Goal: Task Accomplishment & Management: Use online tool/utility

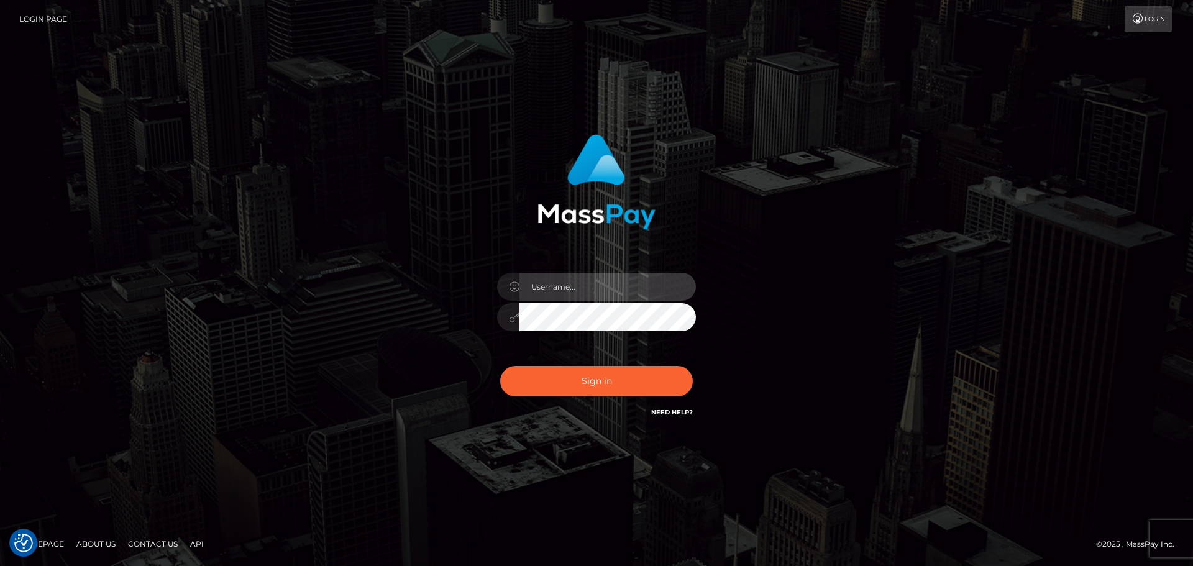
type input "Yassine Slimene"
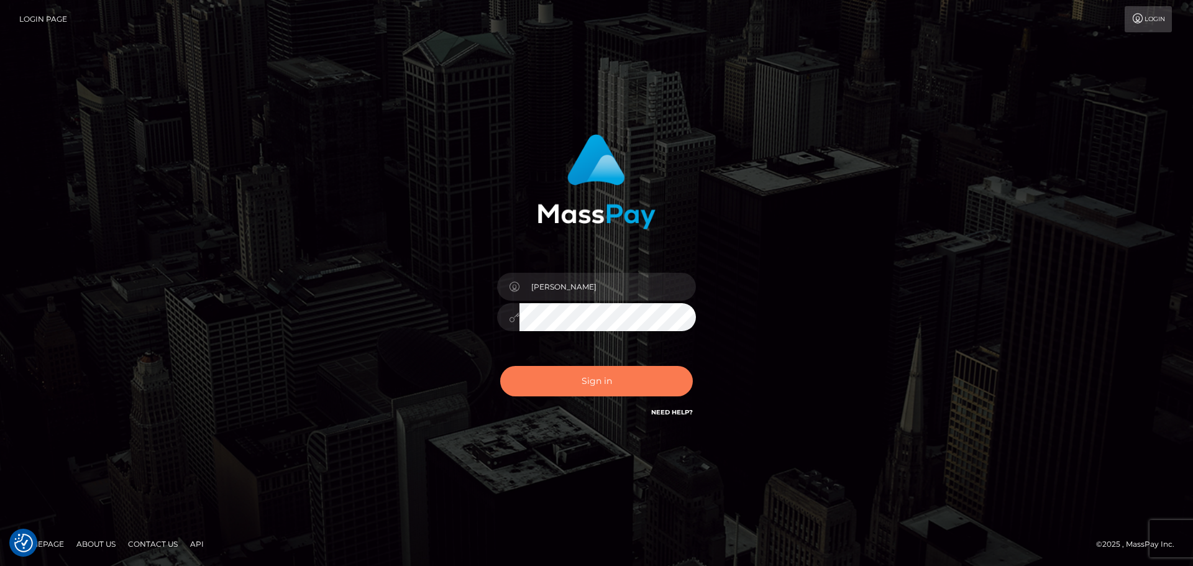
click at [636, 388] on button "Sign in" at bounding box center [596, 381] width 193 height 30
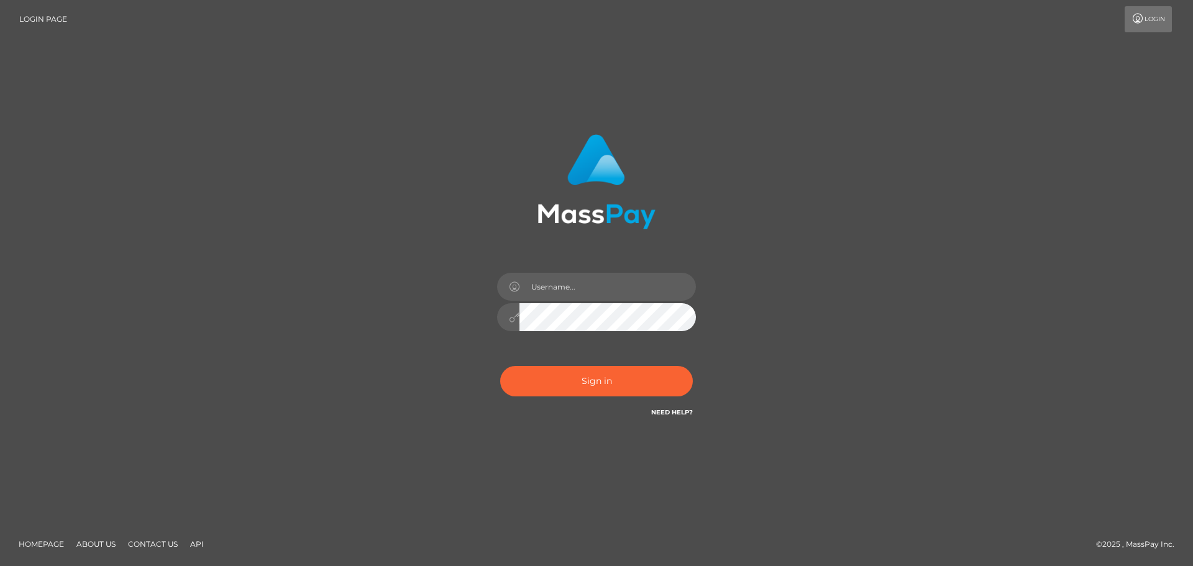
click at [944, 269] on div "Sign in" at bounding box center [596, 283] width 708 height 316
click at [553, 383] on button "Sign in" at bounding box center [596, 381] width 193 height 30
type input "Yassine Slimene"
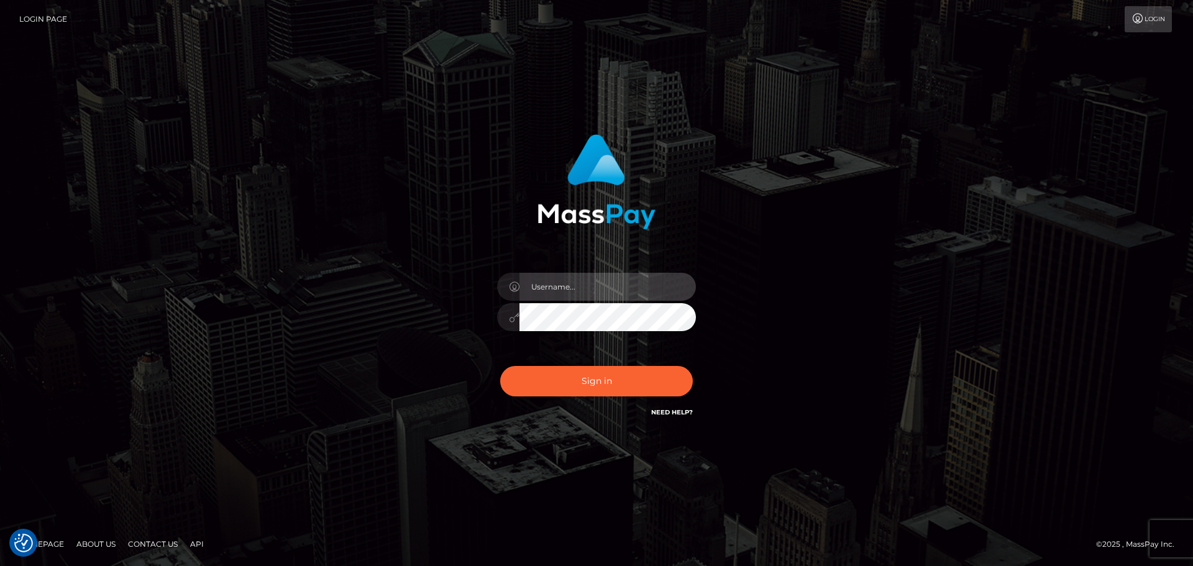
type input "[PERSON_NAME]"
click at [590, 396] on div "Sign in Need Help?" at bounding box center [596, 386] width 217 height 55
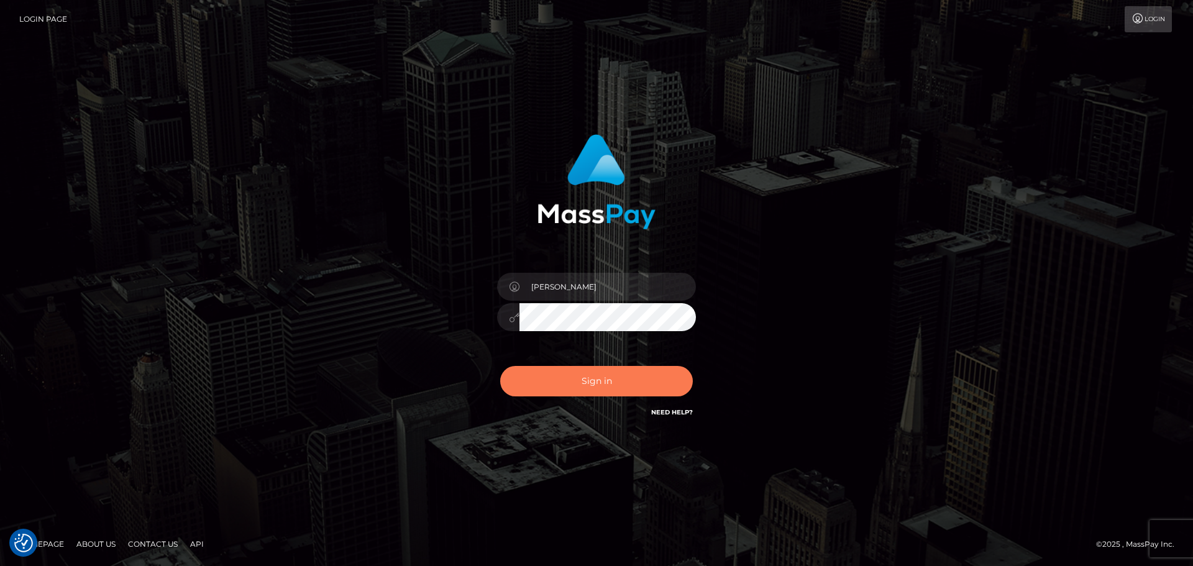
click at [597, 376] on button "Sign in" at bounding box center [596, 381] width 193 height 30
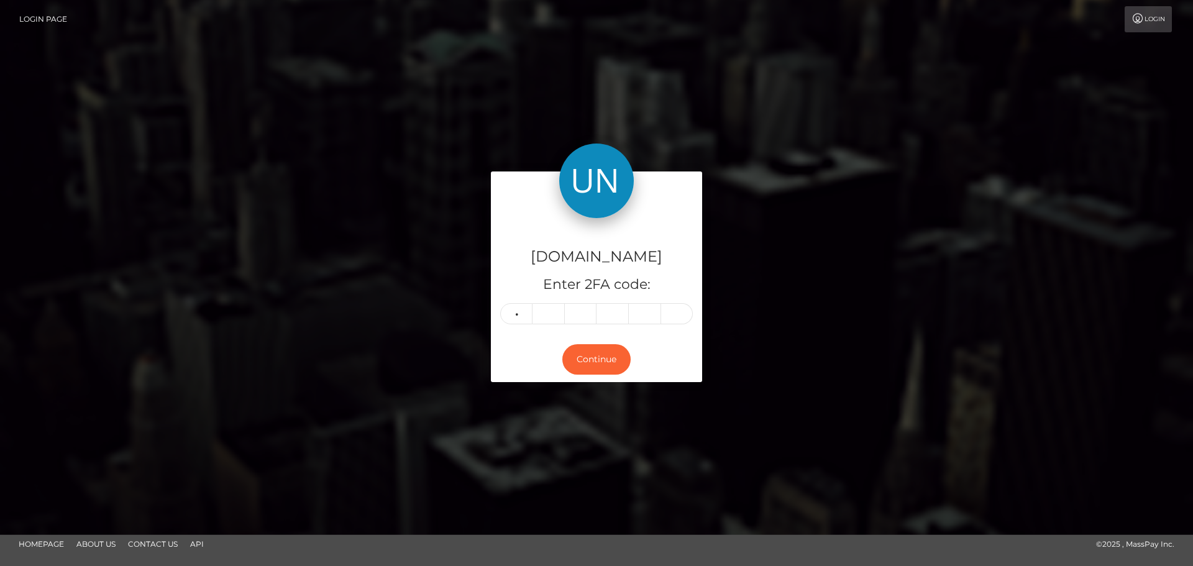
type input "3"
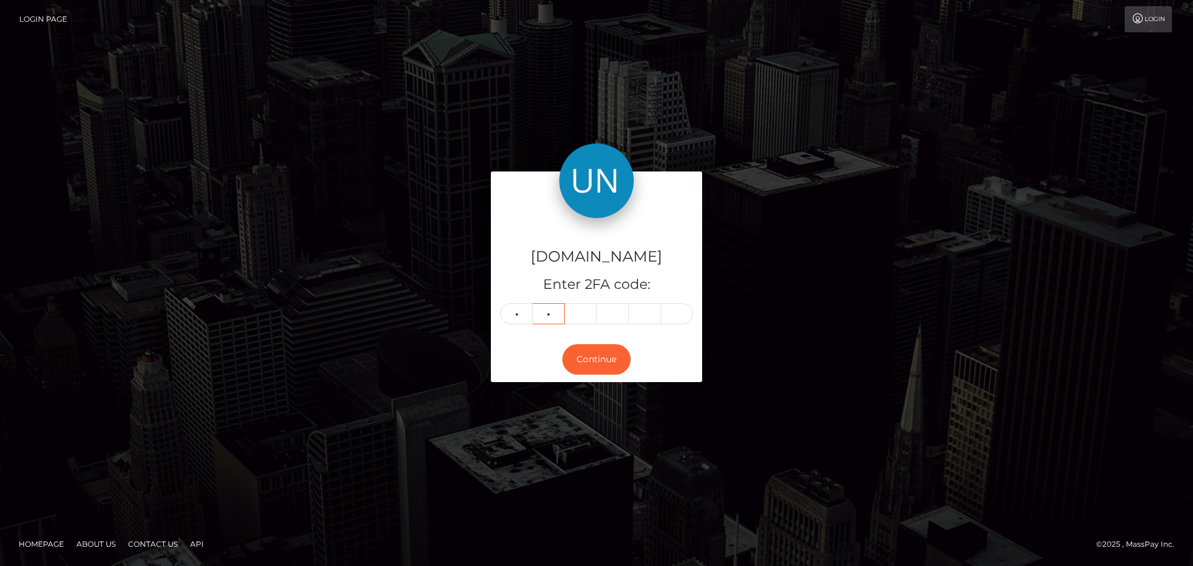
type input "7"
type input "5"
type input "4"
type input "8"
type input "5"
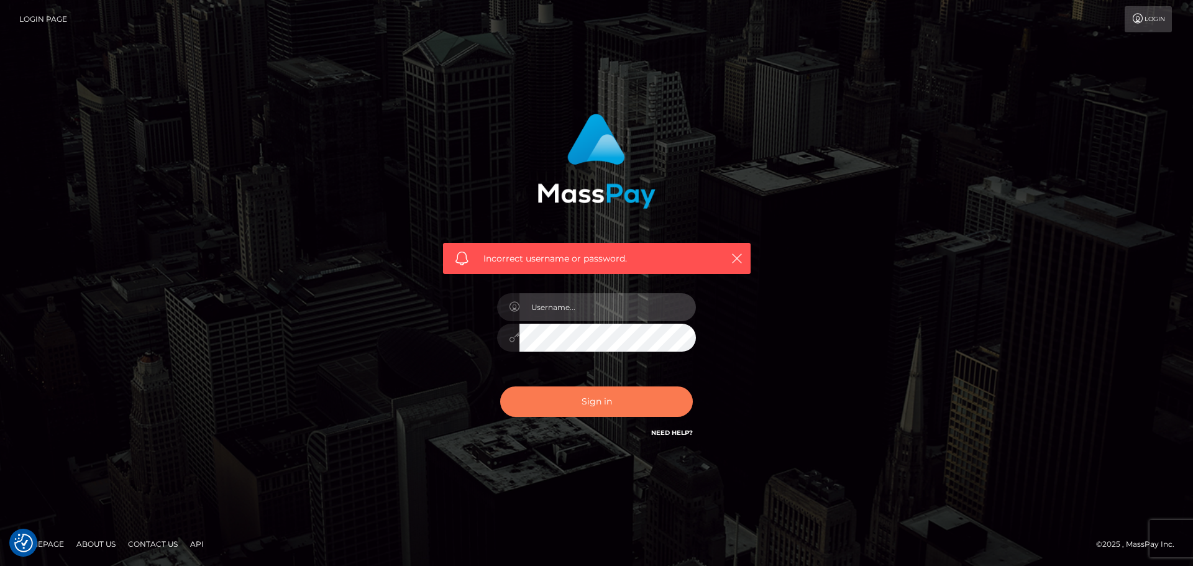
type input "Yassine Slimene"
click at [541, 413] on button "Sign in" at bounding box center [596, 401] width 193 height 30
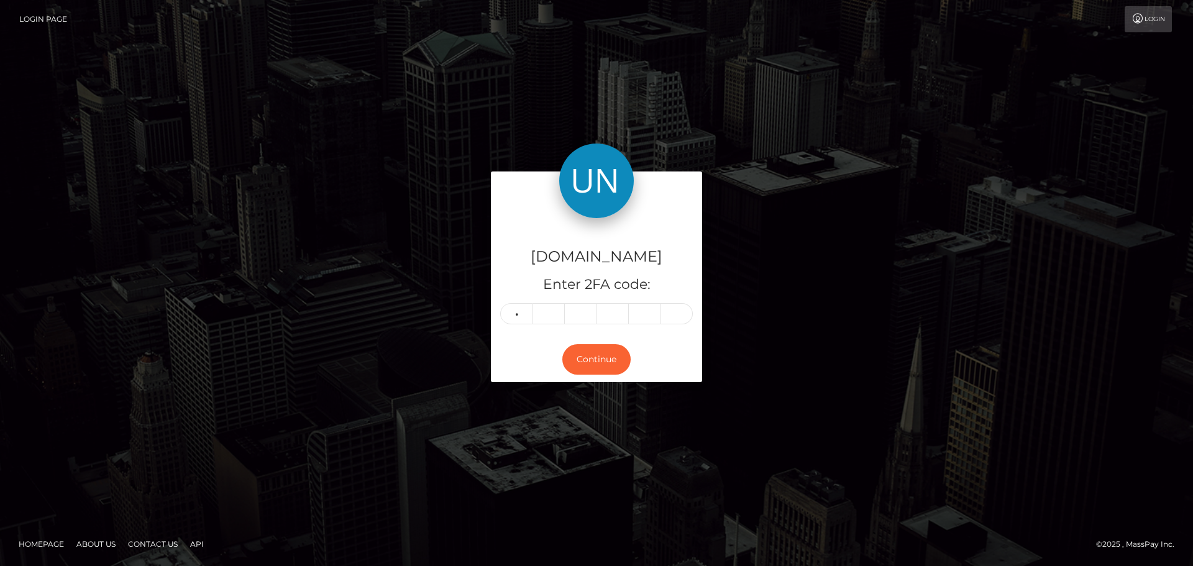
type input "9"
type input "8"
type input "1"
type input "2"
type input "8"
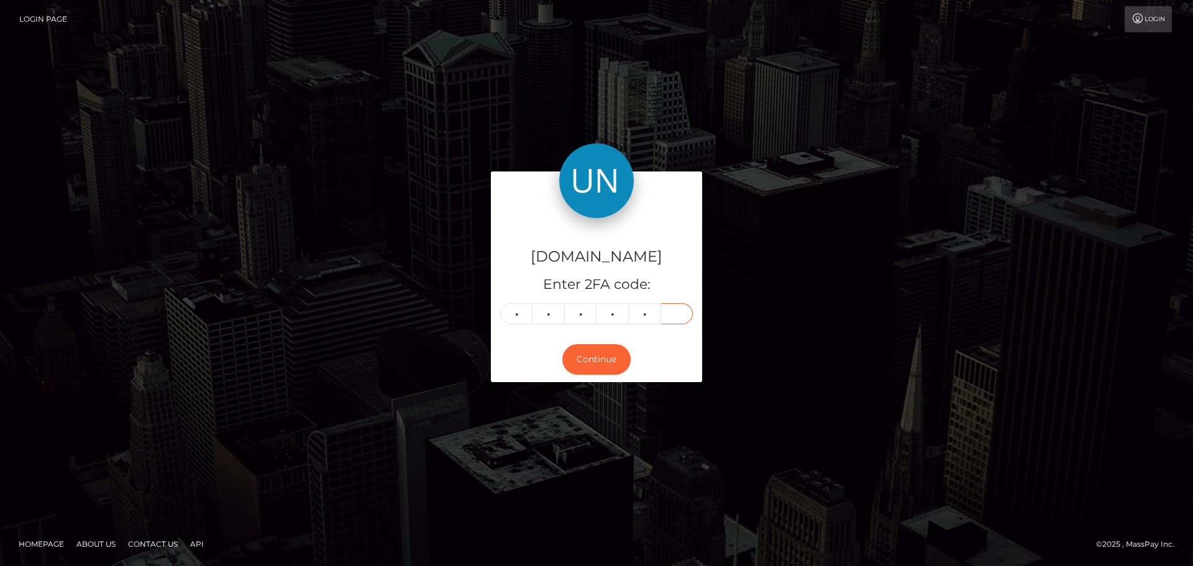
type input "4"
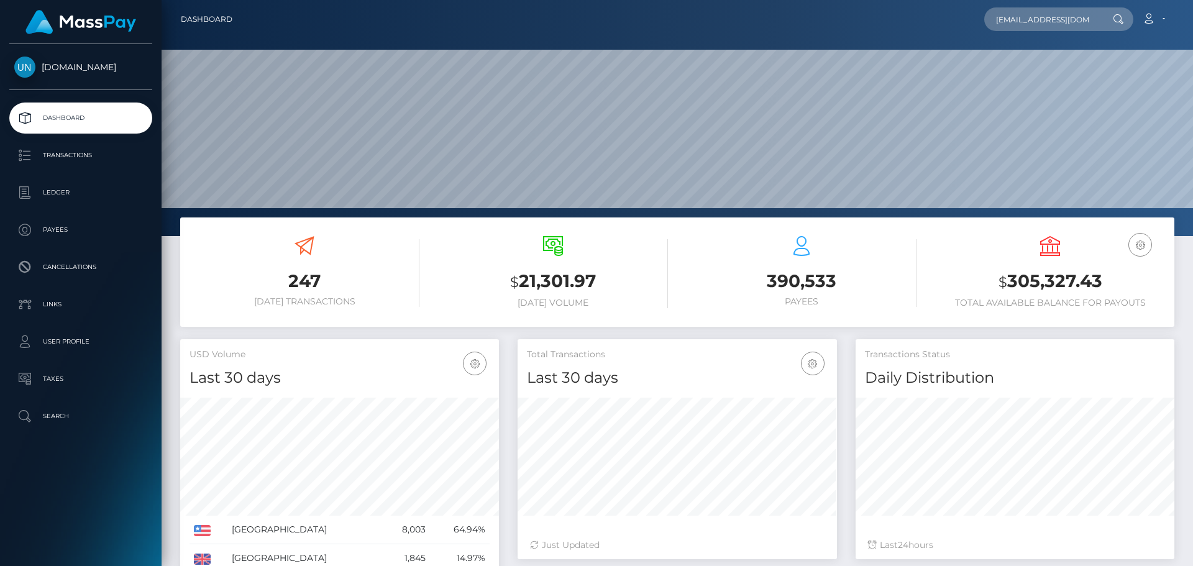
scroll to position [0, 47]
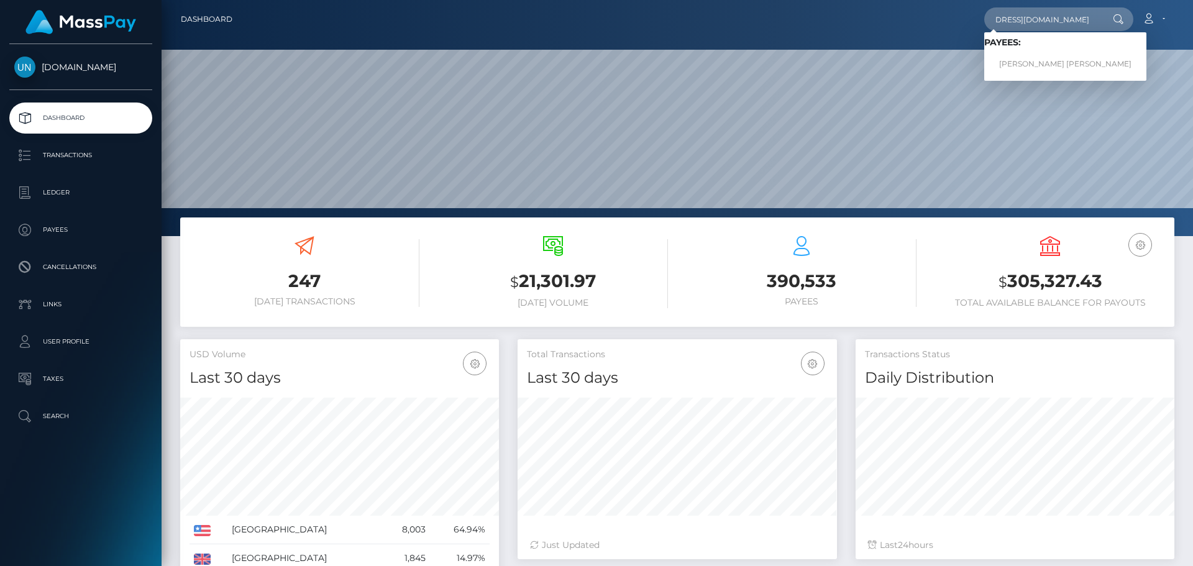
type input "[EMAIL_ADDRESS][DOMAIN_NAME]"
click at [1018, 57] on link "JOSHUA JORDAN RANGEL" at bounding box center [1065, 64] width 162 height 23
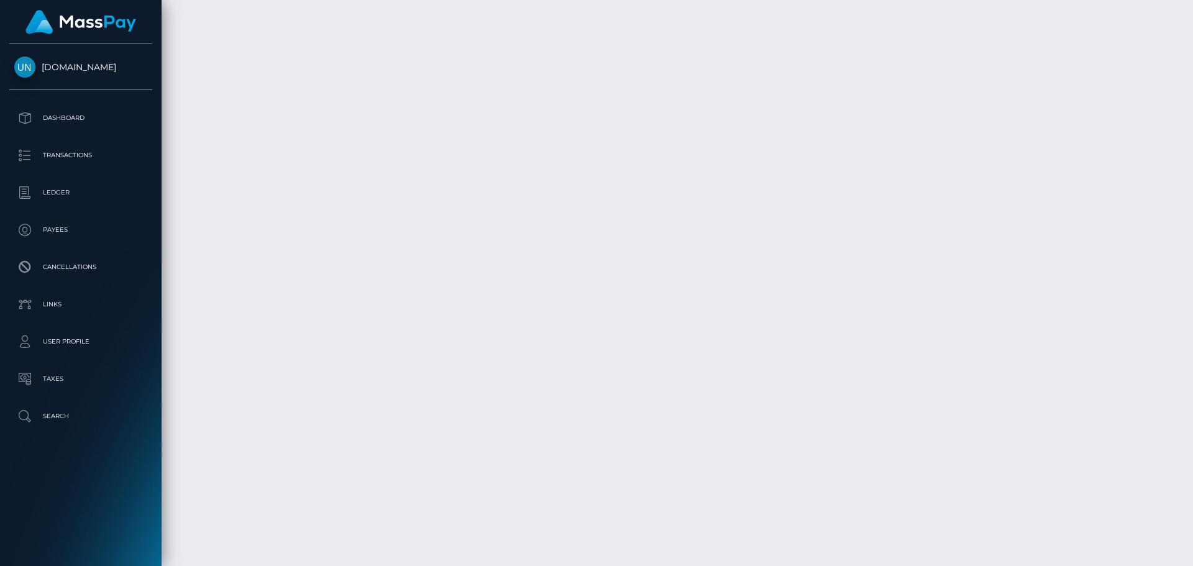
scroll to position [3233, 0]
click at [1185, 5] on div at bounding box center [1188, 283] width 9 height 566
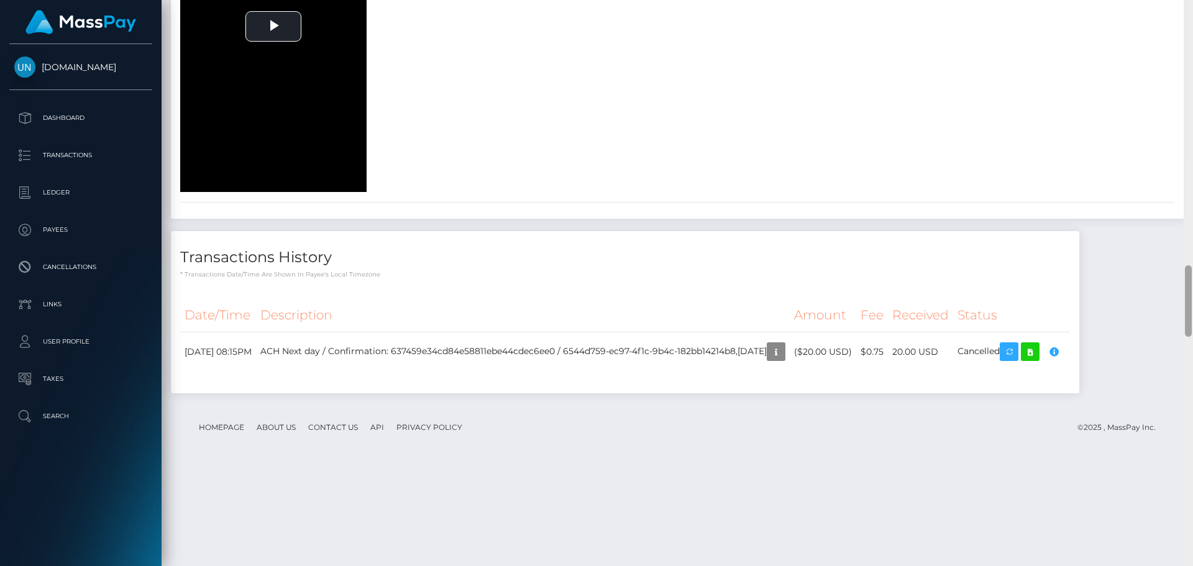
click at [1185, 5] on div at bounding box center [1188, 283] width 9 height 566
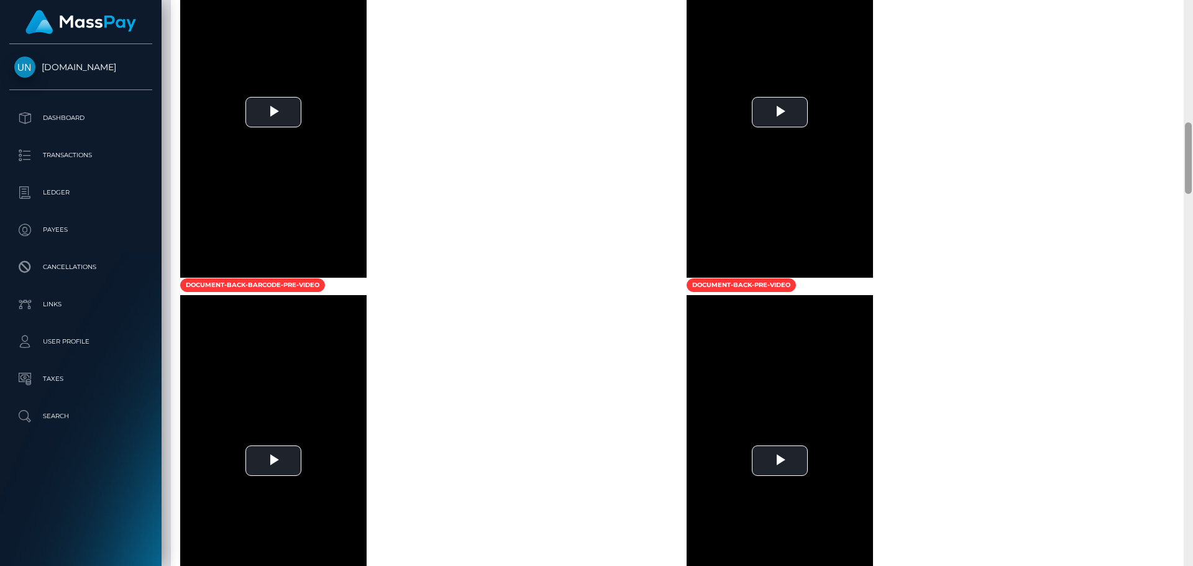
click at [1185, 5] on div at bounding box center [1188, 283] width 9 height 566
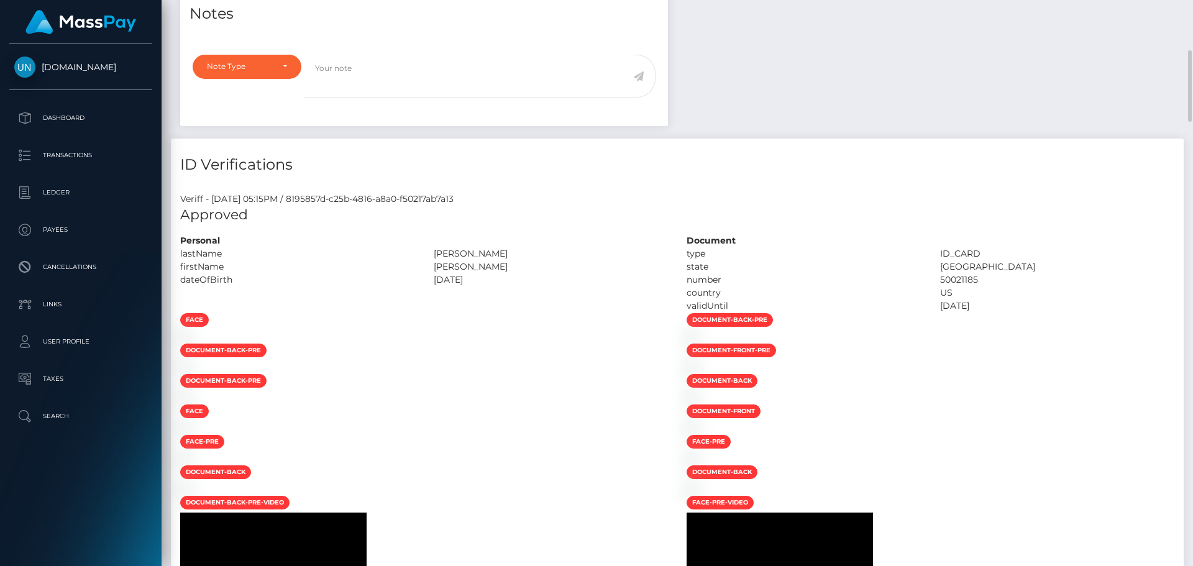
click at [1192, 2] on div "Customer Profile Loading... Loading..." at bounding box center [677, 283] width 1031 height 566
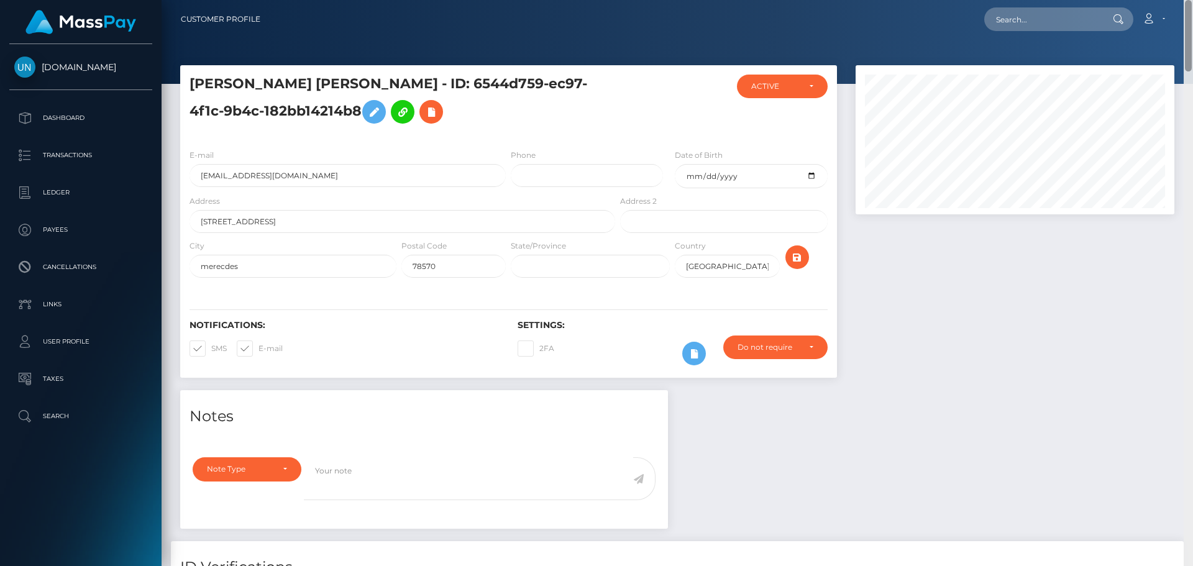
click at [1192, 2] on nav "Customer Profile Loading... Loading... Account" at bounding box center [677, 19] width 1031 height 39
click at [1081, 21] on input "text" at bounding box center [1042, 19] width 117 height 24
paste input "patriciarodriguez84@icloud.com"
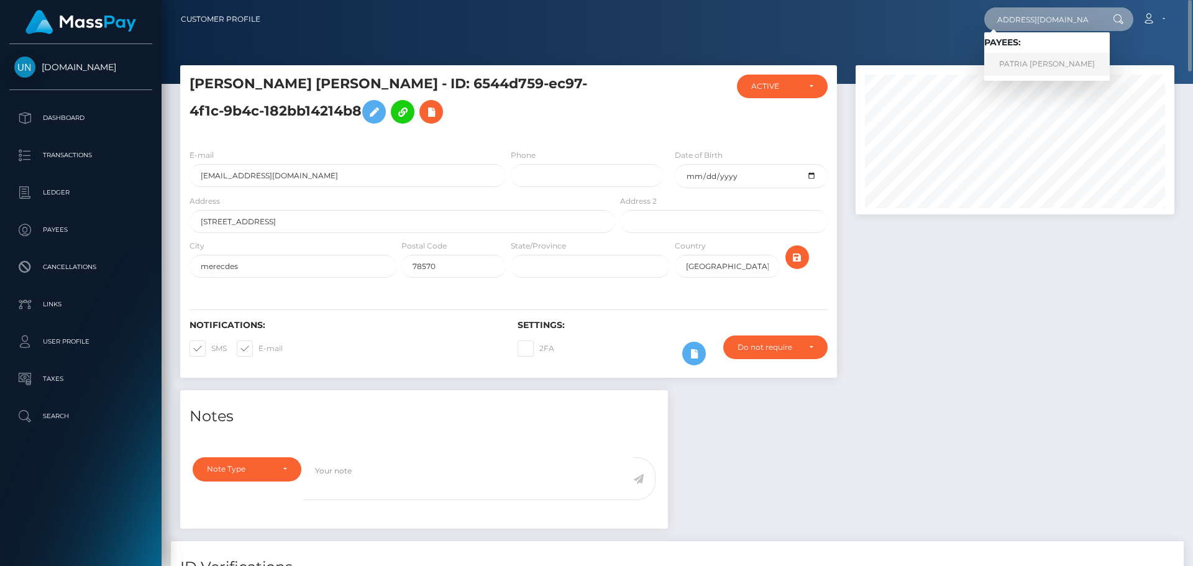
type input "patriciarodriguez84@icloud.com"
click at [1033, 63] on link "PATRIA ADELA RODRIGUEZ GONZALEZ" at bounding box center [1047, 64] width 126 height 23
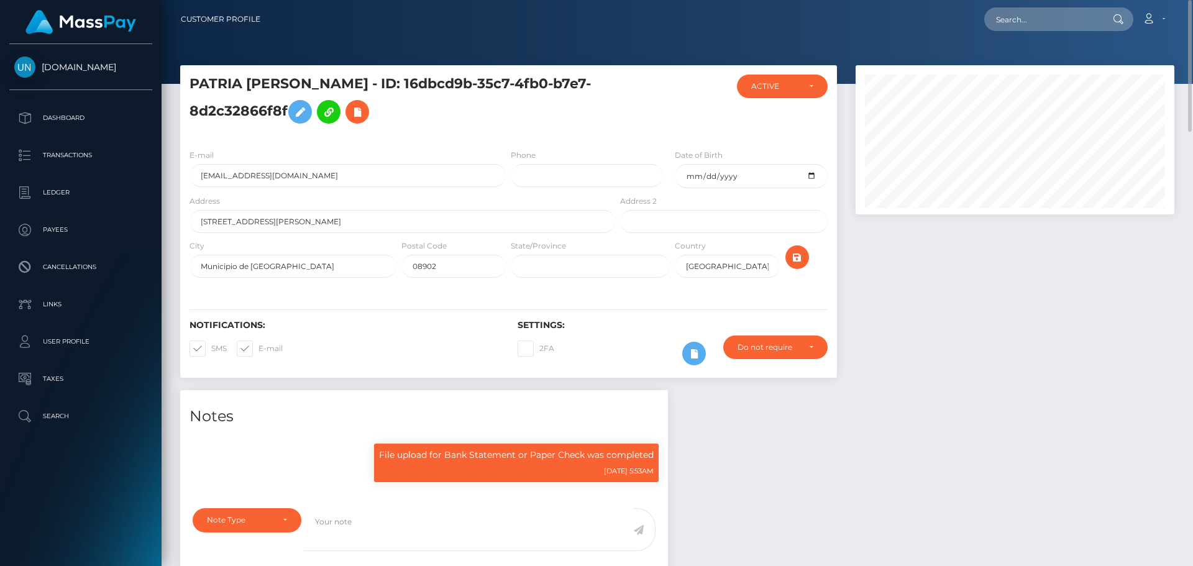
scroll to position [149, 319]
click at [1061, 17] on input "text" at bounding box center [1042, 19] width 117 height 24
paste input "bnvswhsnq5@privaterelay.appleid.com"
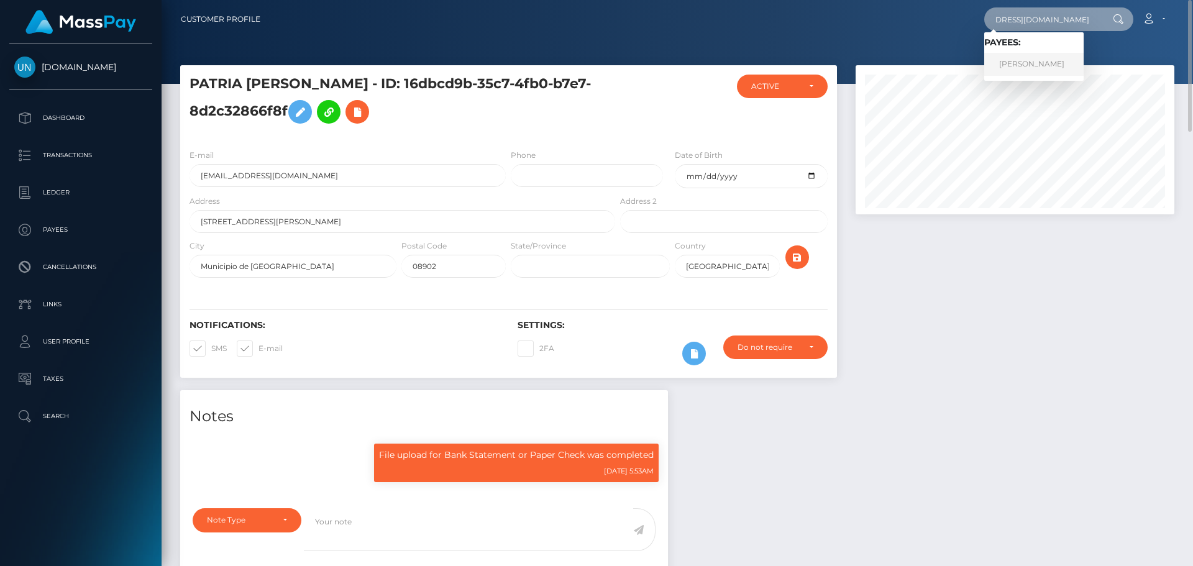
type input "bnvswhsnq5@privaterelay.appleid.com"
click at [1047, 58] on link "ERIKA ANNE MARTINEZ" at bounding box center [1033, 64] width 99 height 23
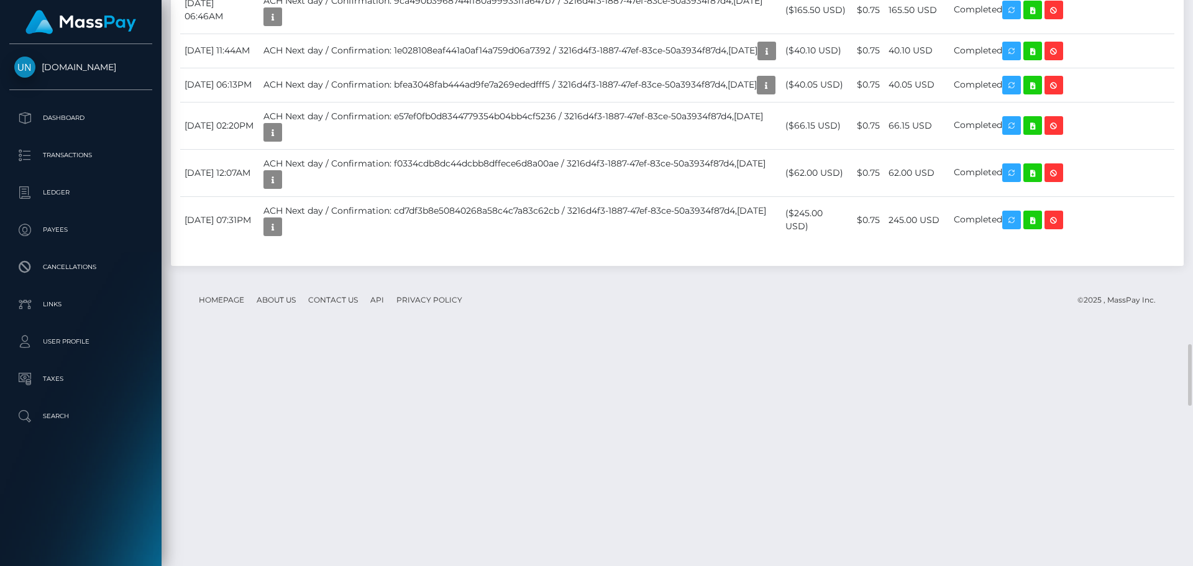
scroll to position [3604, 0]
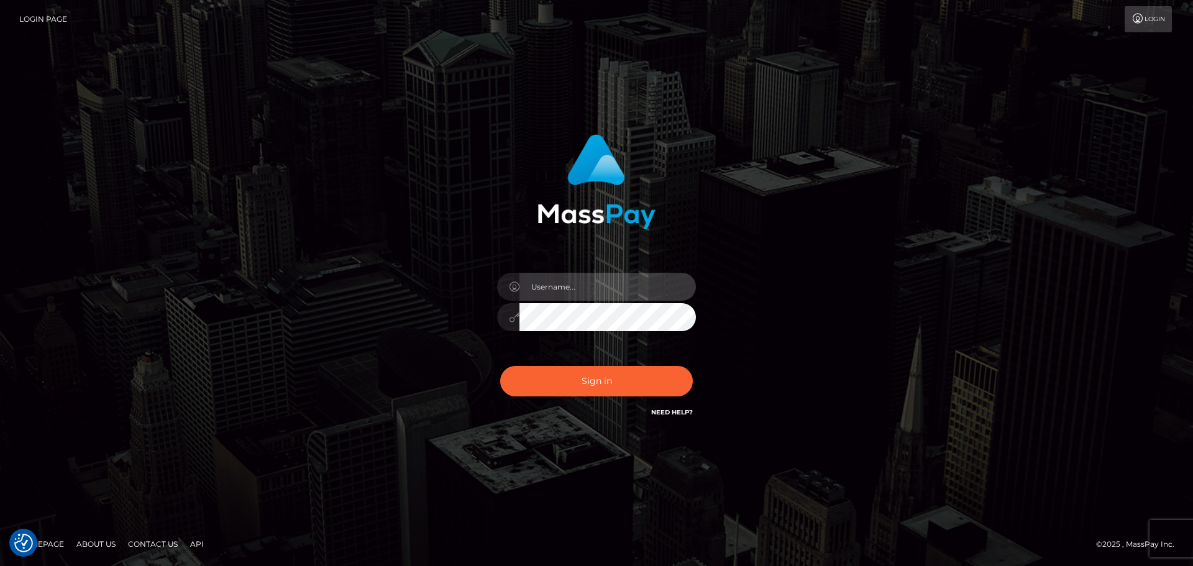
type input "Yassine Slimene"
drag, startPoint x: 597, startPoint y: 400, endPoint x: 599, endPoint y: 371, distance: 28.6
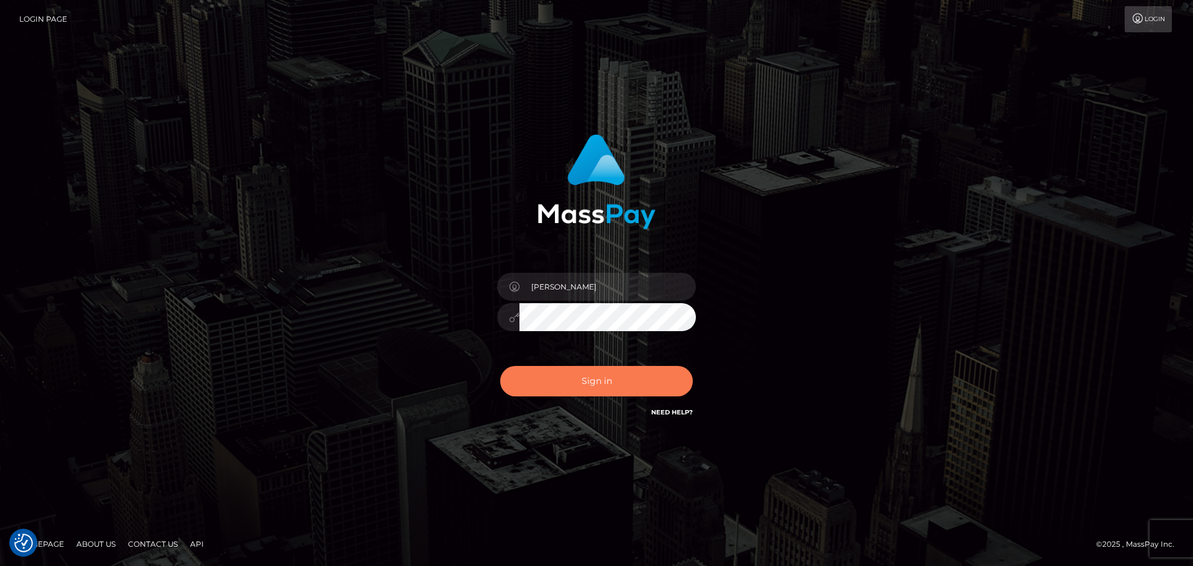
click at [598, 399] on div "Sign in Need Help?" at bounding box center [596, 386] width 217 height 55
click at [600, 368] on button "Sign in" at bounding box center [596, 381] width 193 height 30
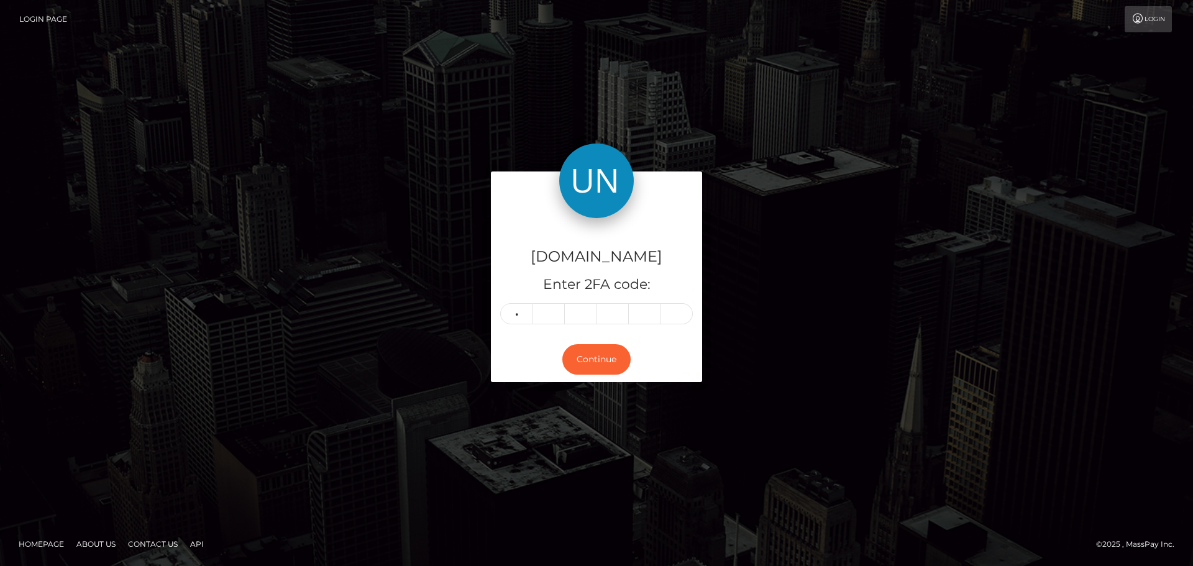
type input "6"
type input "2"
type input "1"
type input "9"
type input "5"
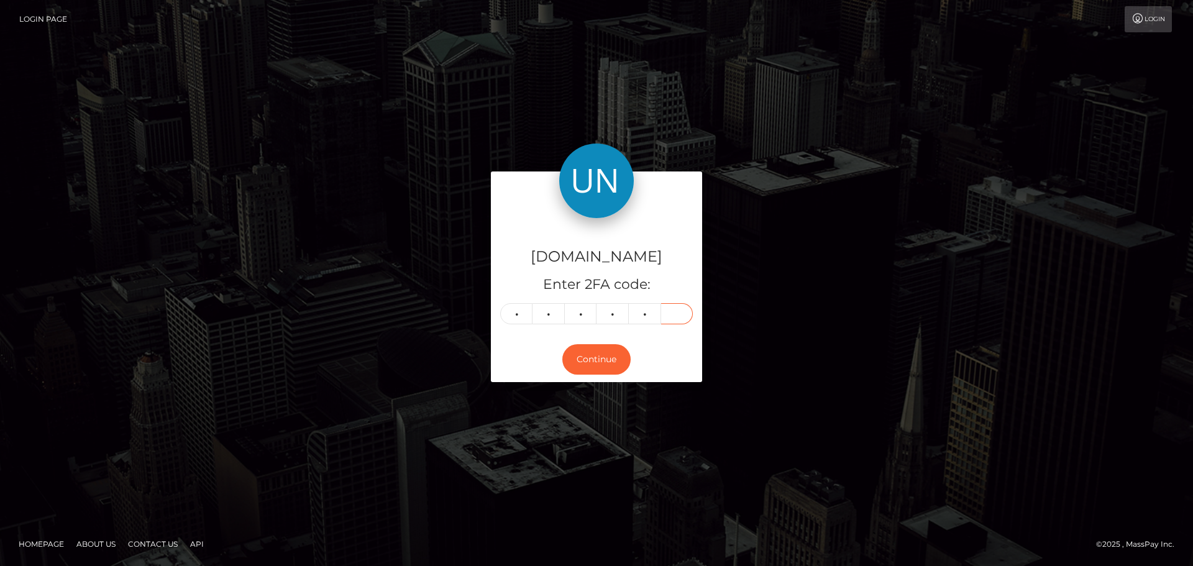
type input "3"
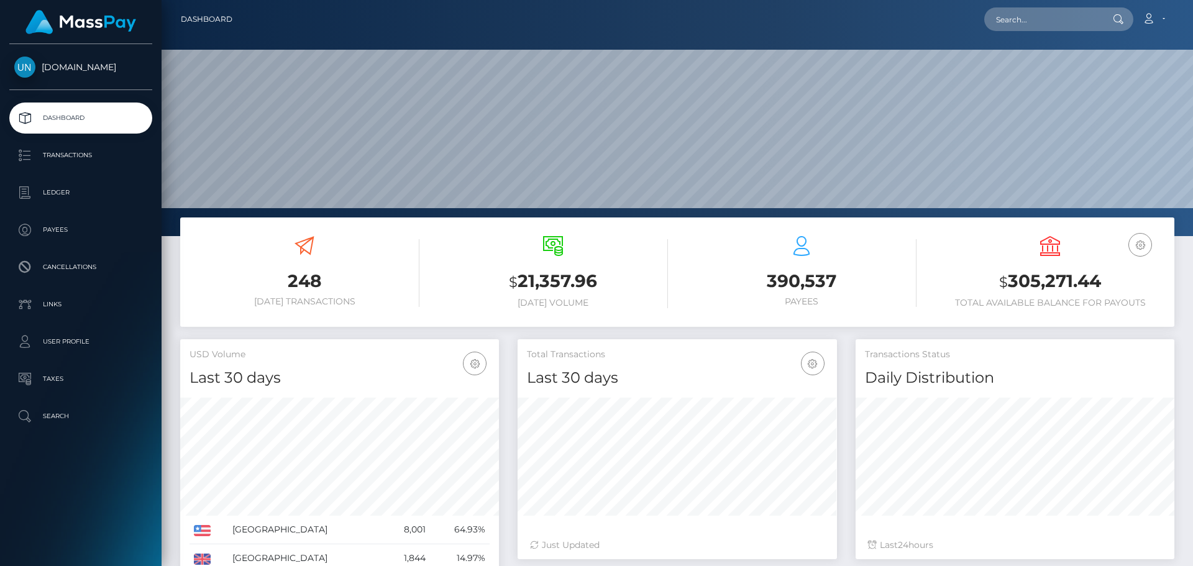
scroll to position [221, 319]
click at [1035, 5] on nav "Dashboard Loading... Loading... Account Edit Profile" at bounding box center [677, 19] width 1031 height 39
paste input "[EMAIL_ADDRESS][DOMAIN_NAME]"
click at [1030, 16] on input "[EMAIL_ADDRESS][DOMAIN_NAME]" at bounding box center [1042, 19] width 117 height 24
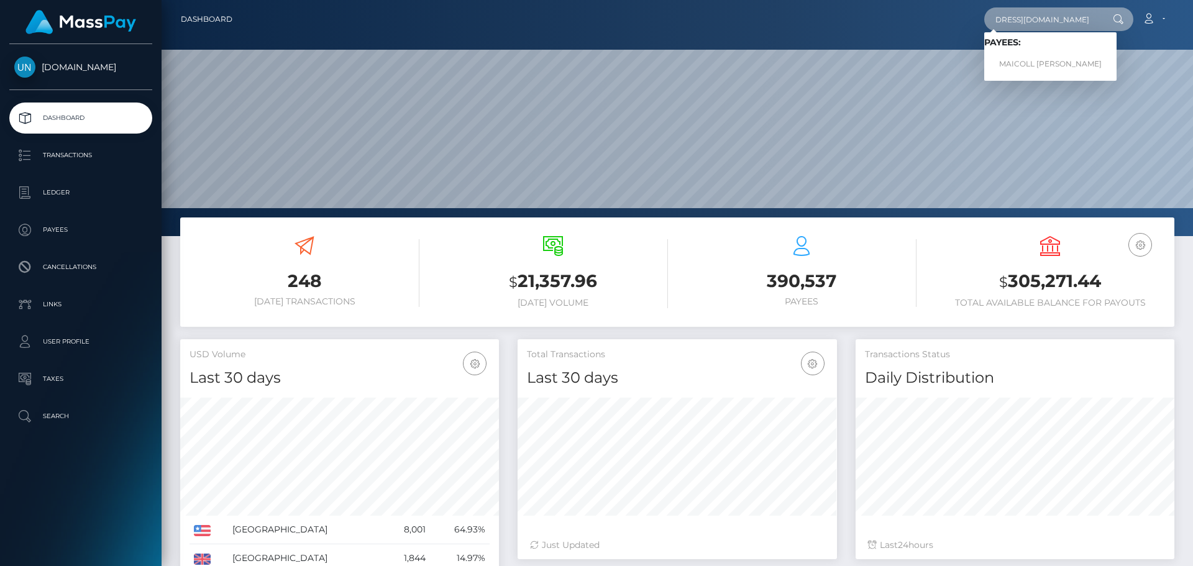
type input "[EMAIL_ADDRESS][DOMAIN_NAME]"
drag, startPoint x: 991, startPoint y: 54, endPoint x: 999, endPoint y: 65, distance: 13.3
click at [999, 65] on link "MAICOLL DAVID SIERRA GAMBA" at bounding box center [1050, 64] width 132 height 23
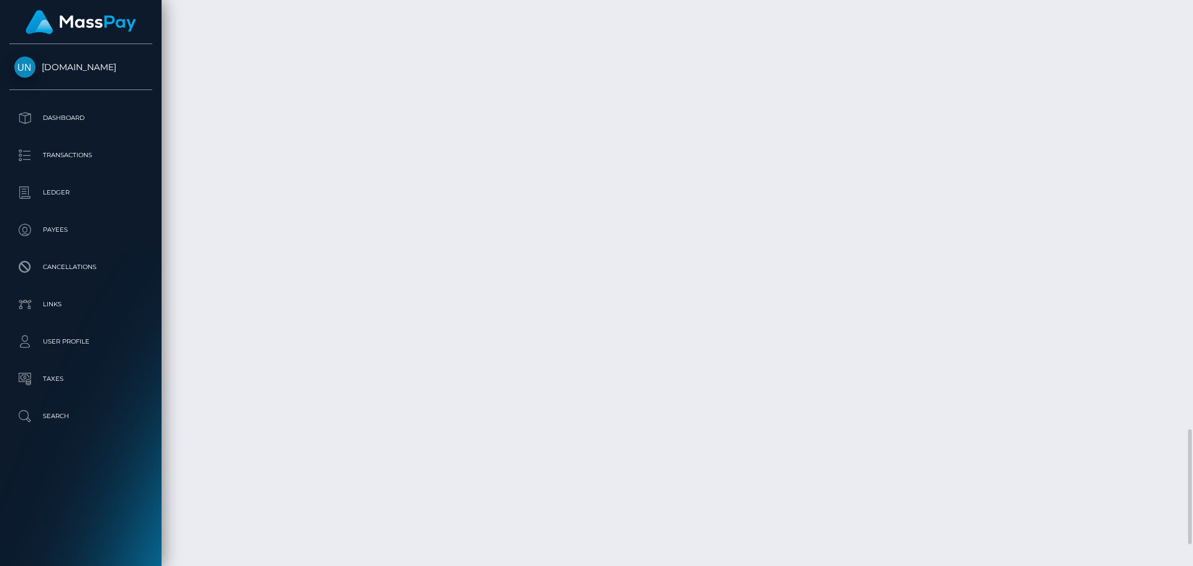
scroll to position [149, 319]
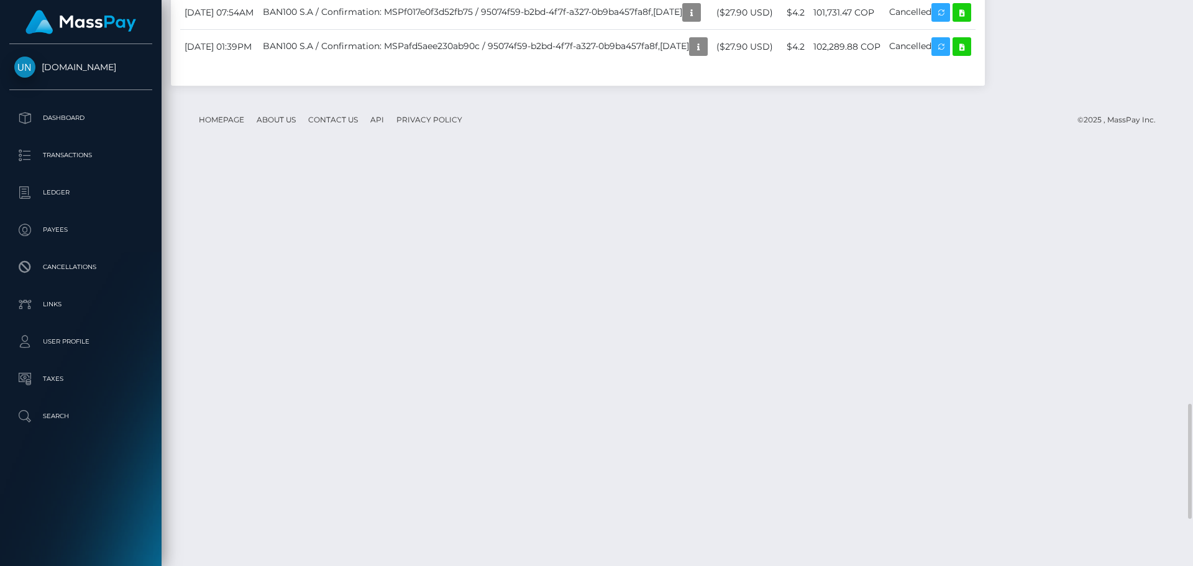
scroll to position [2219, 0]
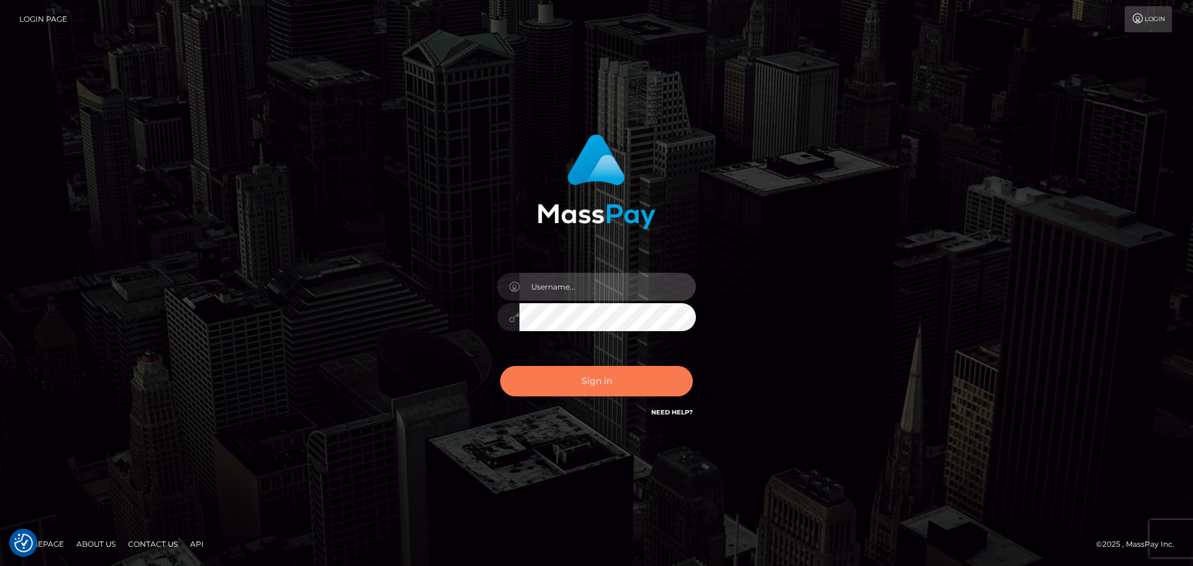
type input "Yassine Slimene"
click at [599, 377] on button "Sign in" at bounding box center [596, 381] width 193 height 30
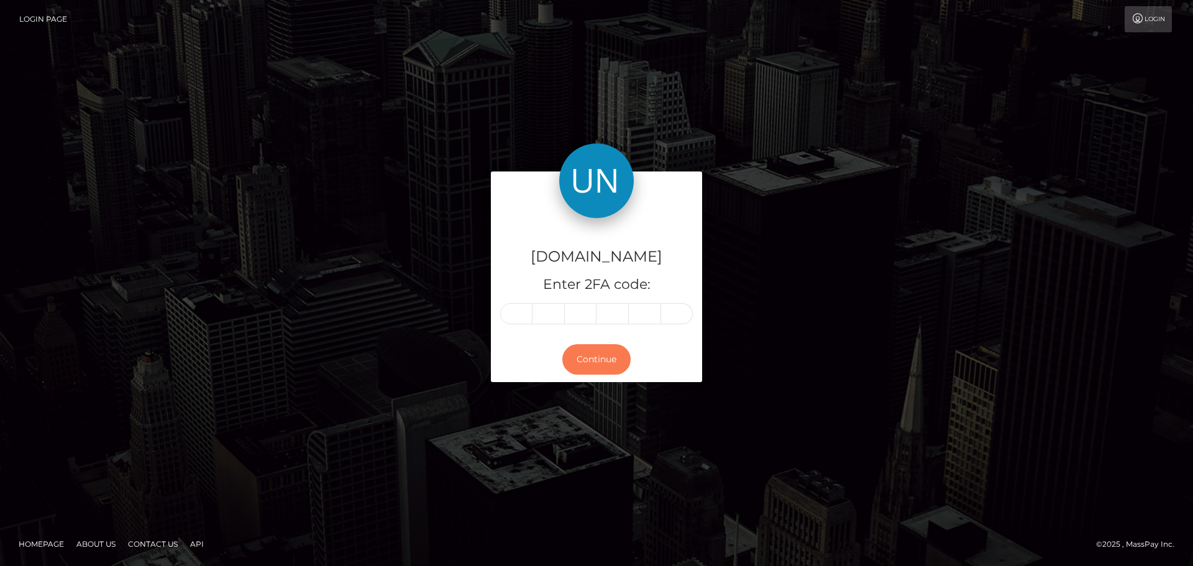
click at [595, 373] on button "Continue" at bounding box center [596, 359] width 68 height 30
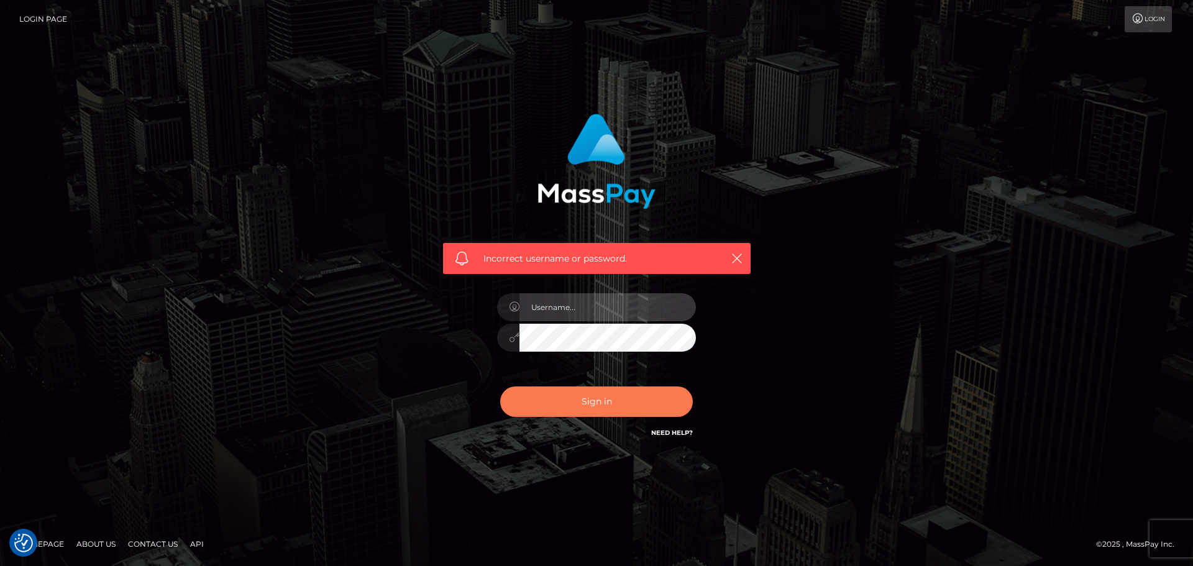
type input "Yassine Slimene"
click at [575, 397] on button "Sign in" at bounding box center [596, 401] width 193 height 30
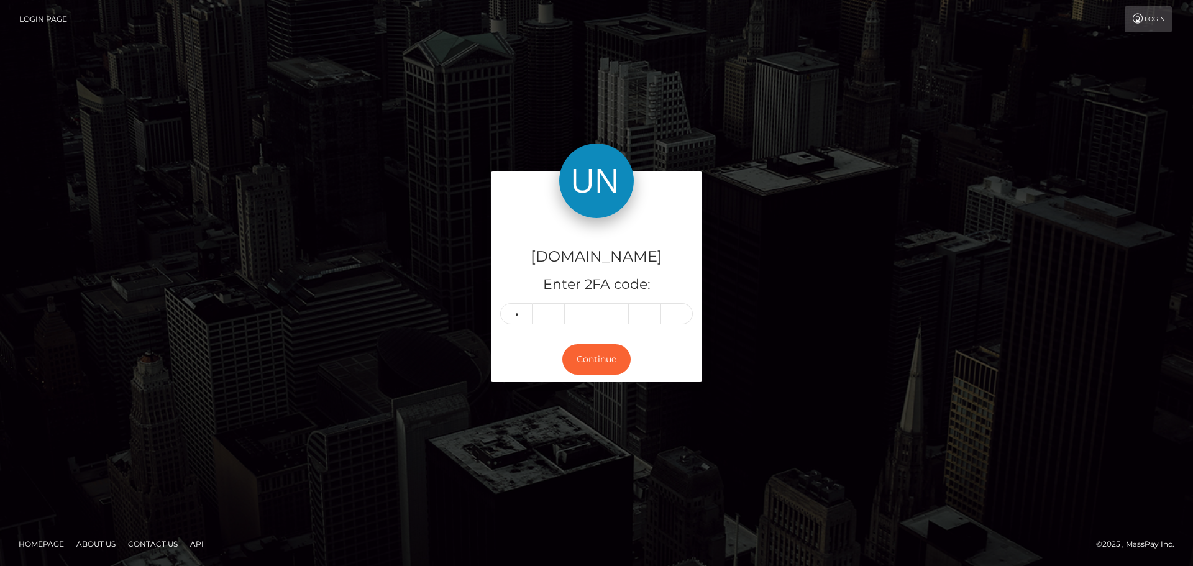
type input "1"
type input "2"
type input "3"
type input "1"
type input "8"
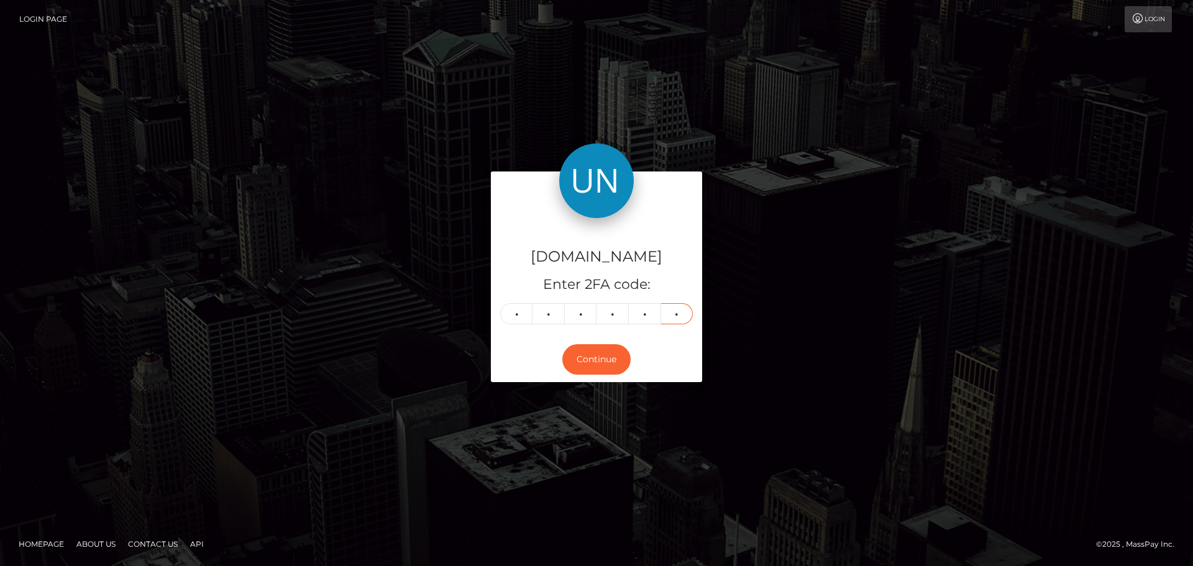
type input "3"
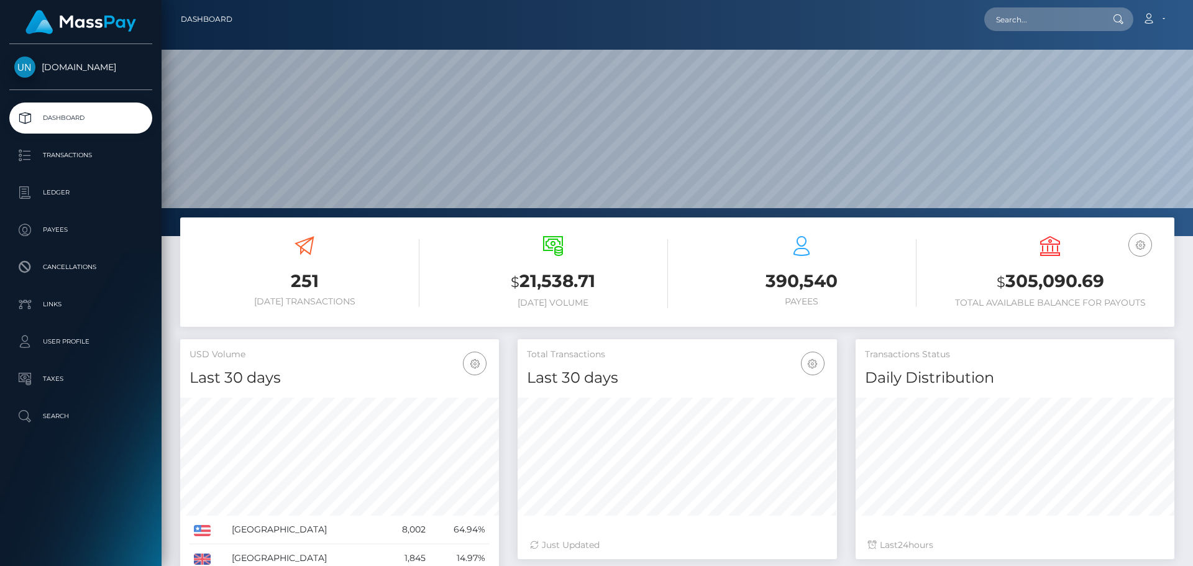
scroll to position [221, 319]
click at [1018, 29] on input "text" at bounding box center [1042, 19] width 117 height 24
paste input "[EMAIL_ADDRESS][DOMAIN_NAME]"
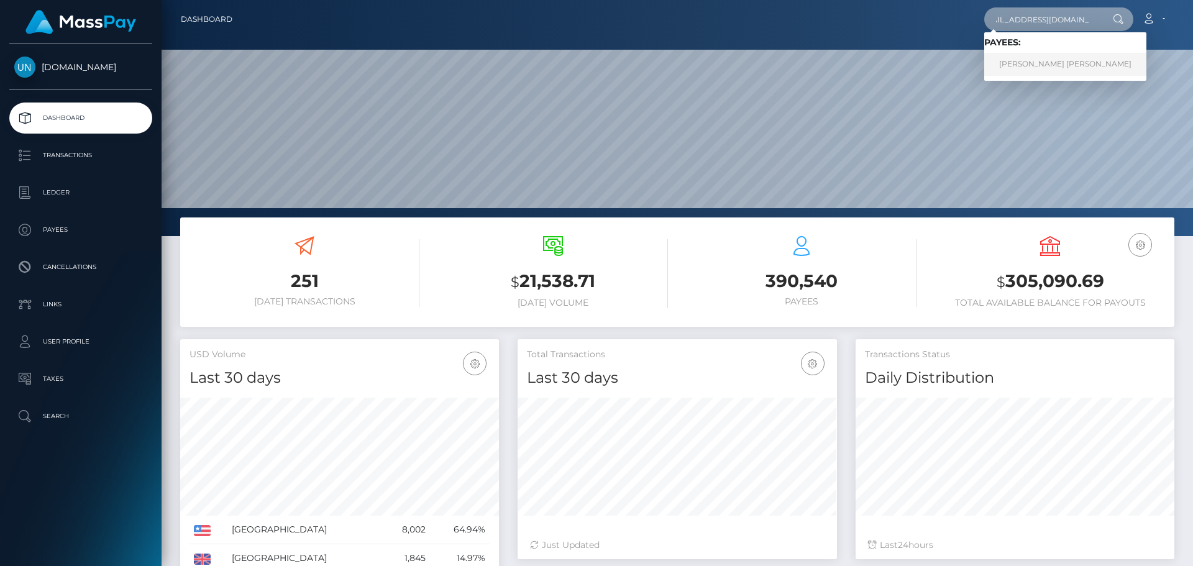
type input "[EMAIL_ADDRESS][DOMAIN_NAME]"
click at [1018, 63] on link "[PERSON_NAME] [PERSON_NAME]" at bounding box center [1065, 64] width 162 height 23
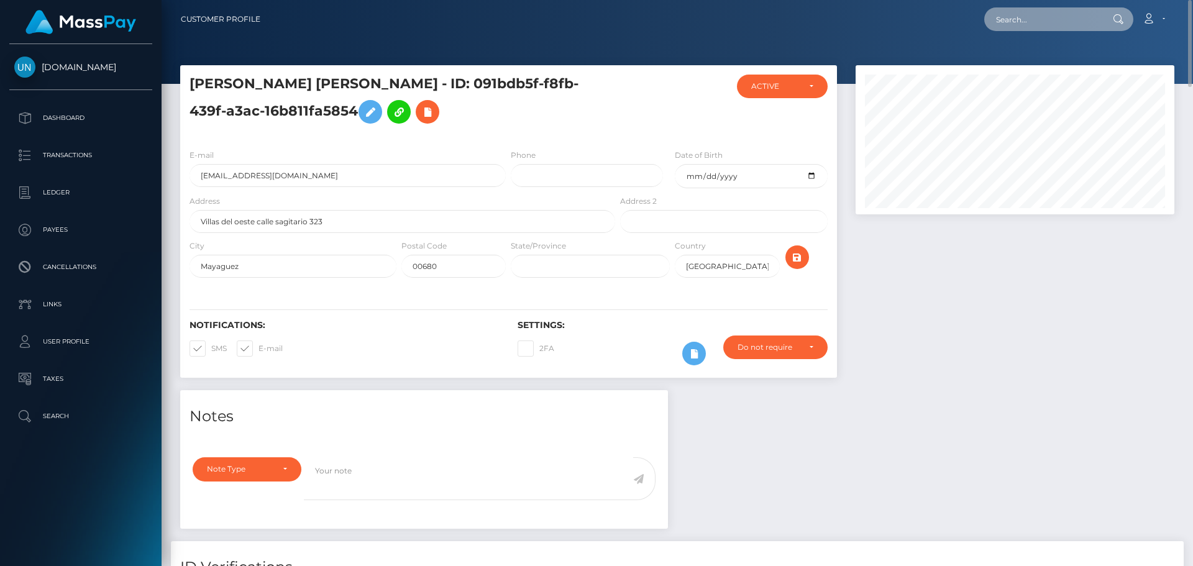
click at [1029, 19] on input "text" at bounding box center [1042, 19] width 117 height 24
paste input "[EMAIL_ADDRESS][DOMAIN_NAME]"
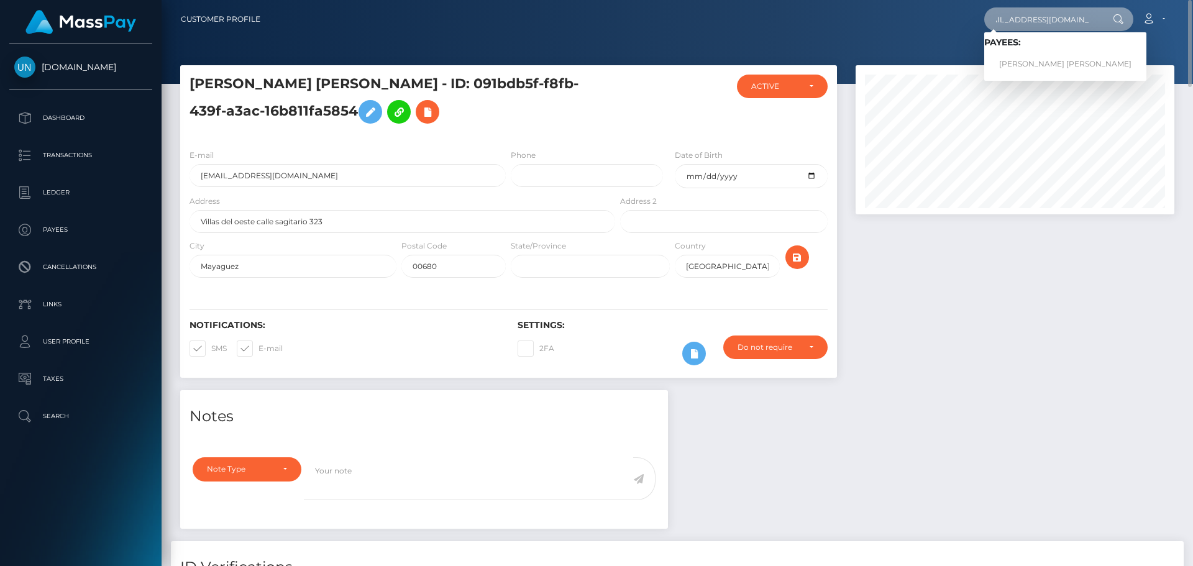
type input "[EMAIL_ADDRESS][DOMAIN_NAME]"
click at [1041, 71] on link "JANIRIS JANIAN SOTO DAVILA" at bounding box center [1065, 64] width 162 height 23
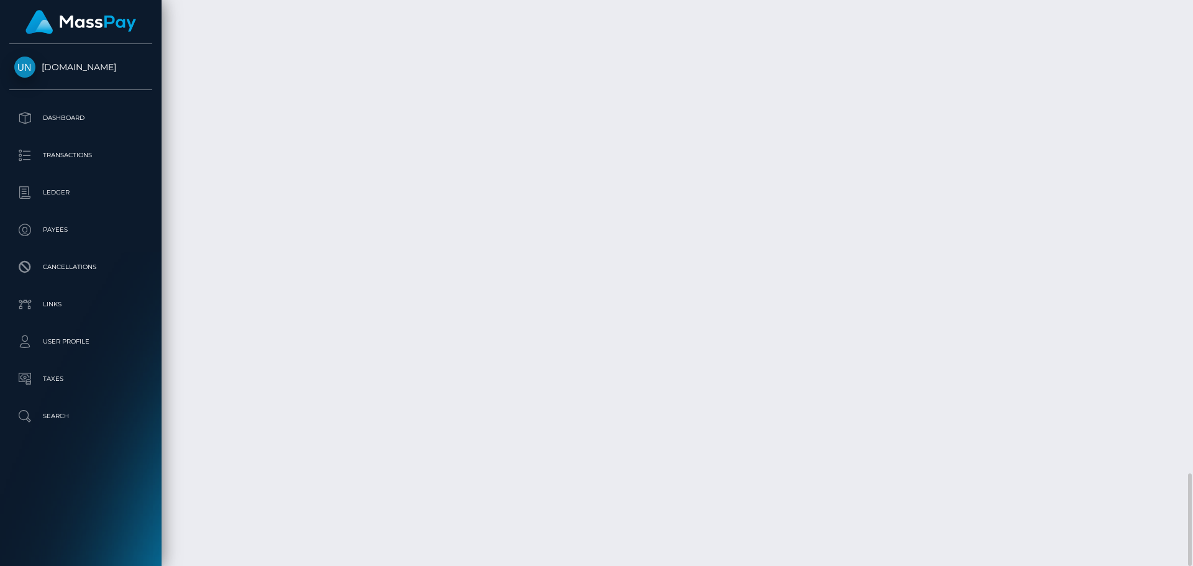
scroll to position [149, 319]
drag, startPoint x: 1094, startPoint y: 212, endPoint x: 1098, endPoint y: 256, distance: 44.3
click at [1192, 20] on div at bounding box center [1188, 283] width 9 height 566
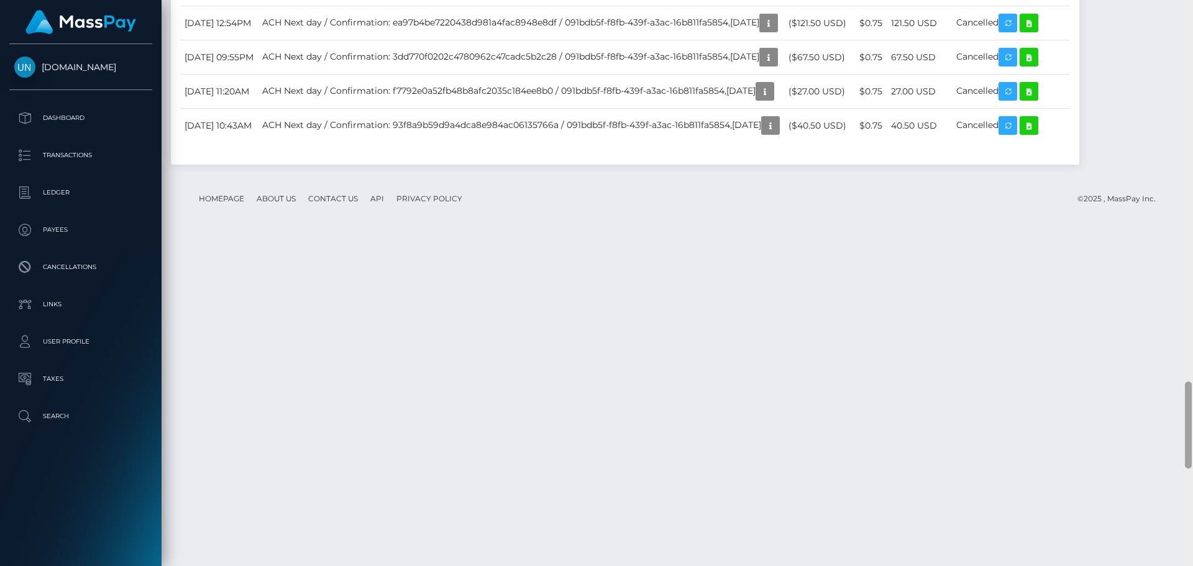
click at [1192, 20] on div at bounding box center [1188, 283] width 9 height 566
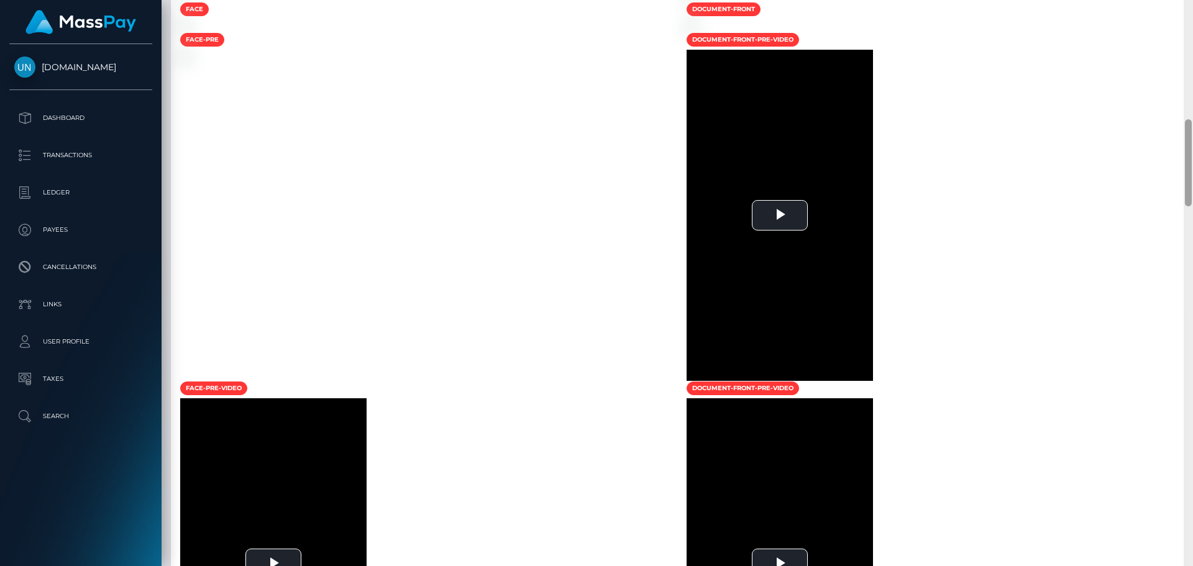
click at [1192, 20] on div at bounding box center [1188, 283] width 9 height 566
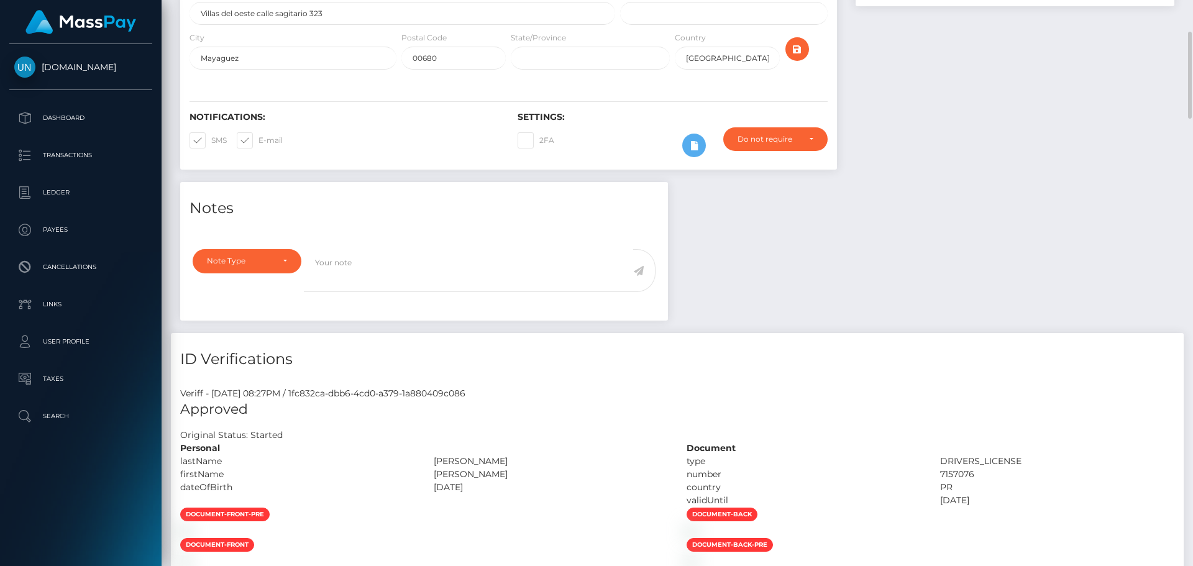
scroll to position [0, 0]
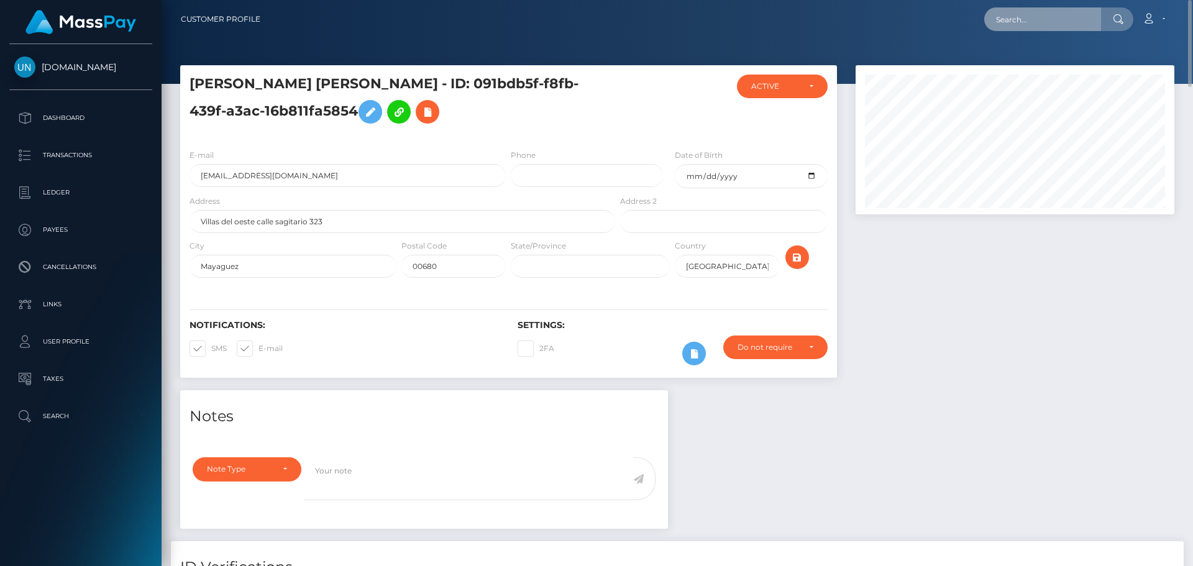
click at [1058, 27] on input "text" at bounding box center [1042, 19] width 117 height 24
paste input "fayedickie777@gmail.com"
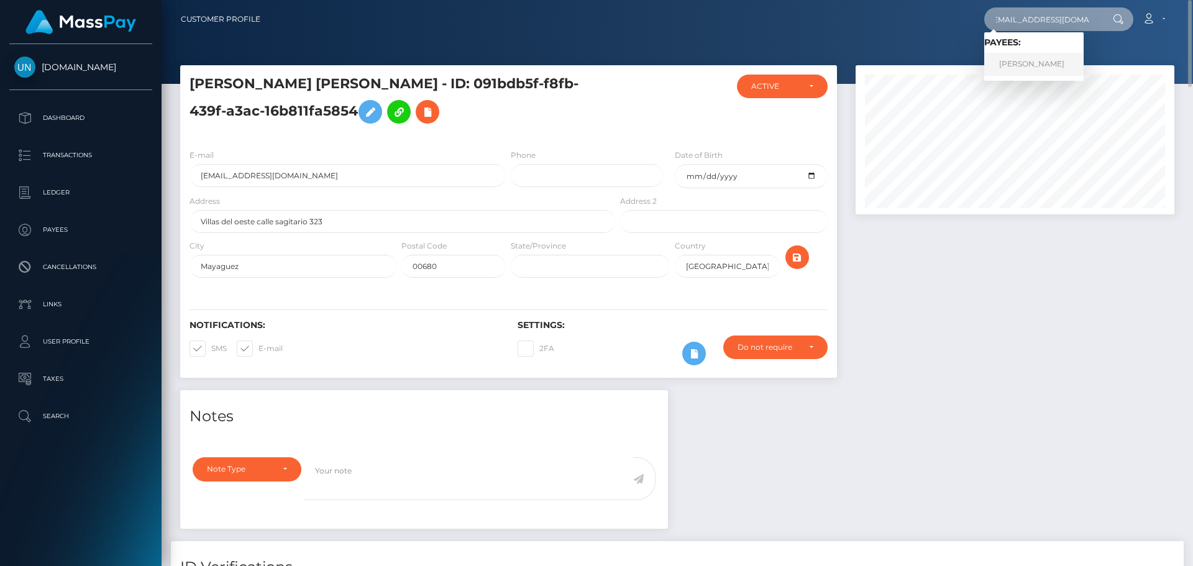
type input "fayedickie777@gmail.com"
click at [1005, 60] on link "FAYE ELISE DICKIE" at bounding box center [1033, 64] width 99 height 23
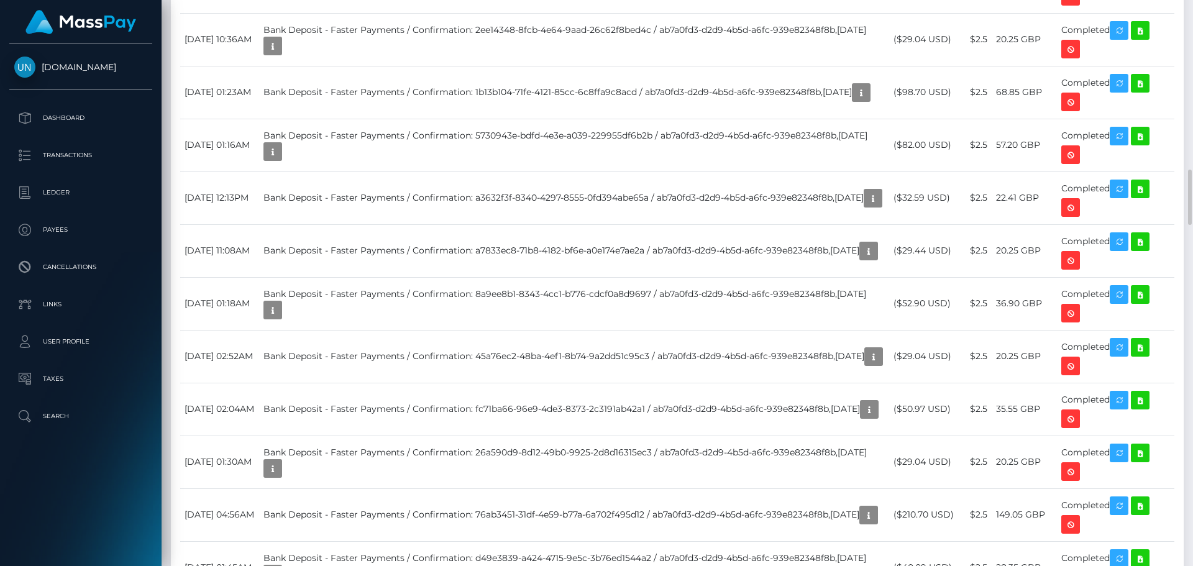
scroll to position [2361, 0]
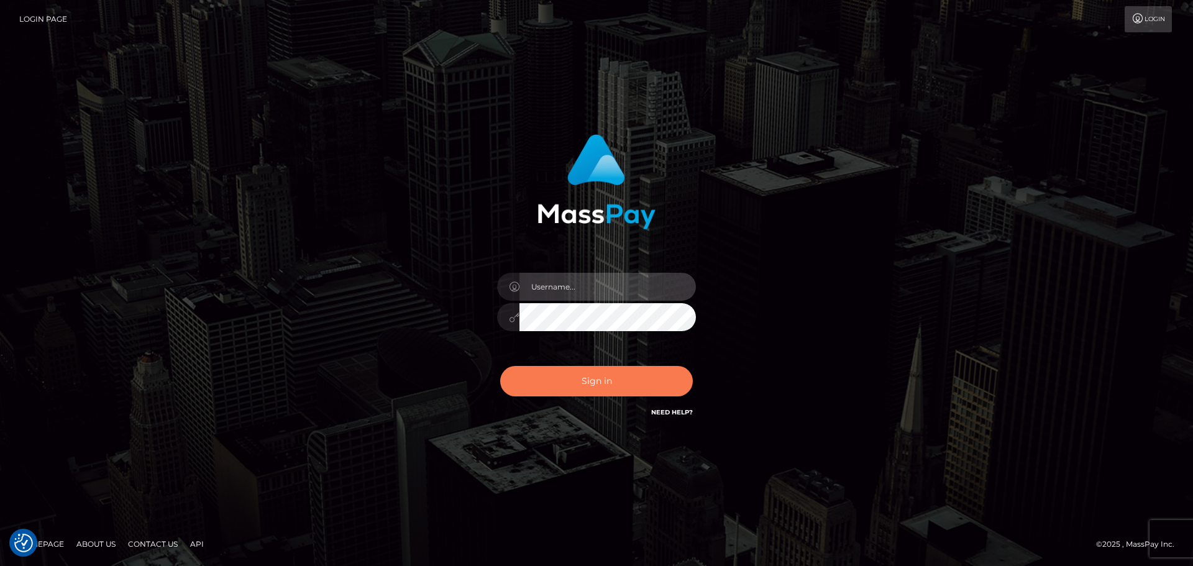
type input "Yassine Slimene"
click at [565, 384] on button "Sign in" at bounding box center [596, 381] width 193 height 30
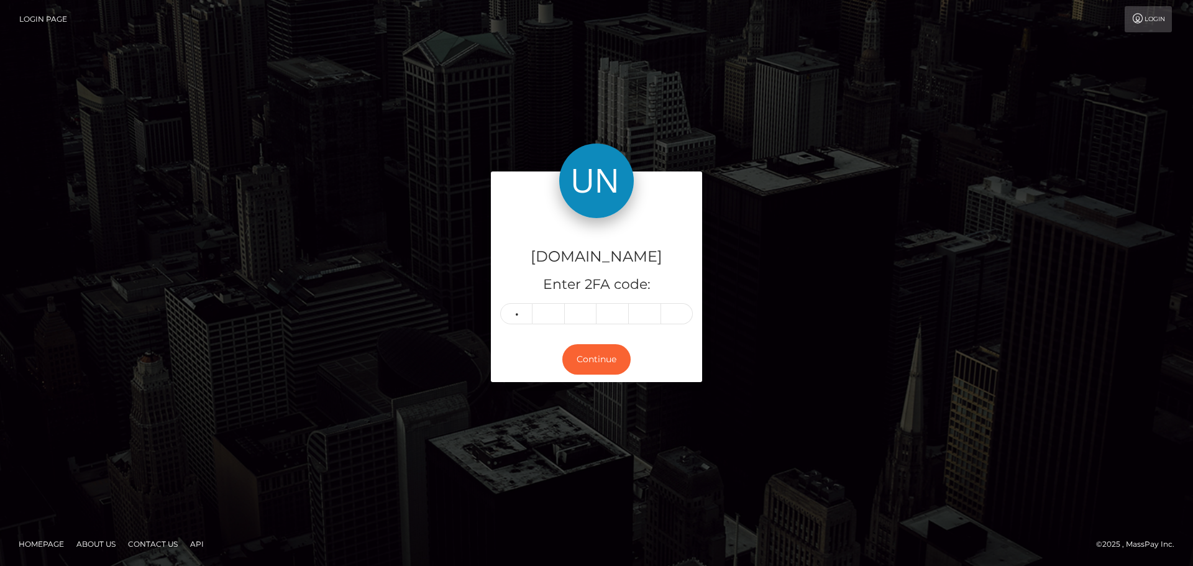
type input "0"
type input "1"
type input "8"
type input "9"
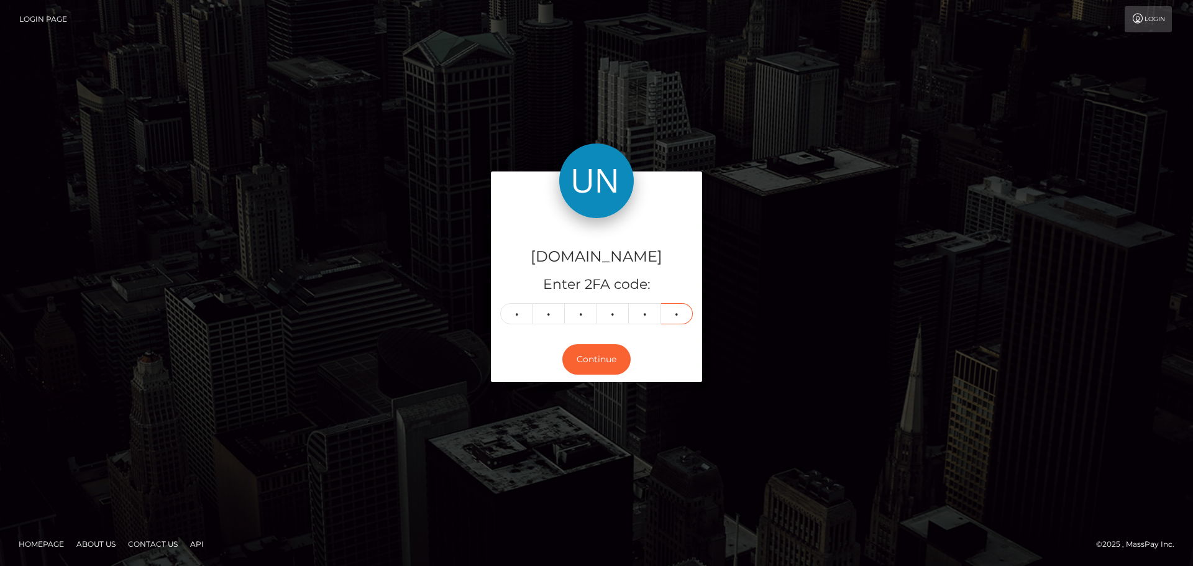
type input "7"
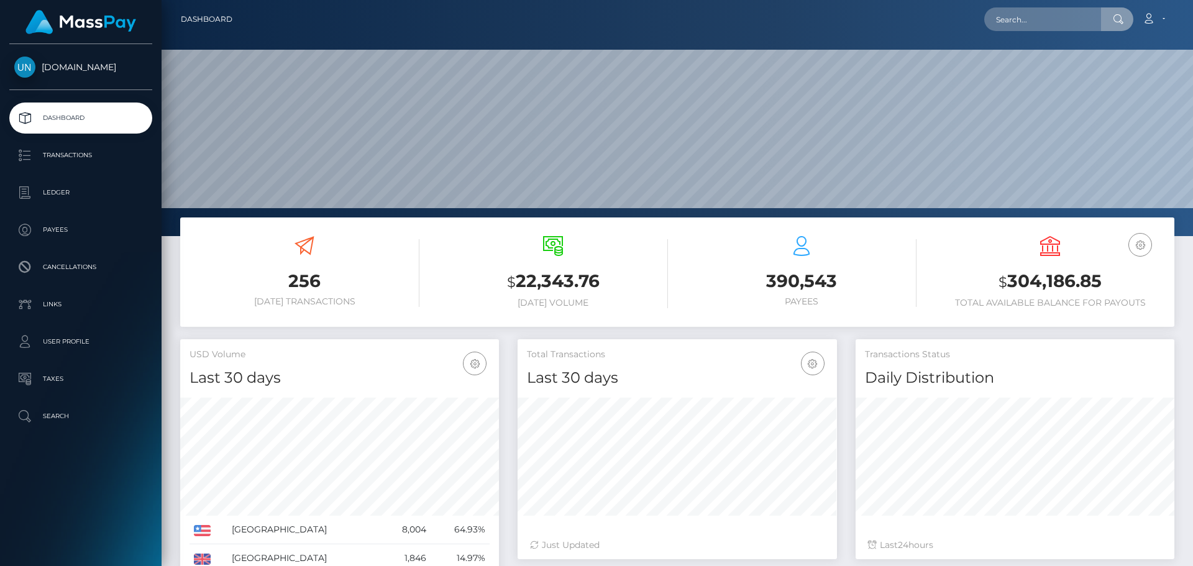
click at [1025, 29] on input "text" at bounding box center [1042, 19] width 117 height 24
type input "tristinb28@gmail.com"
click at [1044, 68] on link "TRISTIN JORDEN BATES" at bounding box center [1033, 64] width 99 height 23
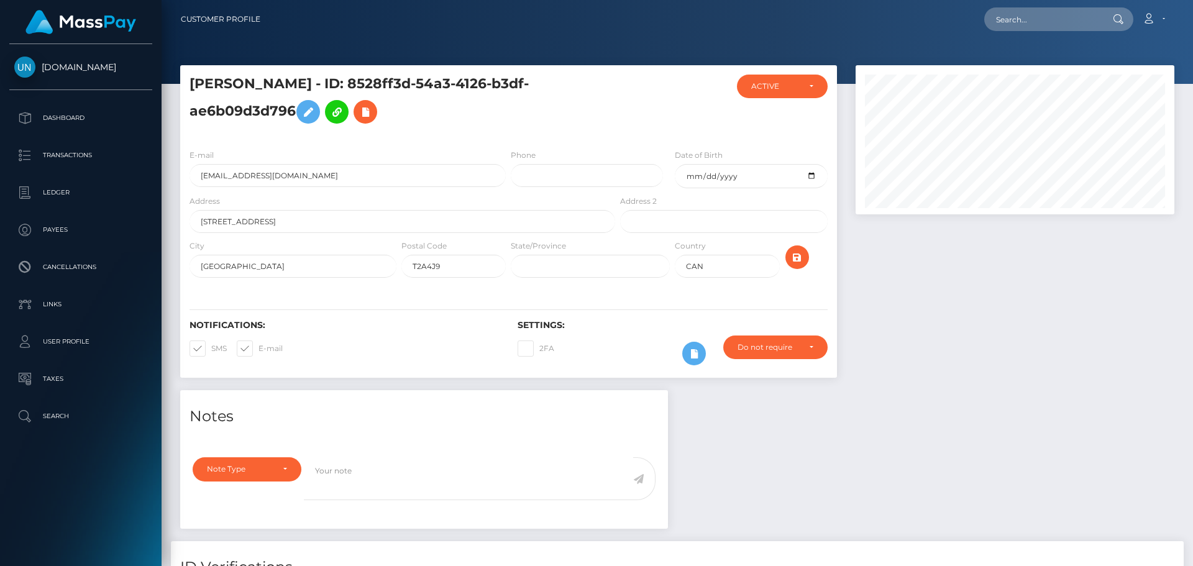
scroll to position [149, 319]
click at [1076, 11] on input "text" at bounding box center [1042, 19] width 117 height 24
paste input "[EMAIL_ADDRESS][DOMAIN_NAME]"
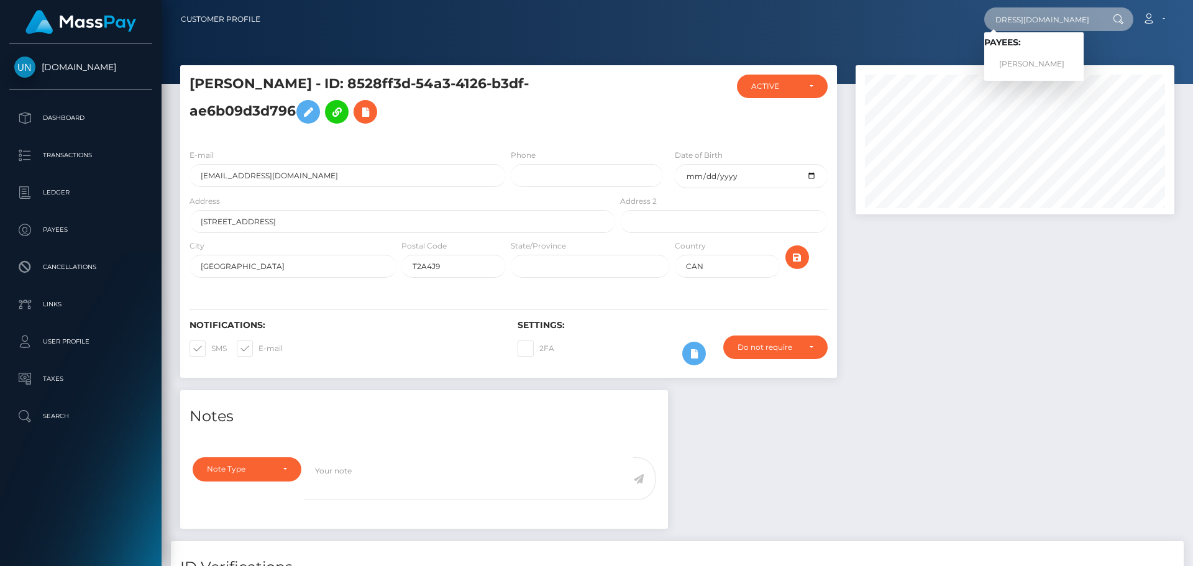
type input "[EMAIL_ADDRESS][DOMAIN_NAME]"
click at [1050, 63] on link "TRISTIN JORDEN BATES" at bounding box center [1033, 64] width 99 height 23
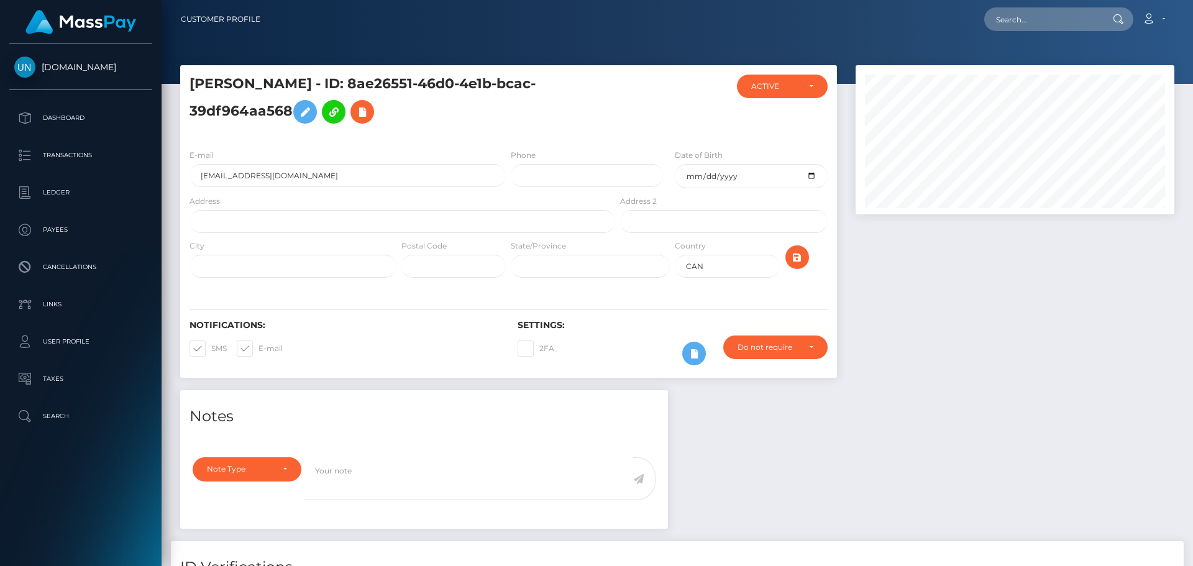
scroll to position [149, 319]
click at [320, 227] on input "text" at bounding box center [403, 221] width 426 height 23
paste input "6223 Penworth Road, Calgary Alberta T2A4J9"
click at [359, 222] on input "6223 Penworth Road, Calgary Alberta T2A4J9" at bounding box center [403, 221] width 426 height 23
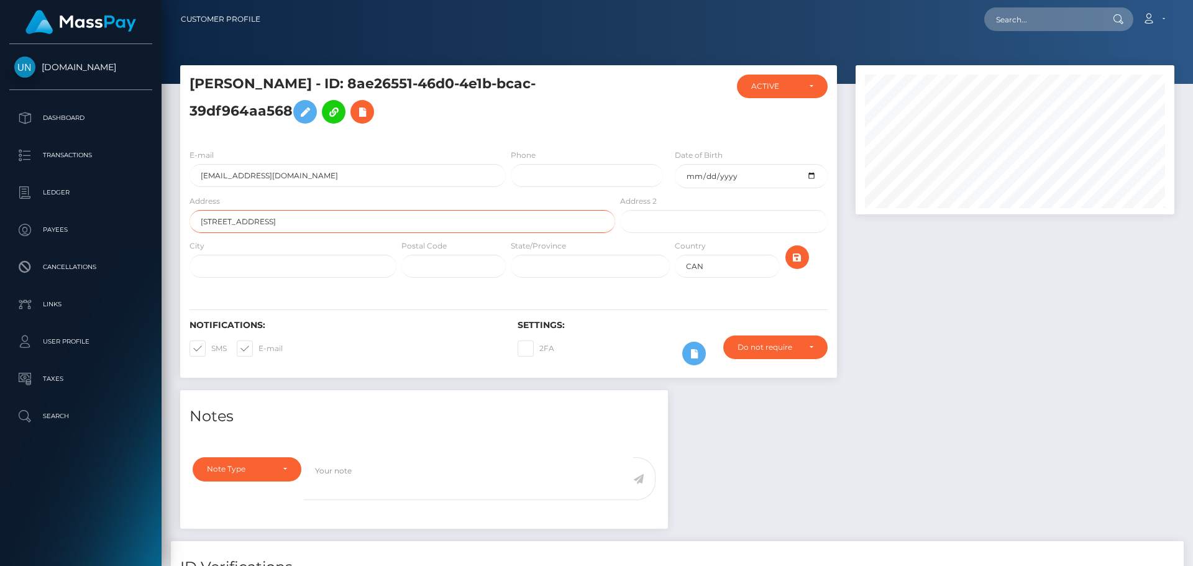
type input "6223 Penworth Road, Calgary Alberta T2A4J9"
click at [421, 259] on input "text" at bounding box center [453, 266] width 104 height 23
paste input "T2A4J9"
type input "T2A4J9"
click at [325, 217] on input "6223 Penworth Road, Calgary Alberta T2A4J9" at bounding box center [403, 221] width 426 height 23
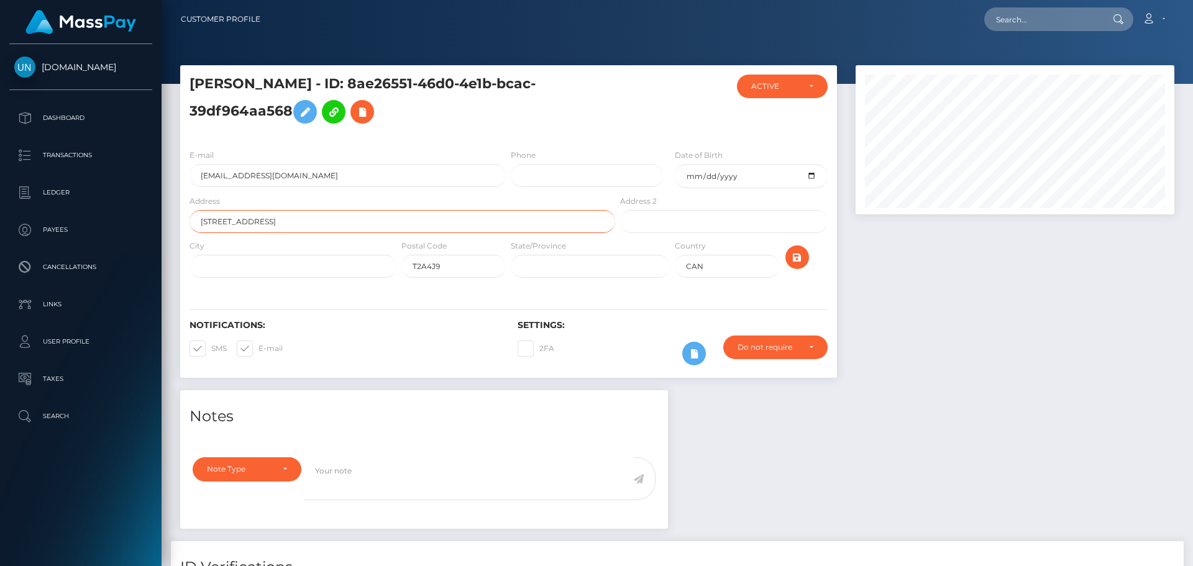
click at [325, 217] on input "6223 Penworth Road, Calgary Alberta T2A4J9" at bounding box center [403, 221] width 426 height 23
click at [316, 258] on input "text" at bounding box center [293, 266] width 207 height 23
paste input "Alberta"
type input "Alberta"
click at [571, 263] on input "text" at bounding box center [590, 266] width 159 height 23
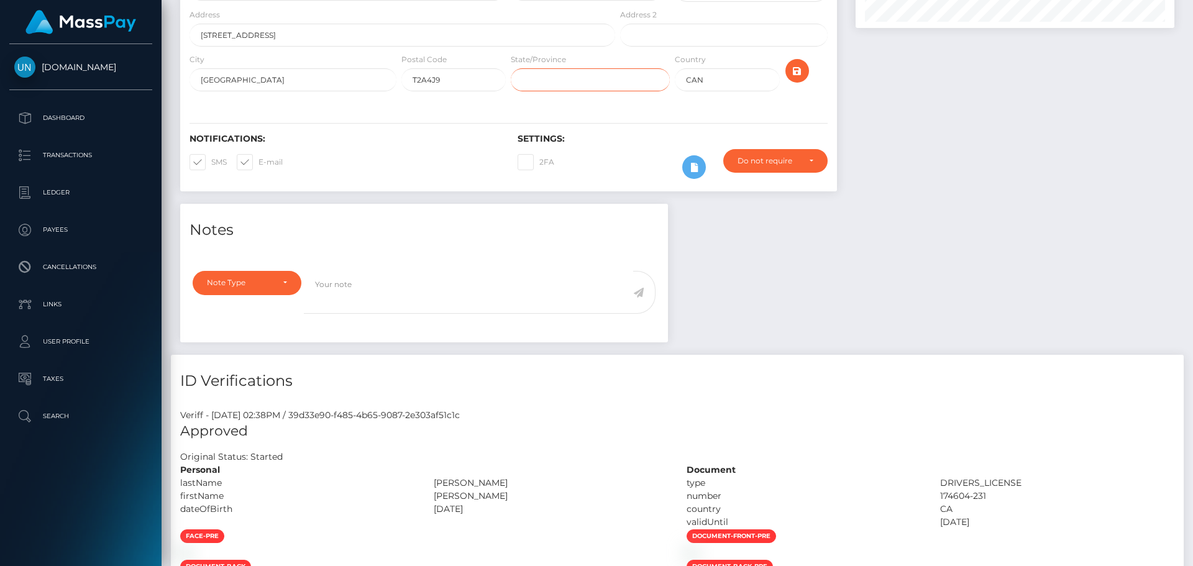
scroll to position [0, 0]
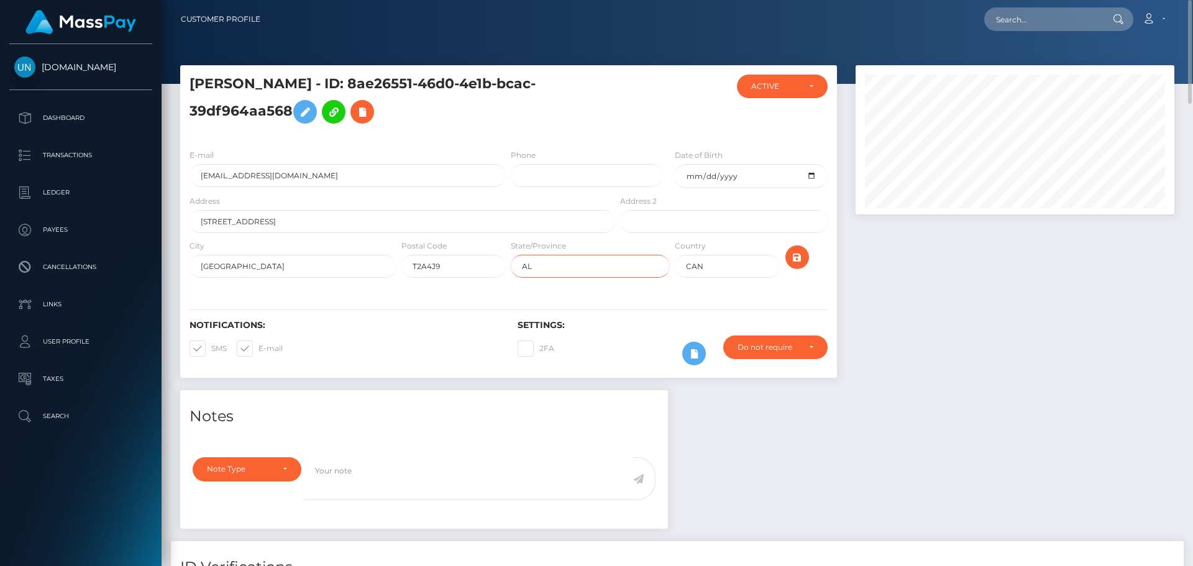
type input "AL"
drag, startPoint x: 370, startPoint y: 217, endPoint x: 312, endPoint y: 224, distance: 58.2
click at [312, 224] on input "6223 Penworth Road, Calgary Alberta T2A4J9" at bounding box center [403, 221] width 426 height 23
type input "6223 Penworth Road, Calgary Alberta T2A4J9"
click at [286, 220] on input "6223 Penworth Road, Calgary Alberta T2A4J9" at bounding box center [403, 221] width 426 height 23
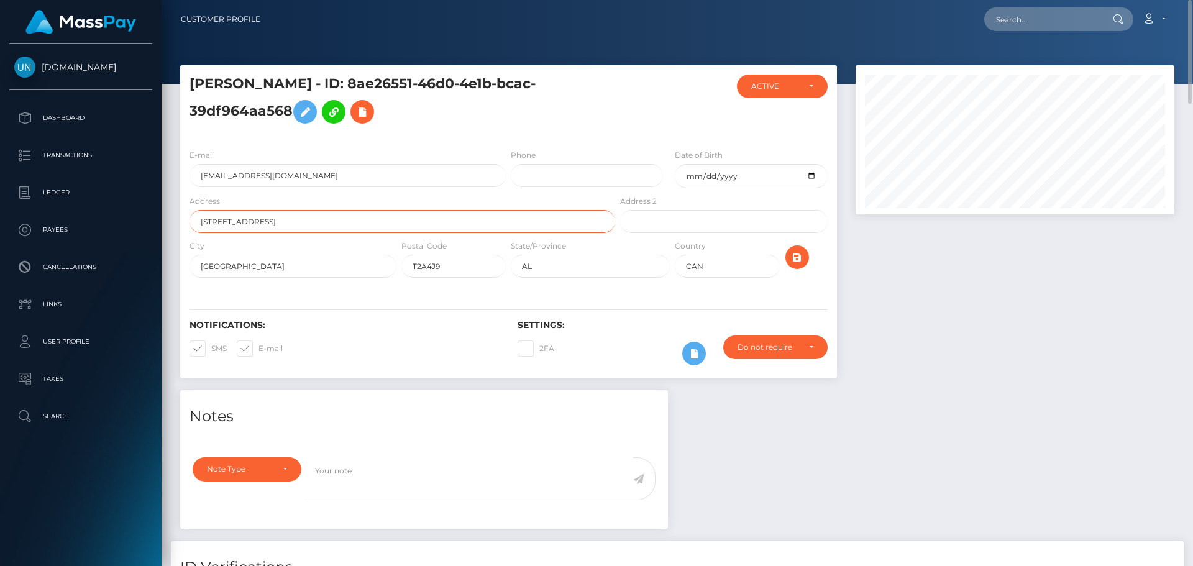
click at [286, 219] on input "6223 Penworth Road, Calgary Alberta T2A4J9" at bounding box center [403, 221] width 426 height 23
click at [285, 252] on div "City Alberta" at bounding box center [293, 258] width 207 height 39
click at [283, 260] on input "Alberta" at bounding box center [293, 266] width 207 height 23
click at [283, 261] on input "Alberta" at bounding box center [293, 266] width 207 height 23
paste input "Calgary"
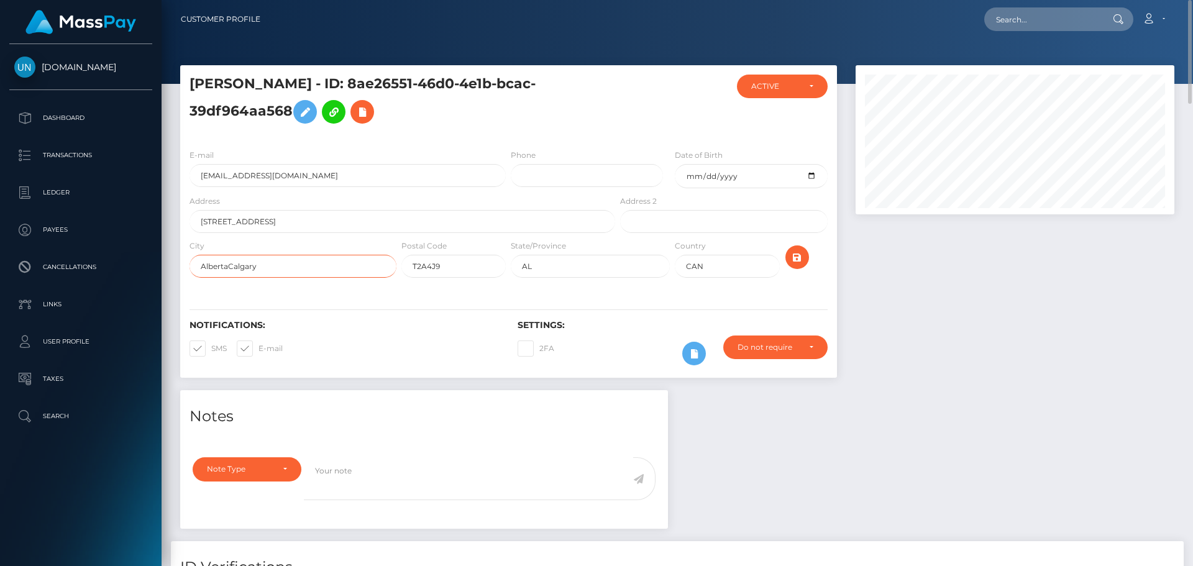
click at [284, 261] on input "AlbertaCalgary" at bounding box center [293, 266] width 207 height 23
click at [285, 261] on input "AlbertaCalgary" at bounding box center [293, 266] width 207 height 23
paste input "text"
type input "Calgary"
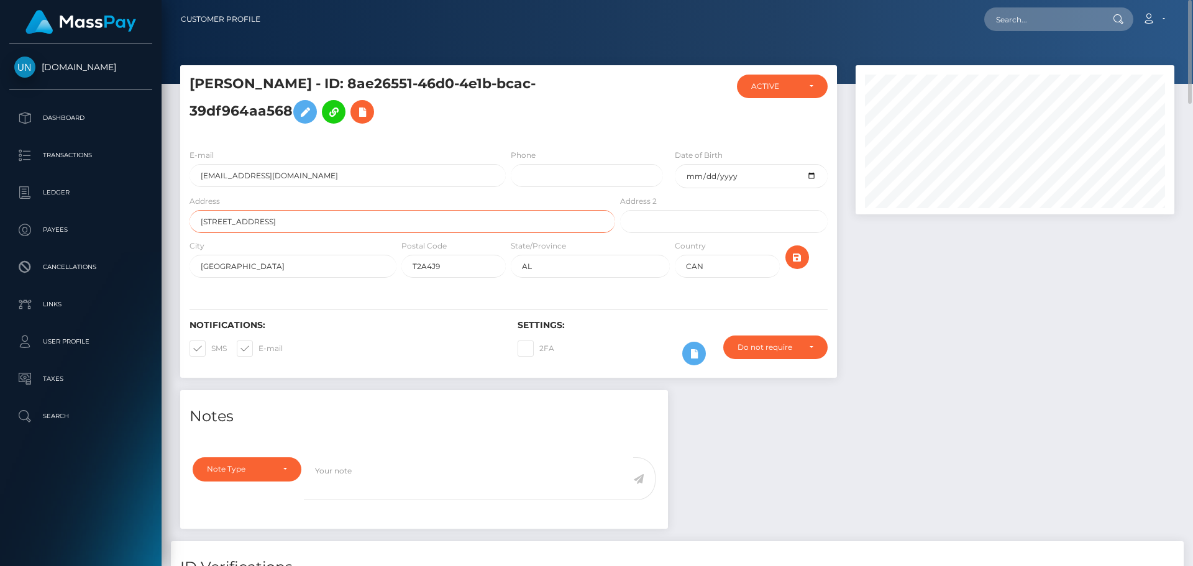
drag, startPoint x: 402, startPoint y: 218, endPoint x: 285, endPoint y: 222, distance: 117.5
click at [285, 222] on input "6223 Penworth Road, Calgary Alberta T2A4J9" at bounding box center [403, 221] width 426 height 23
type input "6223 Penworth Road"
drag, startPoint x: 816, startPoint y: 247, endPoint x: 806, endPoint y: 252, distance: 11.7
click at [810, 249] on div at bounding box center [809, 261] width 55 height 45
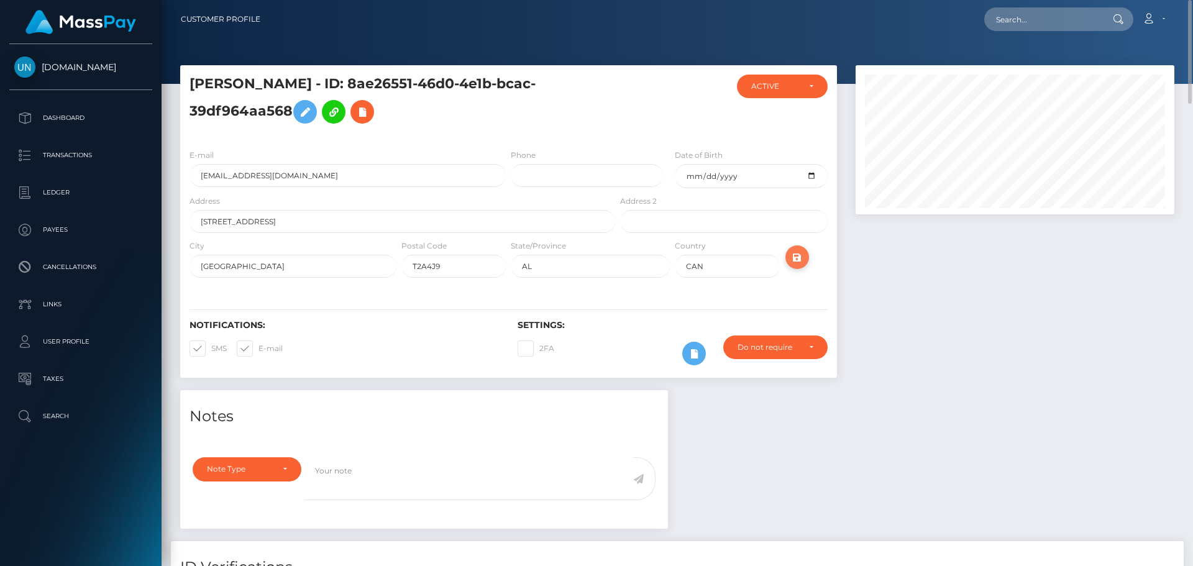
click at [803, 252] on icon "submit" at bounding box center [797, 258] width 15 height 16
click at [1045, 20] on input "text" at bounding box center [1042, 19] width 117 height 24
paste input "garciarayleen2@gmail.com"
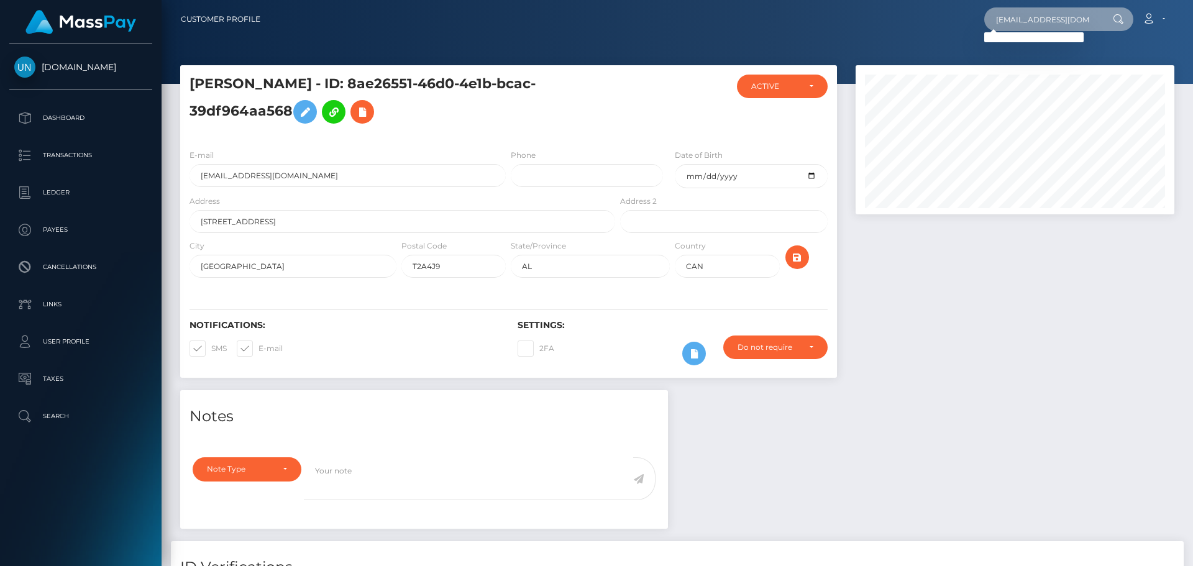
click at [1087, 27] on input "garciarayleen2@gmail.com" at bounding box center [1042, 19] width 117 height 24
paste input "9qjmf9bbqt@privaterelay.appleid"
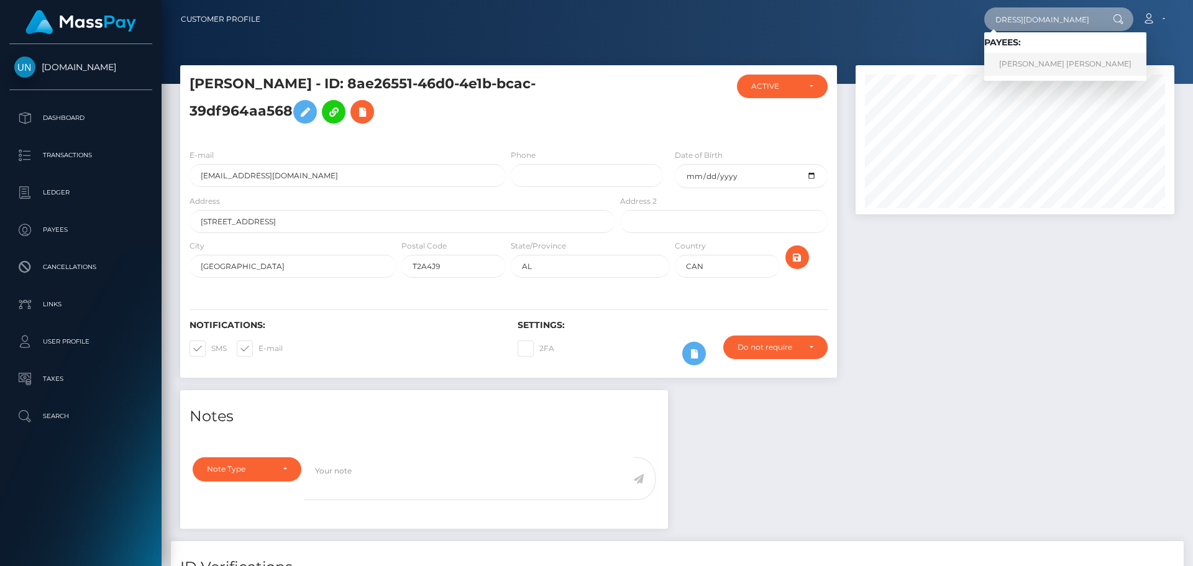
type input "9qjmf9bbqt@privaterelay.appleid.com"
click at [1018, 70] on link "RAYLEEN JENISSA GARCIA" at bounding box center [1065, 64] width 162 height 23
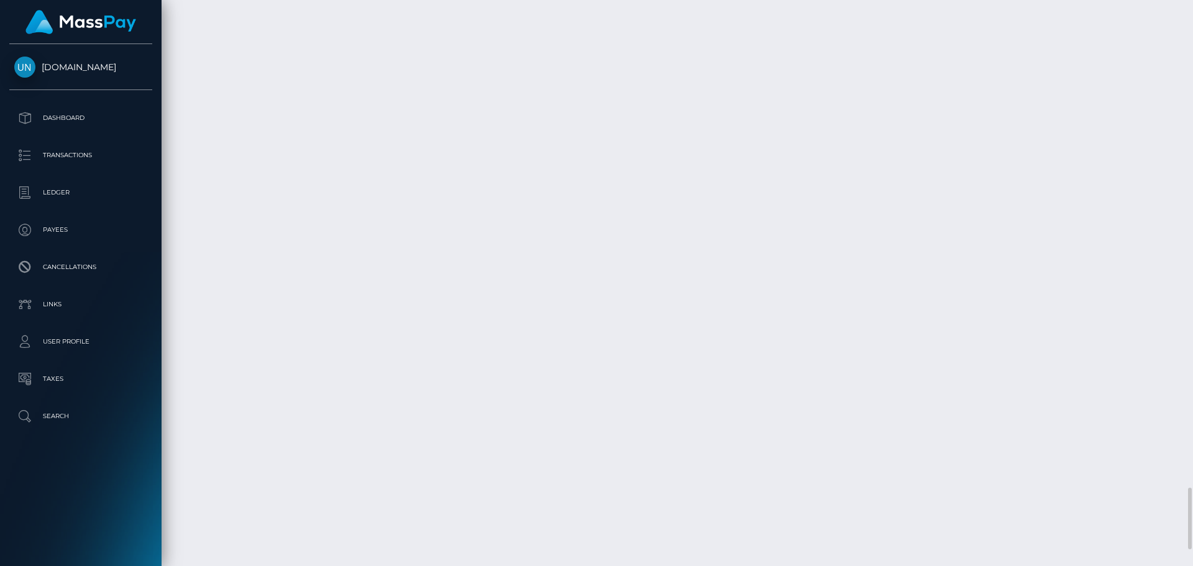
scroll to position [4624, 0]
click at [1192, 22] on div at bounding box center [1188, 283] width 9 height 566
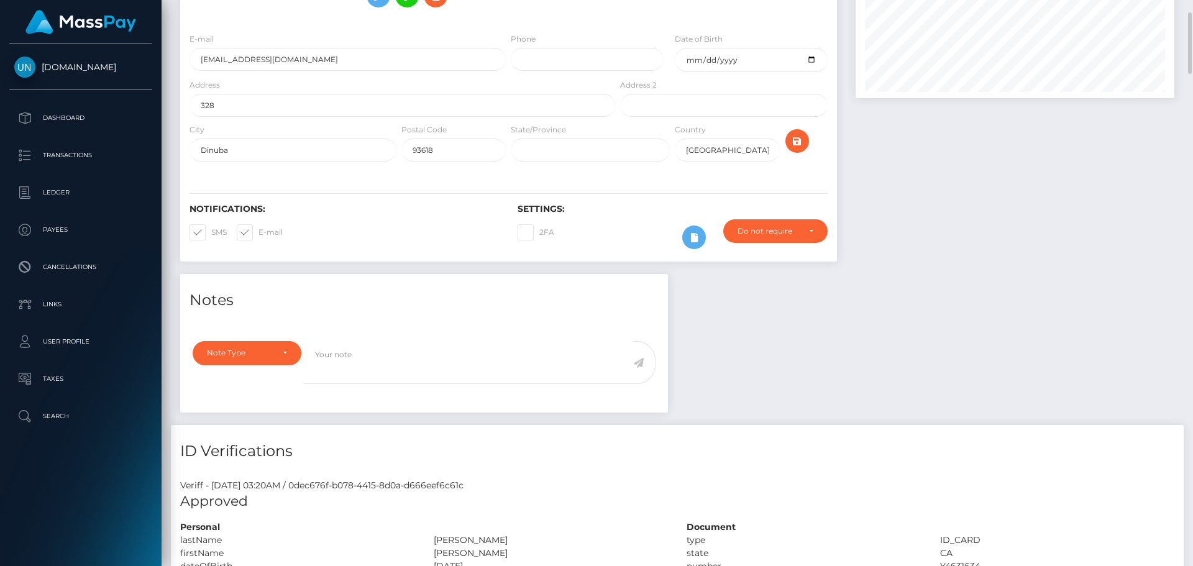
scroll to position [0, 0]
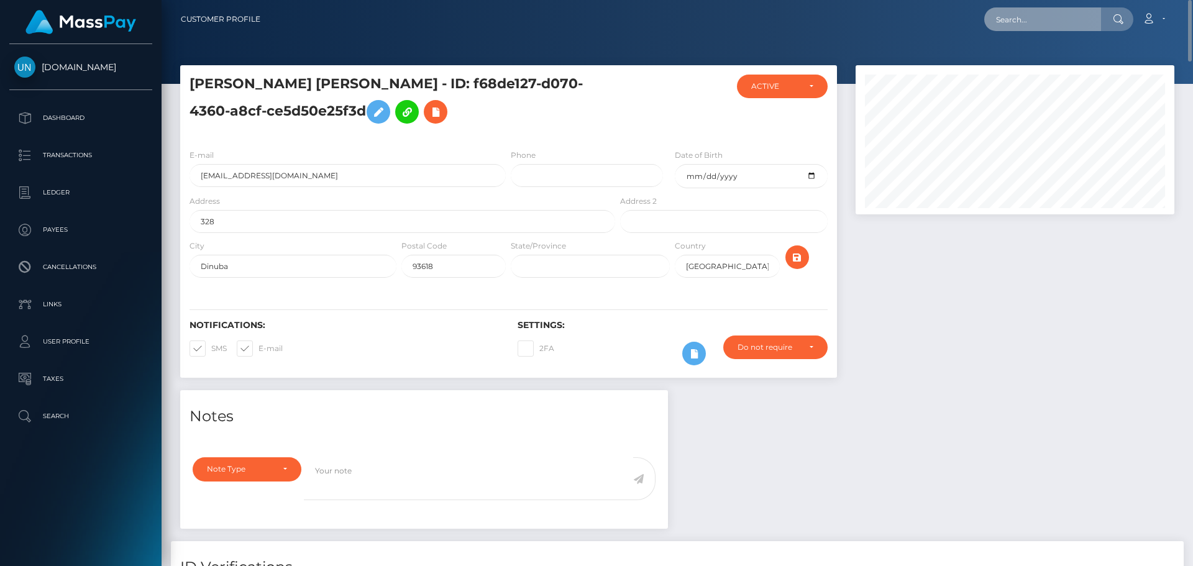
click at [1061, 16] on input "text" at bounding box center [1042, 19] width 117 height 24
paste input "[EMAIL_ADDRESS][DOMAIN_NAME]"
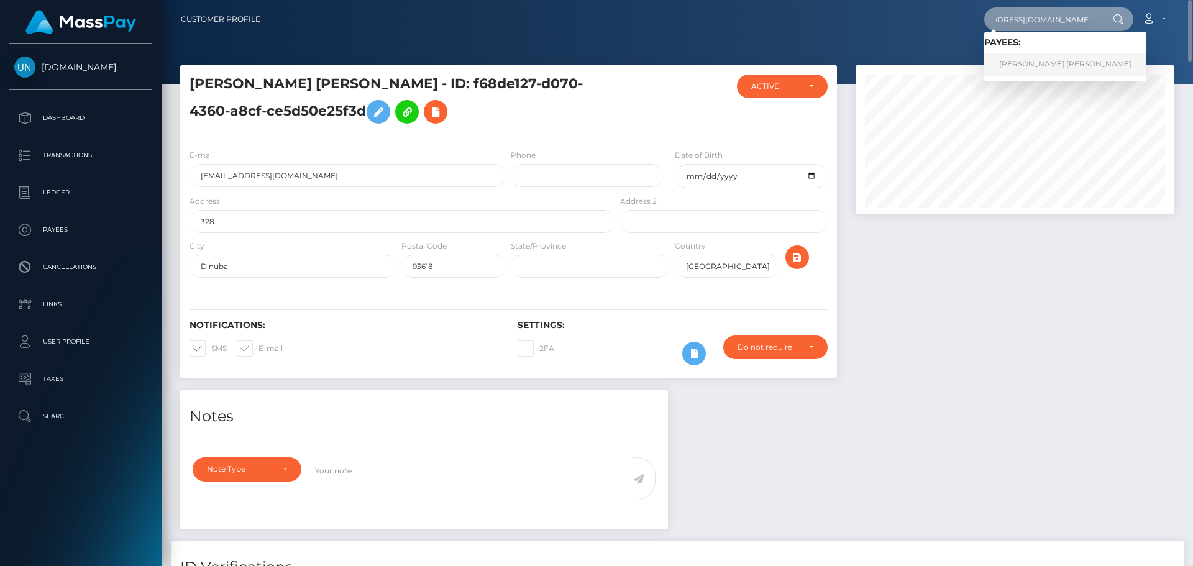
type input "[EMAIL_ADDRESS][DOMAIN_NAME]"
click at [1049, 73] on link "KARINA MICHELLE ROBERT HERNANDEZ" at bounding box center [1065, 64] width 162 height 23
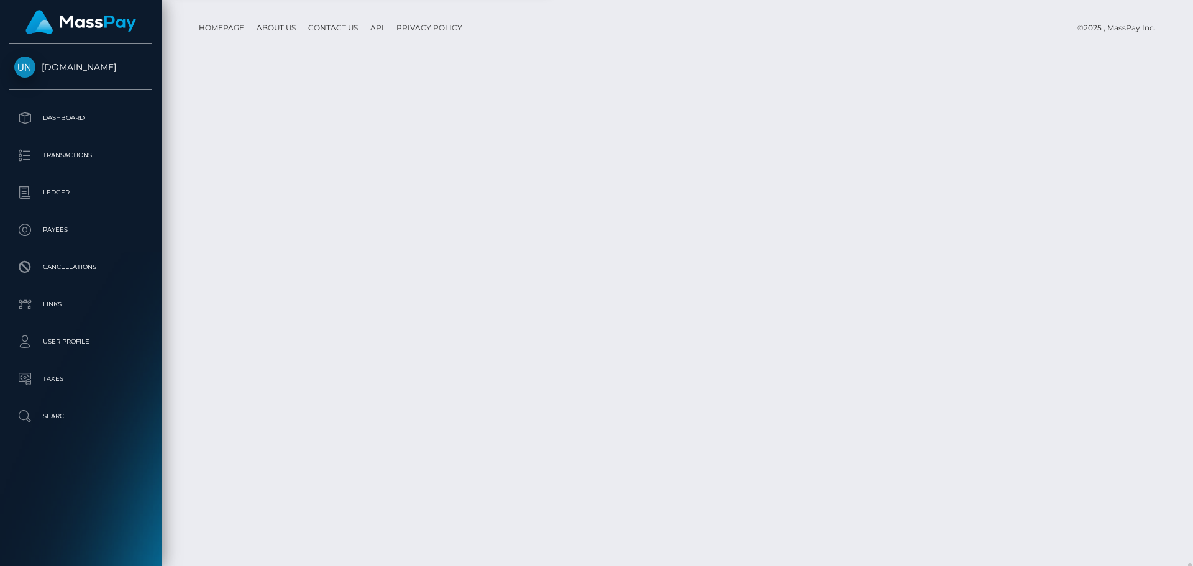
scroll to position [1692, 0]
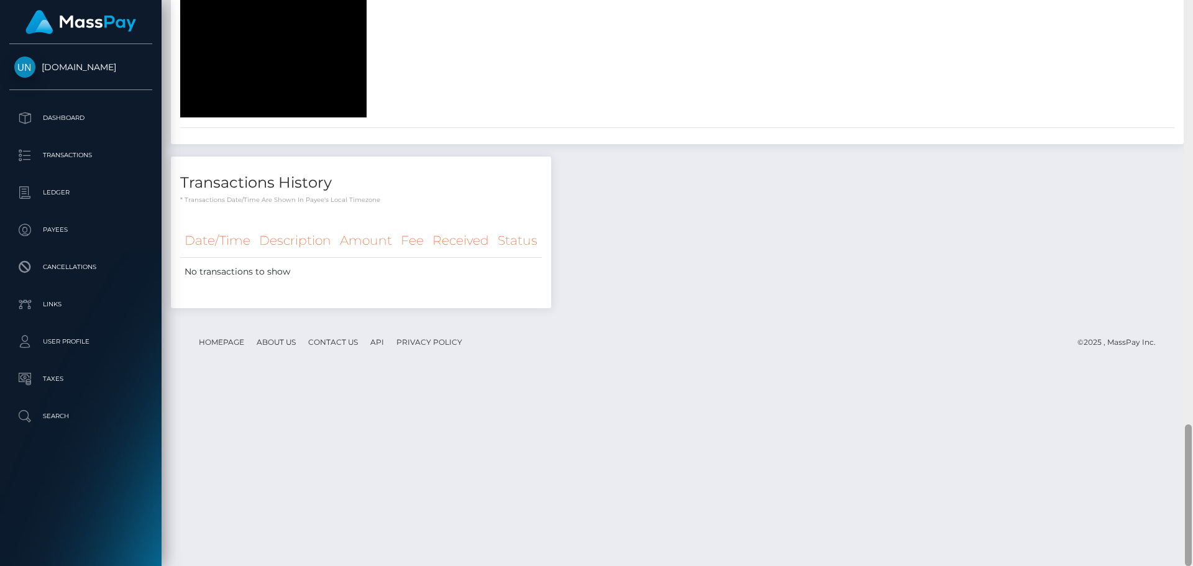
click at [1186, 16] on div at bounding box center [1188, 283] width 9 height 566
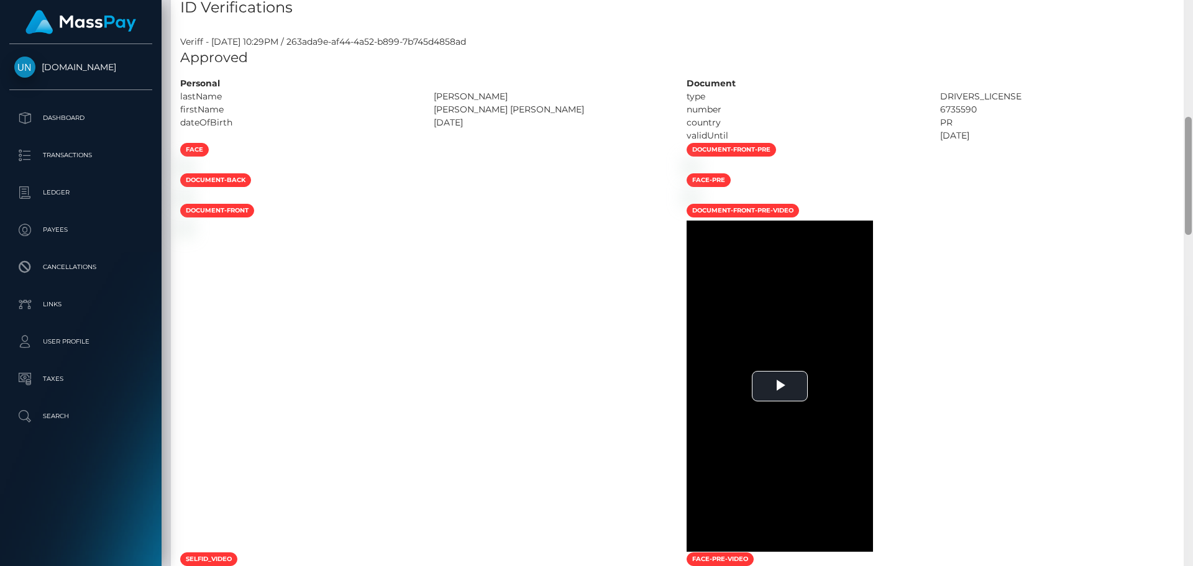
click at [1186, 16] on div "Customer Profile Loading... Loading..." at bounding box center [677, 283] width 1031 height 566
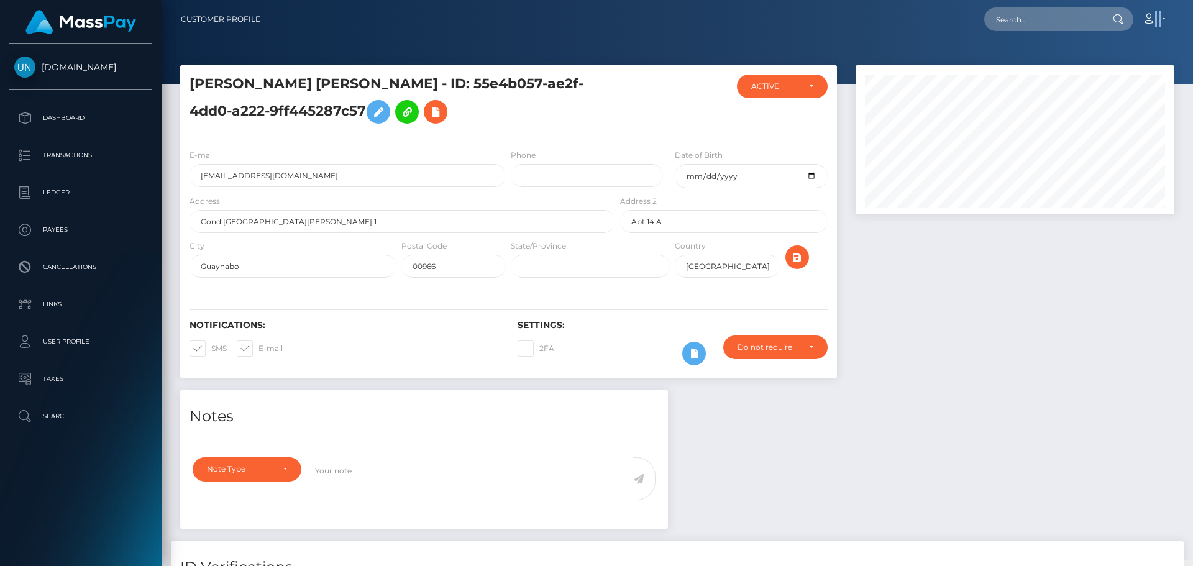
click at [1186, 16] on nav "Customer Profile Loading... Loading... Account" at bounding box center [677, 19] width 1031 height 39
click at [1040, 27] on input "text" at bounding box center [1042, 19] width 117 height 24
paste input "[EMAIL_ADDRESS][DOMAIN_NAME]"
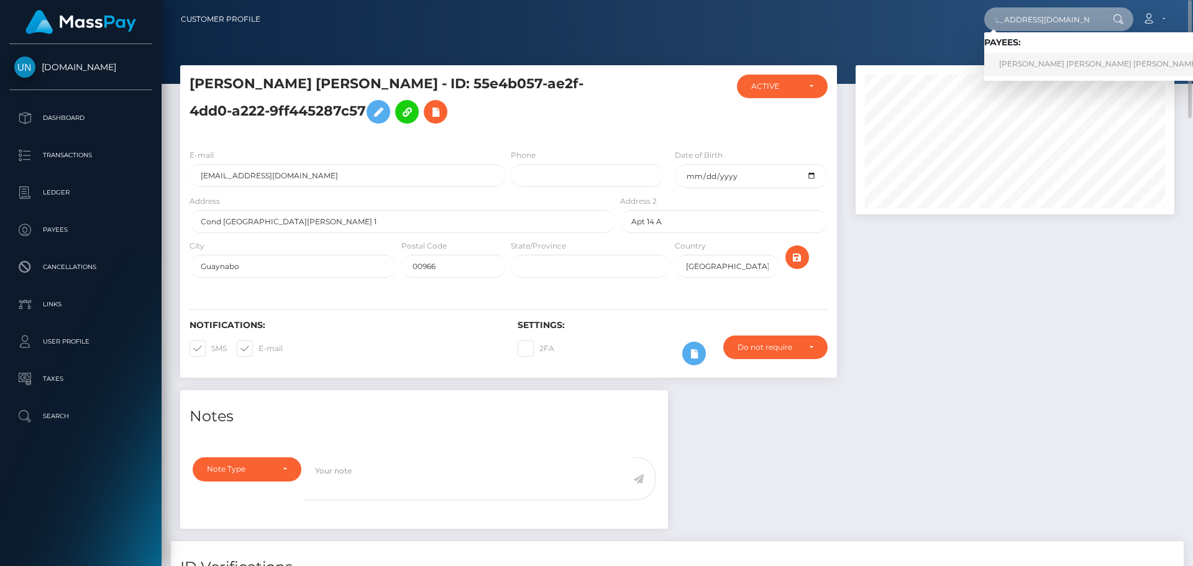
type input "[EMAIL_ADDRESS][DOMAIN_NAME]"
click at [1024, 55] on link "LYHANA TRYSHAM MARISE SULPICIA SAMSON--CORALIE" at bounding box center [1134, 64] width 301 height 23
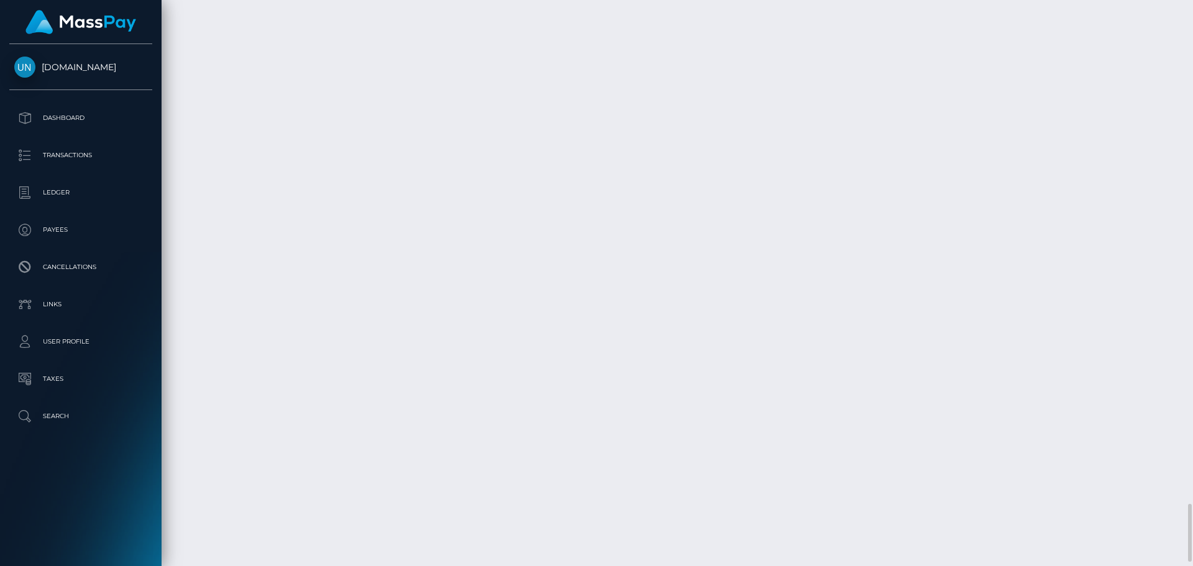
scroll to position [4948, 0]
click at [1192, 18] on div at bounding box center [1188, 283] width 9 height 566
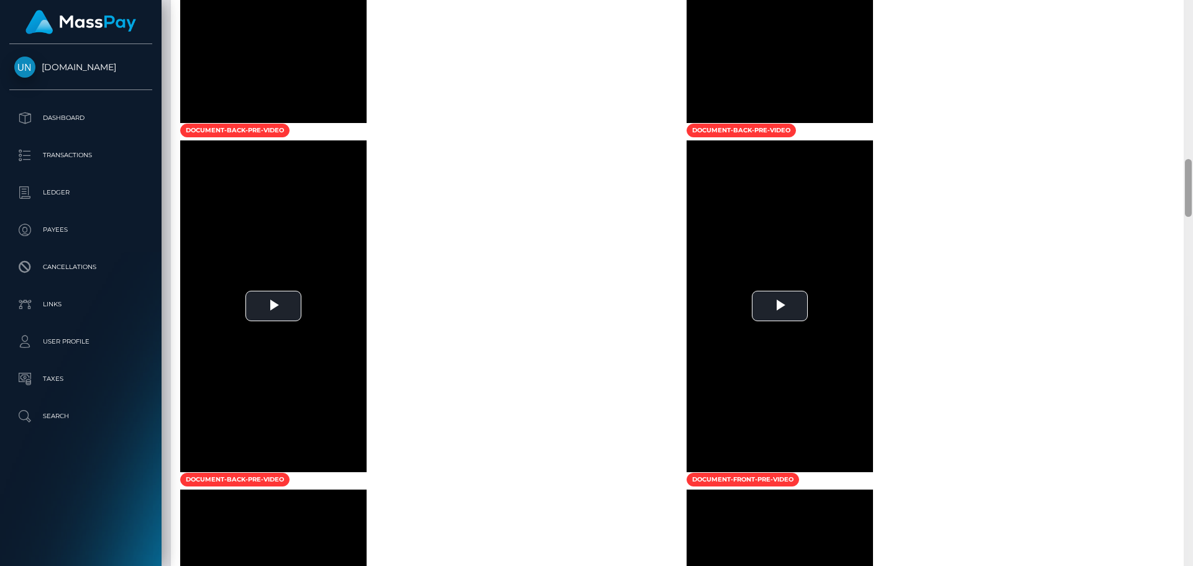
click at [1192, 18] on div at bounding box center [1188, 283] width 9 height 566
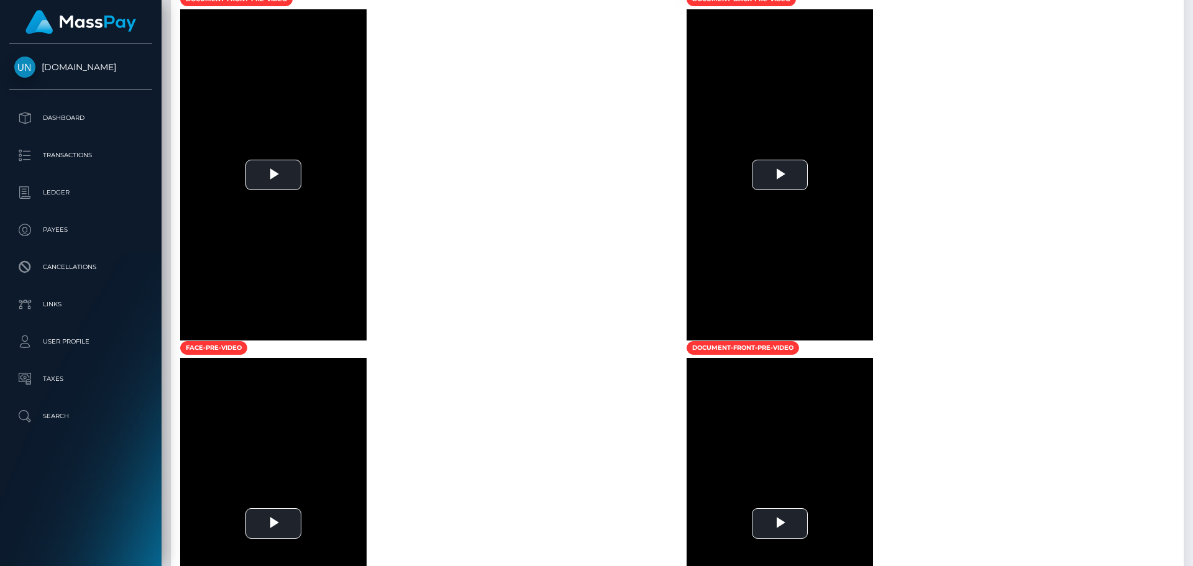
scroll to position [420, 0]
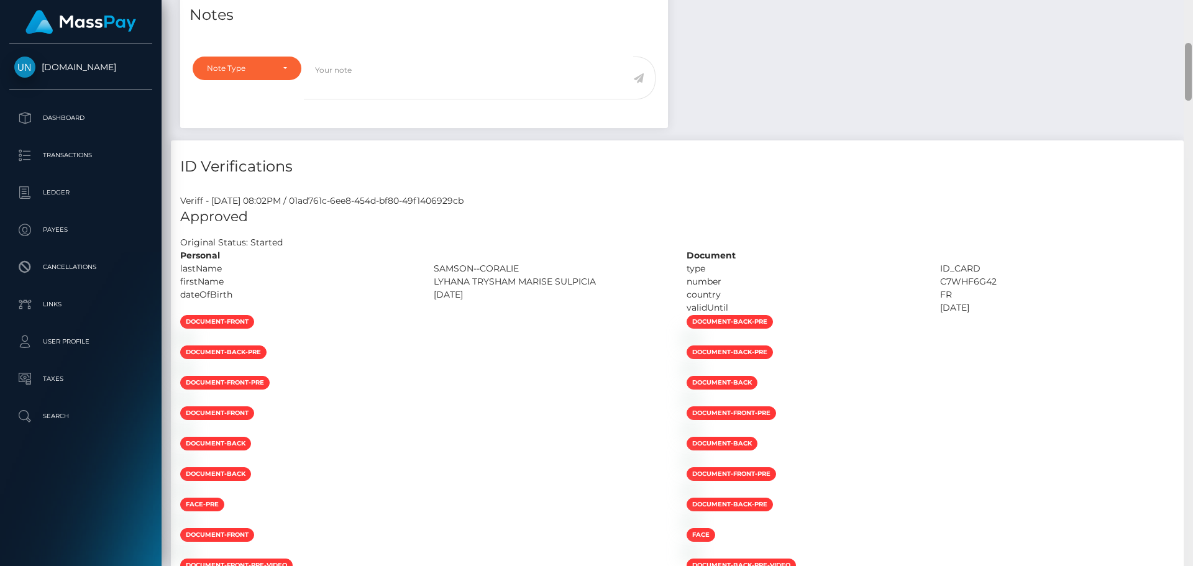
click at [1192, 18] on div at bounding box center [1188, 283] width 9 height 566
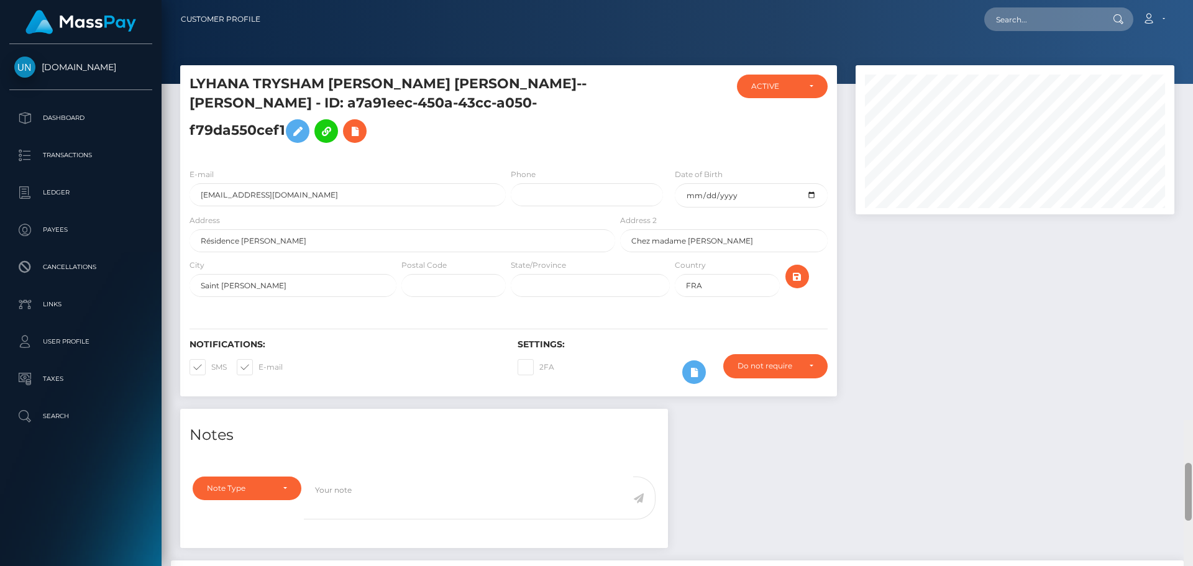
click at [1192, 18] on div "Customer Profile Loading... Loading..." at bounding box center [677, 283] width 1031 height 566
click at [1007, 12] on input "text" at bounding box center [1042, 19] width 117 height 24
paste input "ajbllopez@gmail.com"
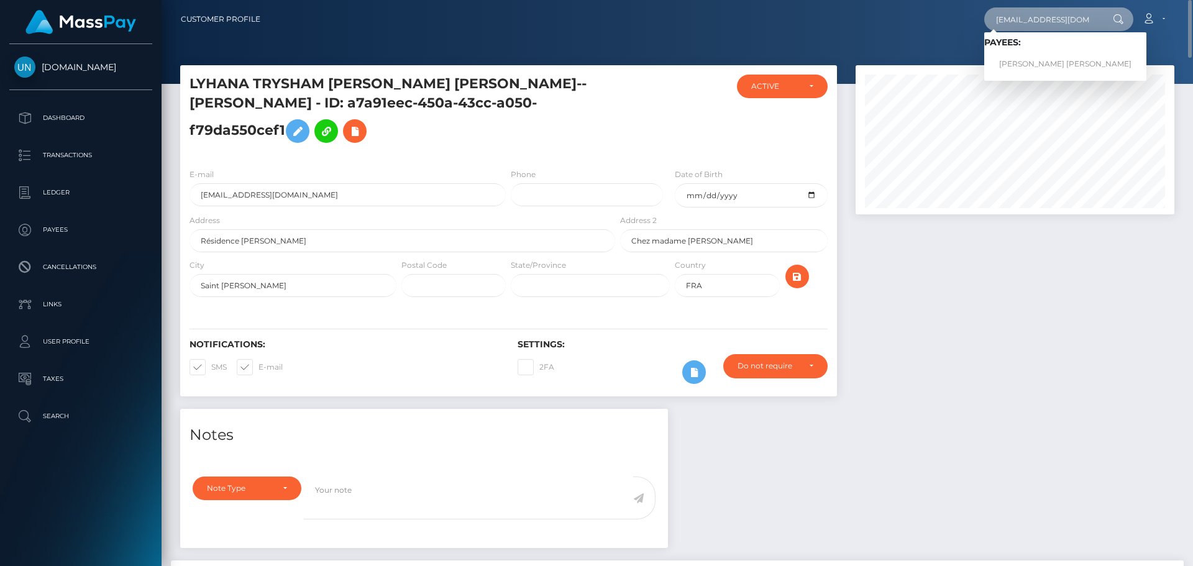
type input "ajbllopez@gmail.com"
click at [1022, 58] on link "ALEXIS JAIR BERMUDEZ LOPEZ" at bounding box center [1065, 64] width 162 height 23
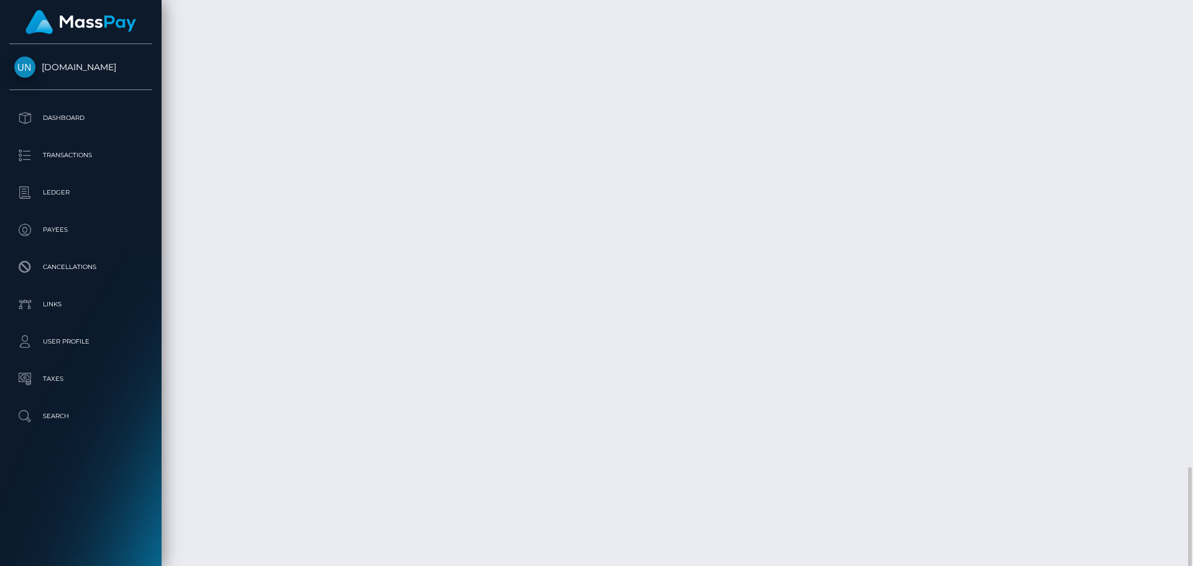
scroll to position [1919, 0]
click at [1192, 14] on div at bounding box center [1188, 283] width 9 height 566
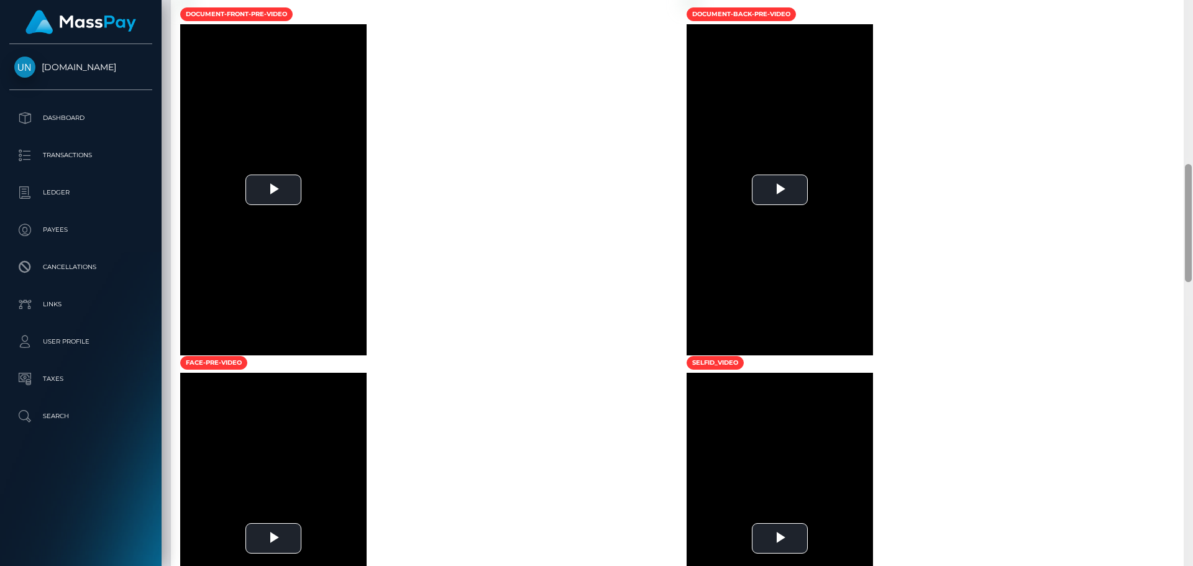
click at [1192, 14] on div at bounding box center [1188, 283] width 9 height 566
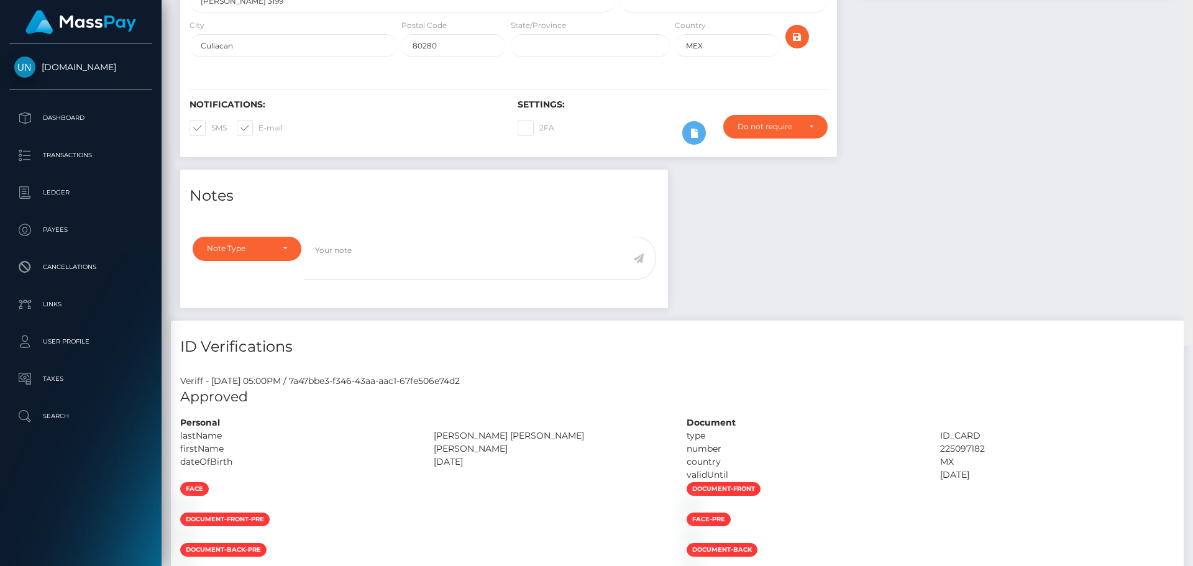
click at [1192, 14] on div "Customer Profile Loading... Loading..." at bounding box center [677, 283] width 1031 height 566
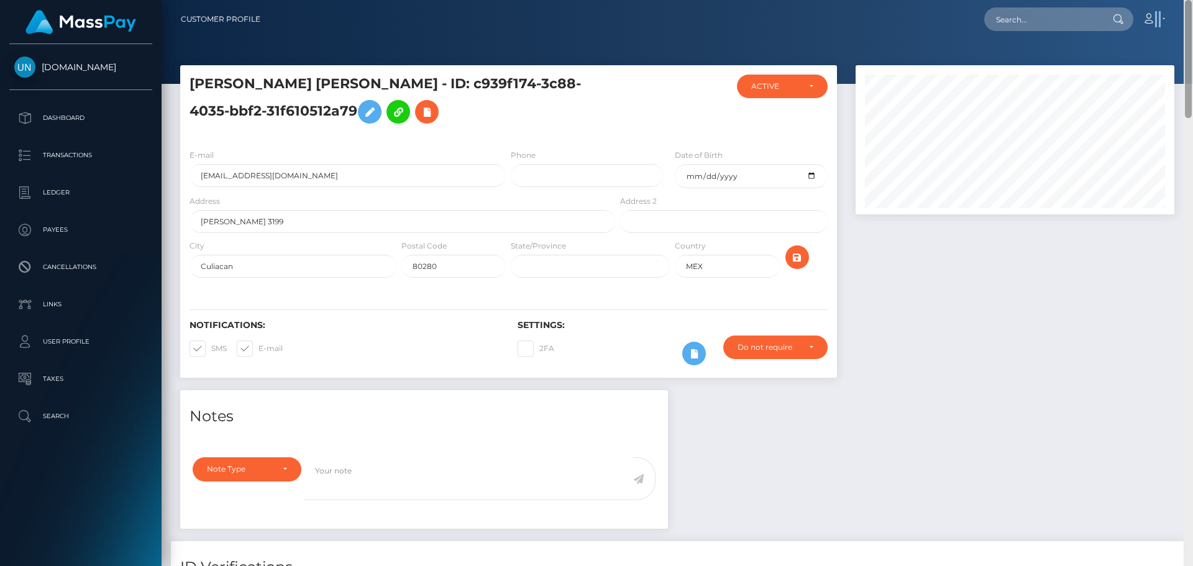
click at [1192, 14] on nav "Customer Profile Loading... Loading... Account" at bounding box center [677, 19] width 1031 height 39
drag, startPoint x: 1121, startPoint y: 21, endPoint x: 1103, endPoint y: 24, distance: 19.0
click at [1116, 22] on icon at bounding box center [1118, 19] width 11 height 10
paste input "[EMAIL_ADDRESS][DOMAIN_NAME]"
click at [1099, 24] on input "text" at bounding box center [1042, 19] width 117 height 24
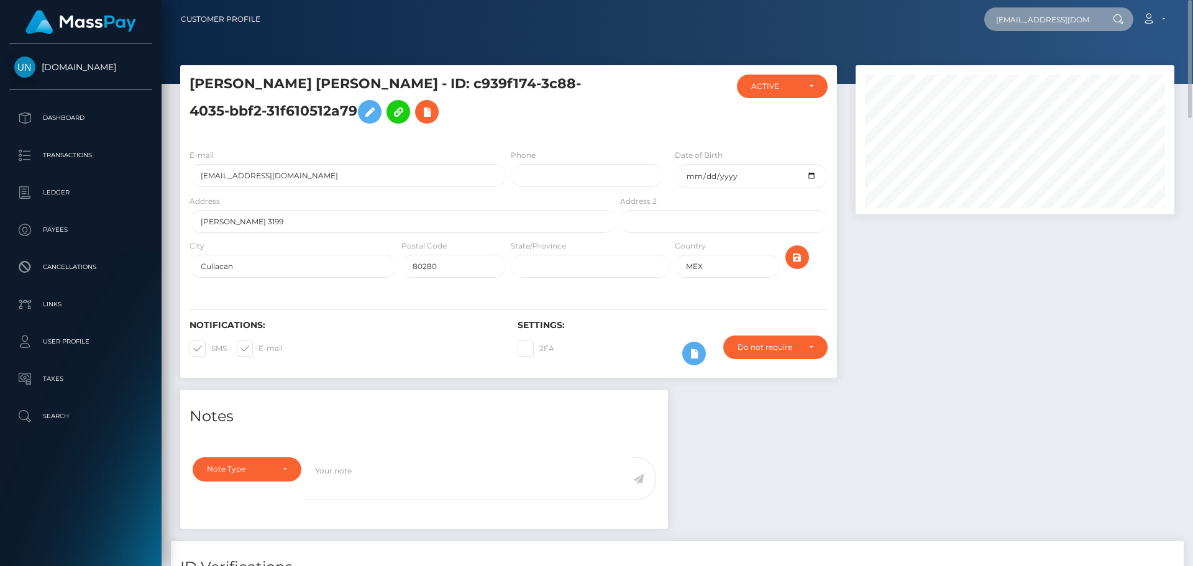
scroll to position [0, 12]
type input "[EMAIL_ADDRESS][DOMAIN_NAME]"
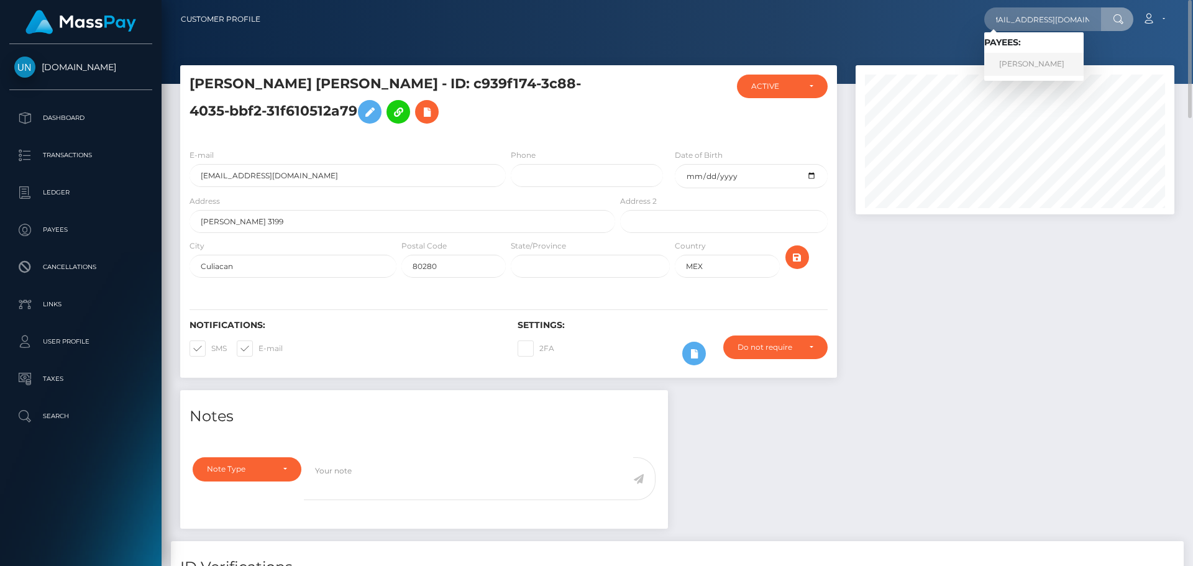
click at [1009, 70] on link "[PERSON_NAME]" at bounding box center [1033, 64] width 99 height 23
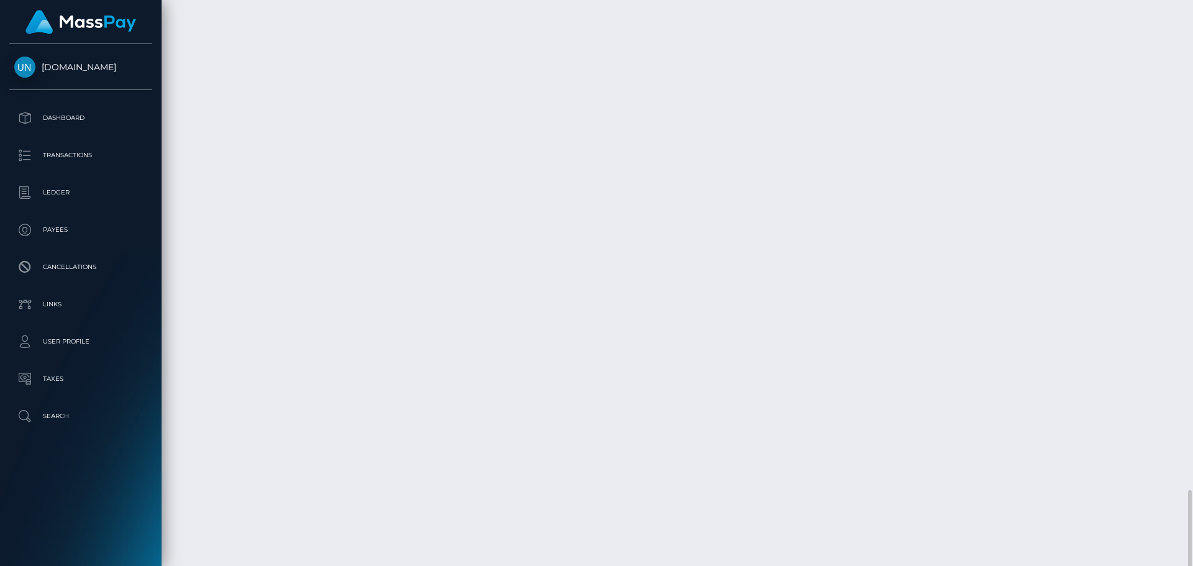
scroll to position [2206, 0]
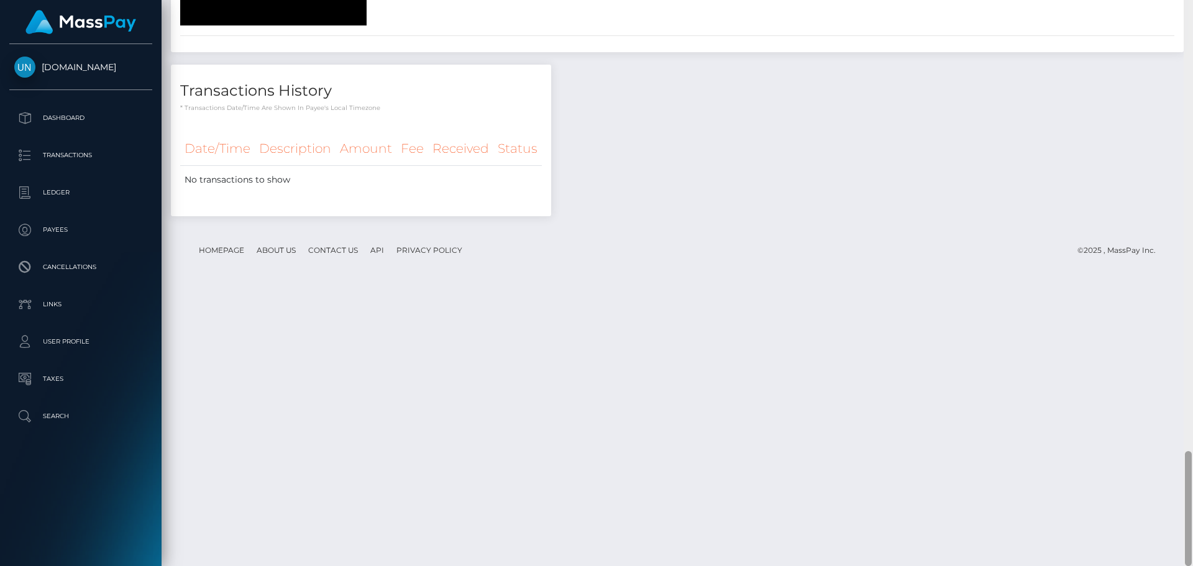
click at [1192, 6] on div at bounding box center [1188, 283] width 9 height 566
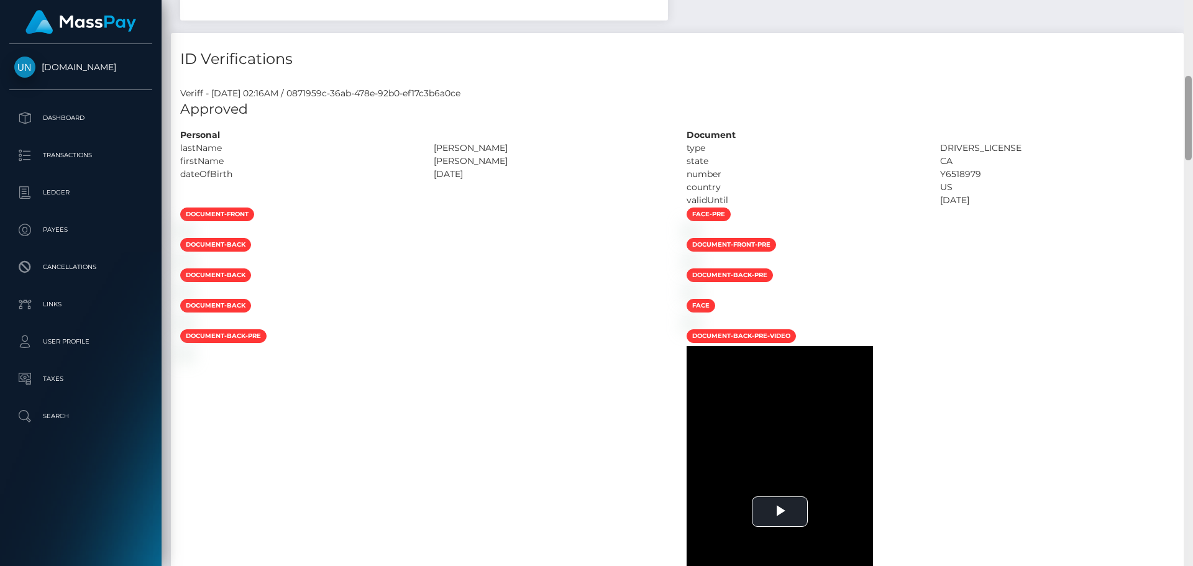
click at [1192, 6] on div "Customer Profile Loading... Loading..." at bounding box center [677, 283] width 1031 height 566
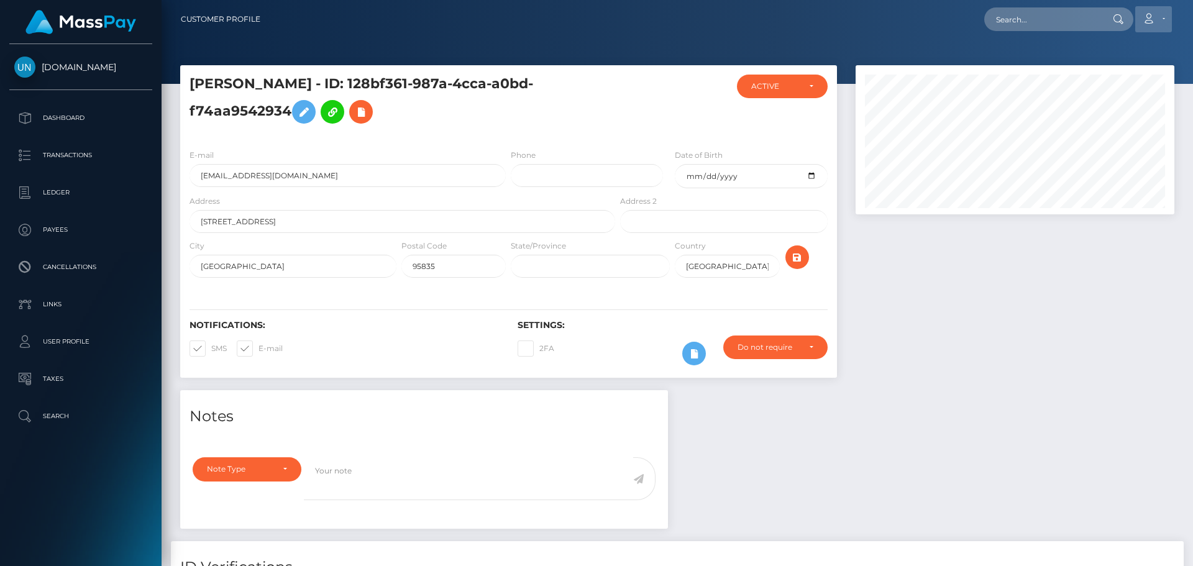
click at [1189, 6] on nav "Customer Profile Loading... Loading... Account" at bounding box center [677, 19] width 1031 height 39
click at [1085, 17] on input "text" at bounding box center [1042, 19] width 117 height 24
paste input "[EMAIL_ADDRESS][DOMAIN_NAME]"
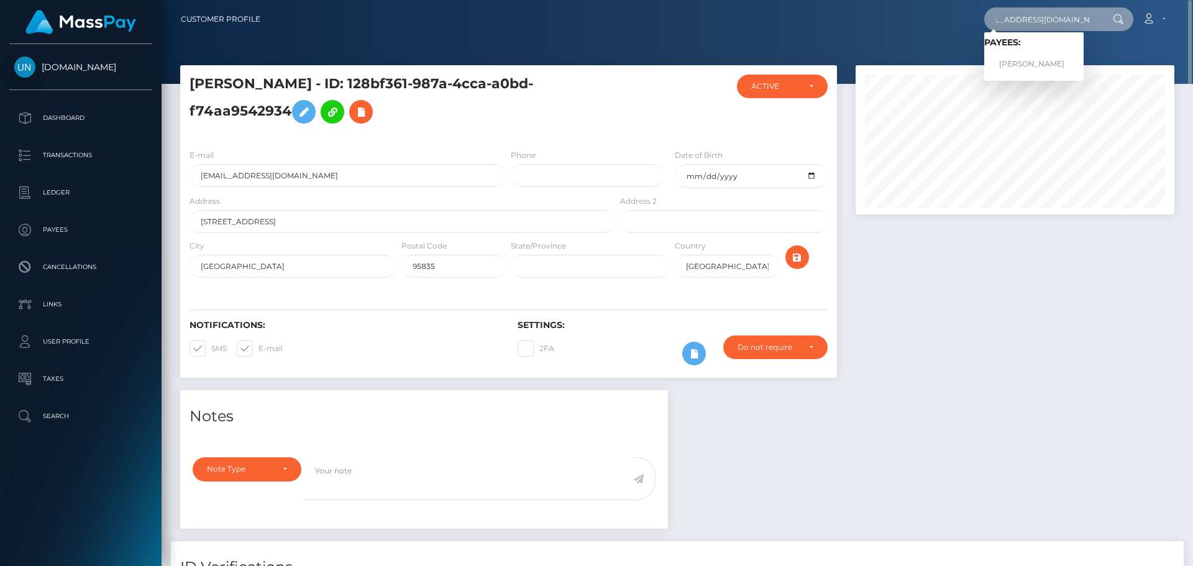
type input "[EMAIL_ADDRESS][DOMAIN_NAME]"
drag, startPoint x: 1058, startPoint y: 65, endPoint x: 1028, endPoint y: 68, distance: 30.1
click at [1058, 65] on link "[PERSON_NAME]" at bounding box center [1033, 64] width 99 height 23
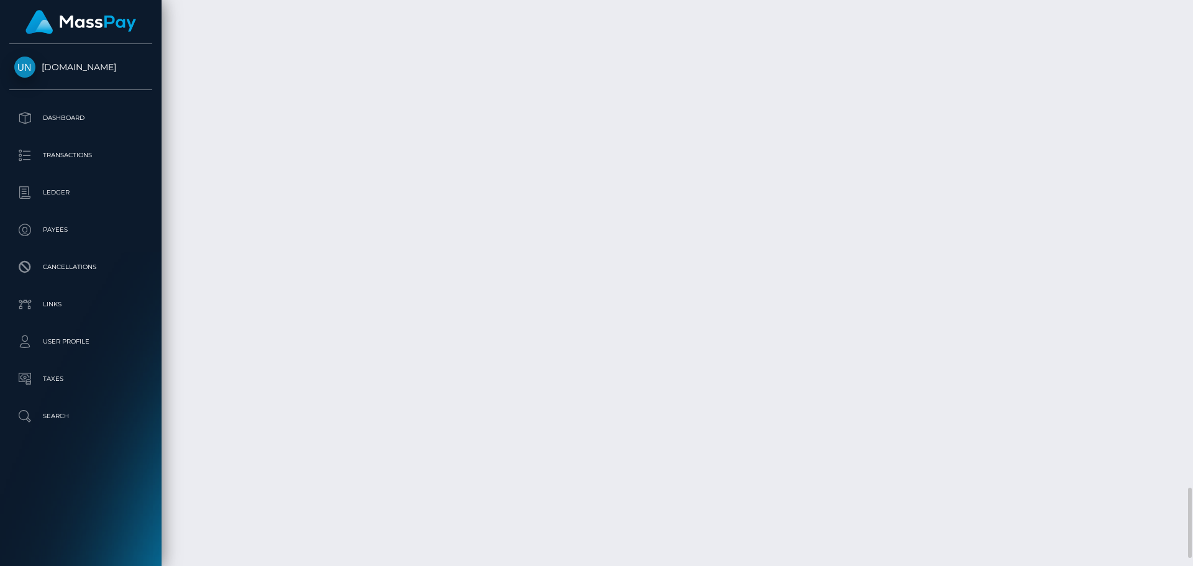
scroll to position [3975, 0]
click at [1192, 9] on div at bounding box center [1188, 283] width 9 height 566
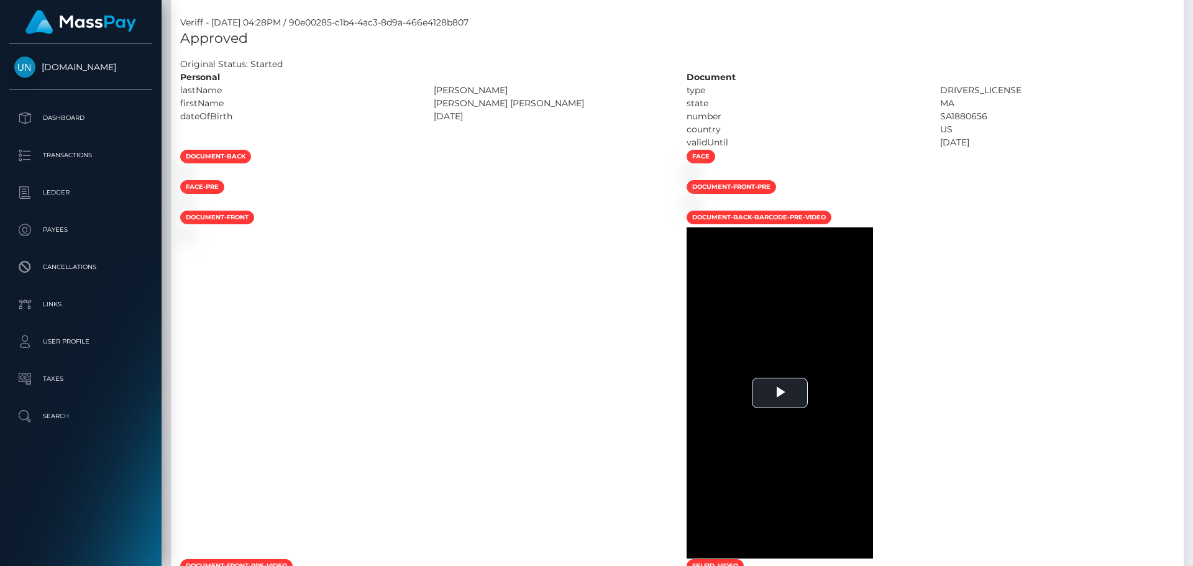
click at [1192, 9] on div "Customer Profile Loading... Loading..." at bounding box center [677, 283] width 1031 height 566
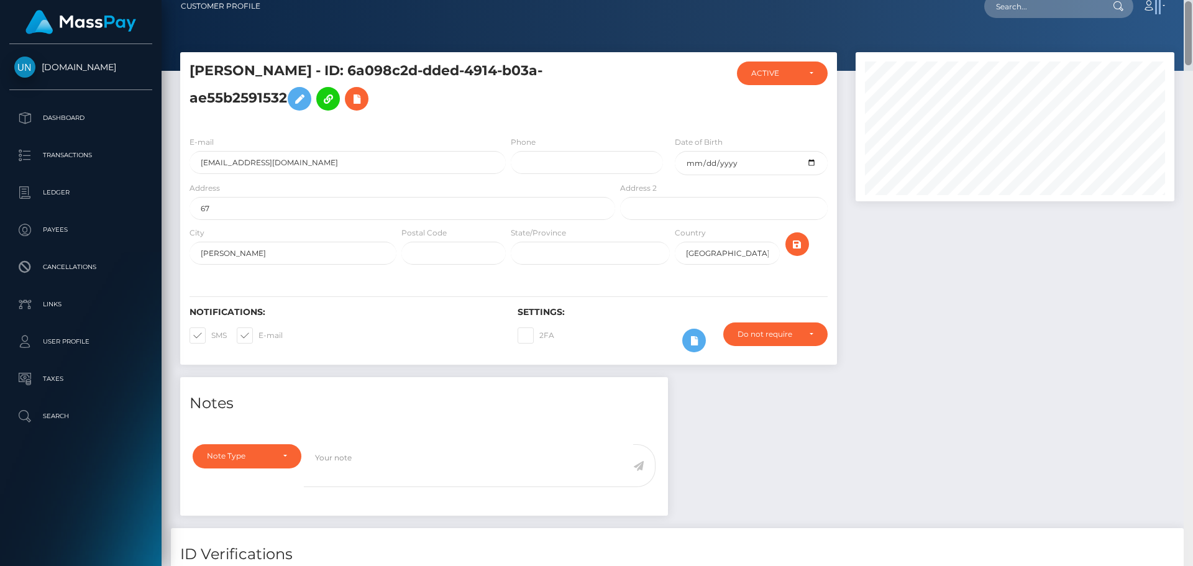
click at [1192, 9] on nav "Customer Profile Loading... Loading... Account" at bounding box center [677, 6] width 1031 height 39
click at [1043, 10] on input "text" at bounding box center [1042, 6] width 117 height 24
paste input "dayanabenitezz2002@gmail.com"
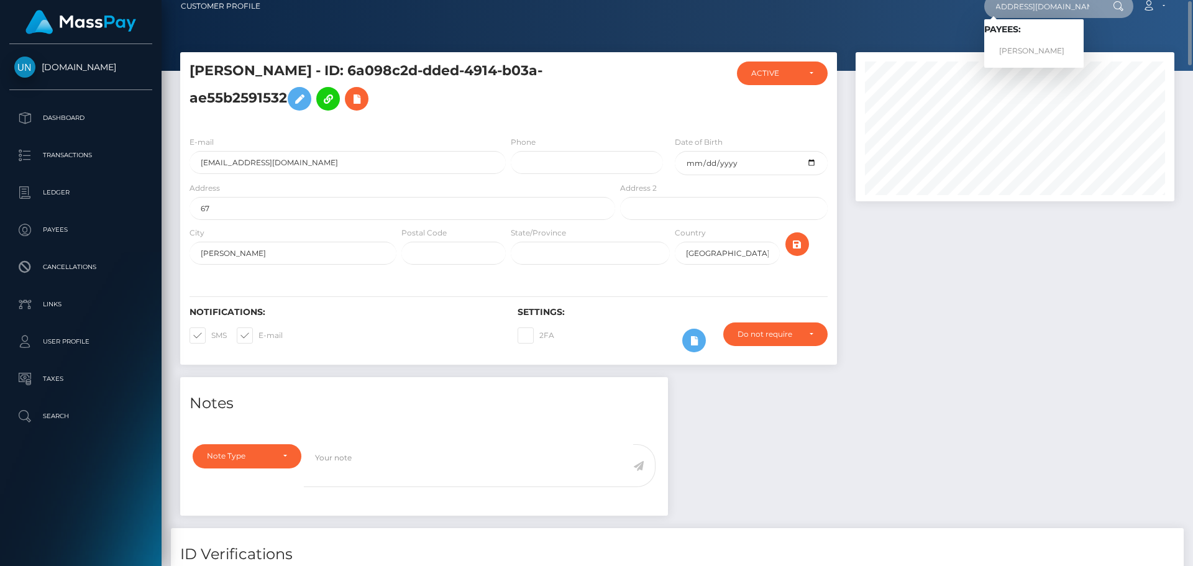
type input "dayanabenitezz2002@gmail.com"
click at [1025, 46] on link "DAYANA MERCEDES BENTIEZ CEBALLOS" at bounding box center [1033, 51] width 99 height 23
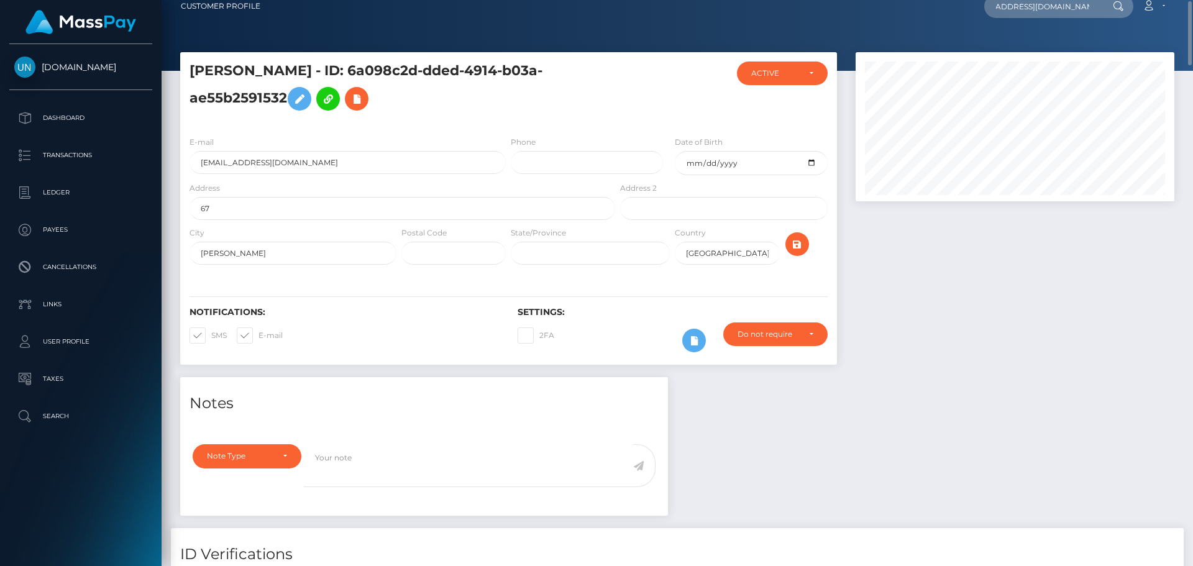
scroll to position [0, 0]
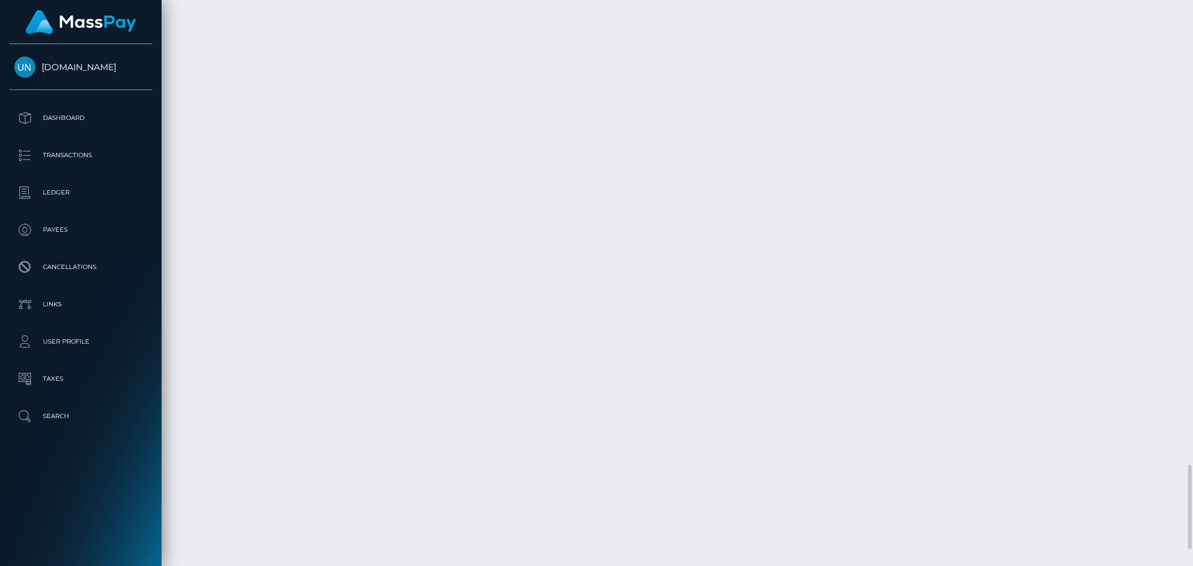
scroll to position [3217, 0]
click at [1192, 16] on div at bounding box center [1188, 283] width 9 height 566
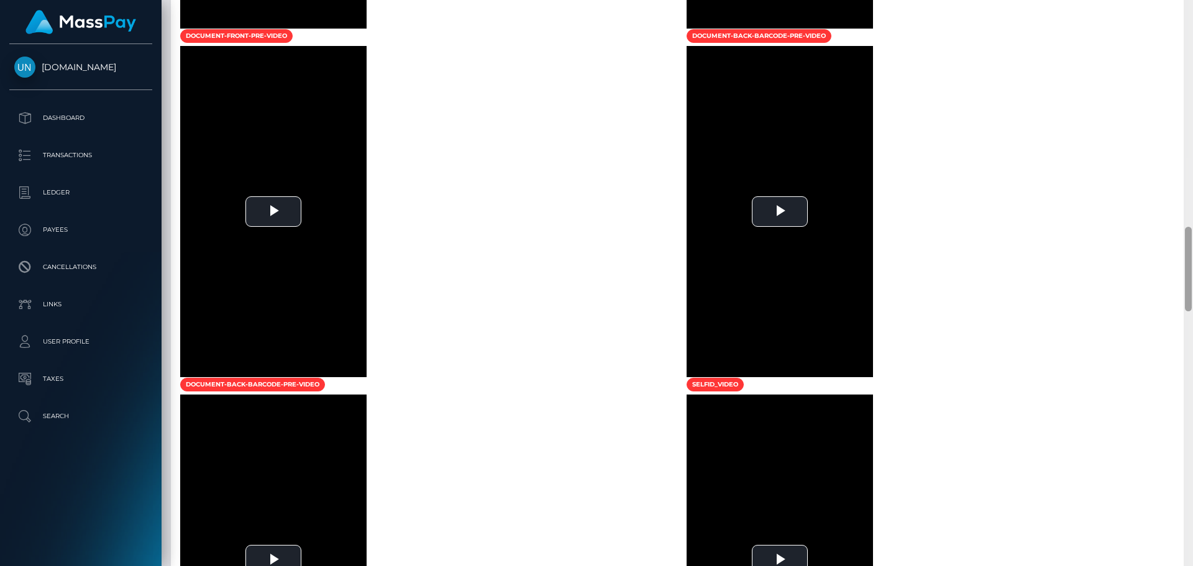
click at [1192, 16] on div at bounding box center [1188, 283] width 9 height 566
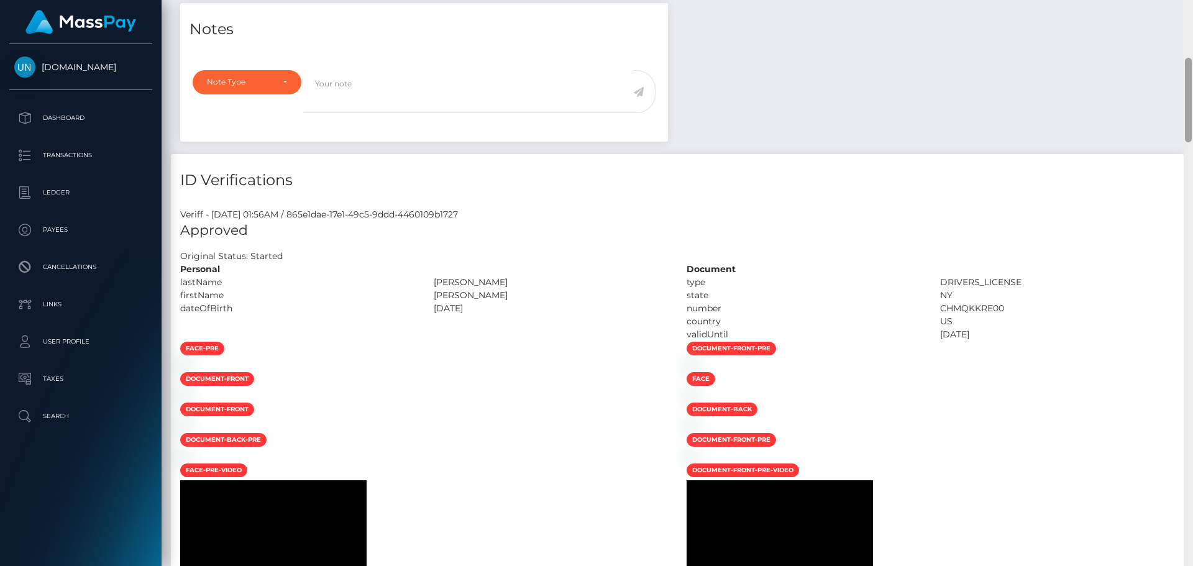
click at [1192, 16] on div "Customer Profile Loading... Loading..." at bounding box center [677, 283] width 1031 height 566
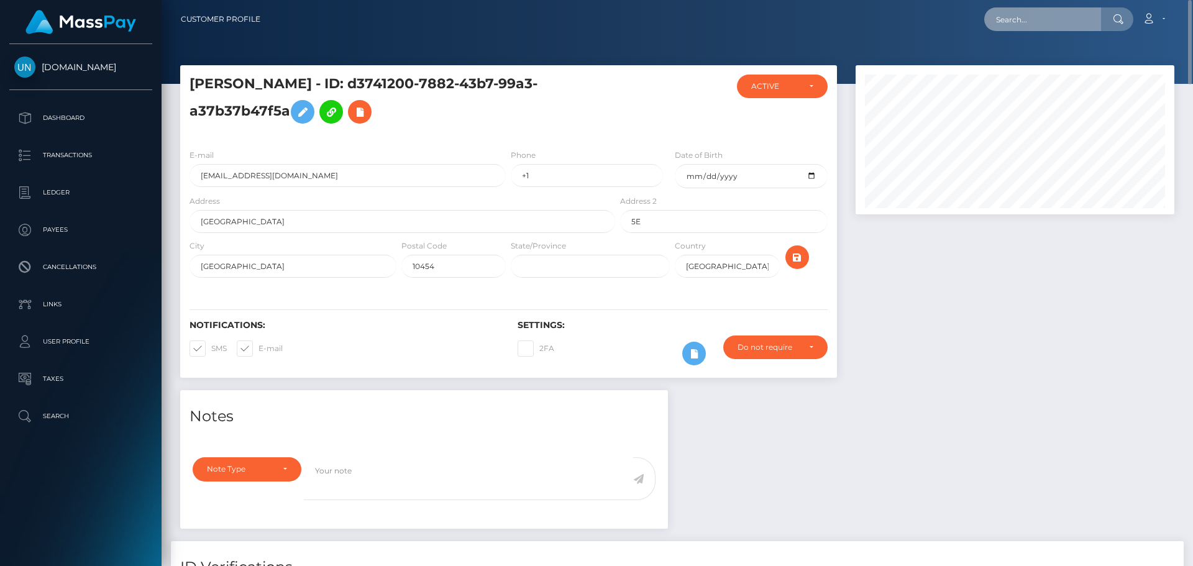
click at [1094, 30] on input "text" at bounding box center [1042, 19] width 117 height 24
paste input "brf77jpdhc@privaterelay.appleid.com"
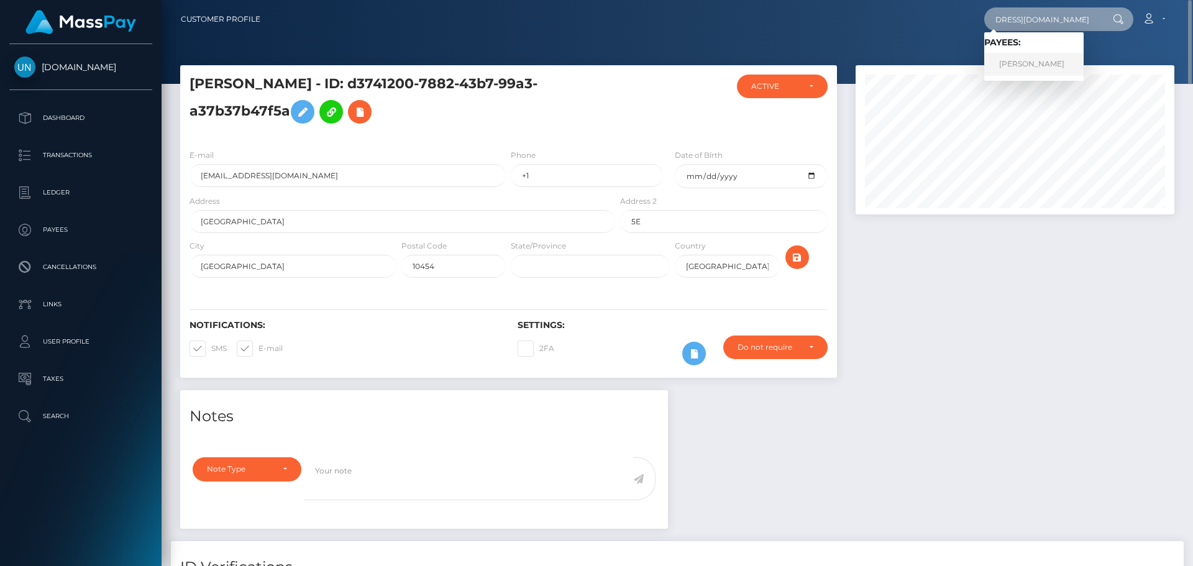
type input "brf77jpdhc@privaterelay.appleid.com"
click at [1024, 62] on link "ANNA MARIA MIRANDA" at bounding box center [1033, 64] width 99 height 23
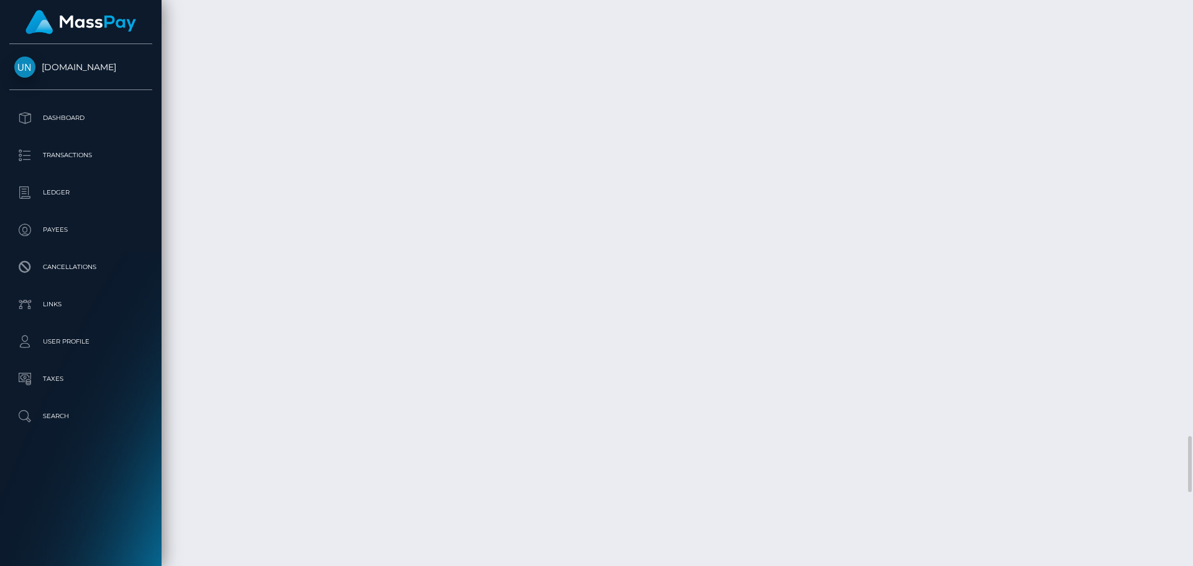
scroll to position [149, 319]
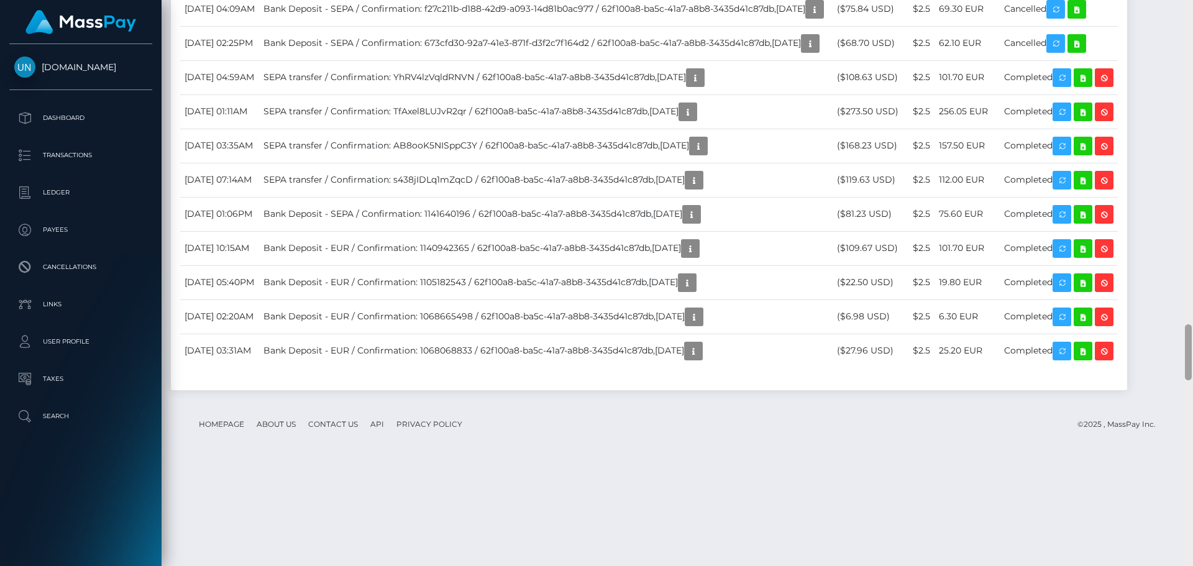
click at [1187, 1] on div at bounding box center [1188, 283] width 9 height 566
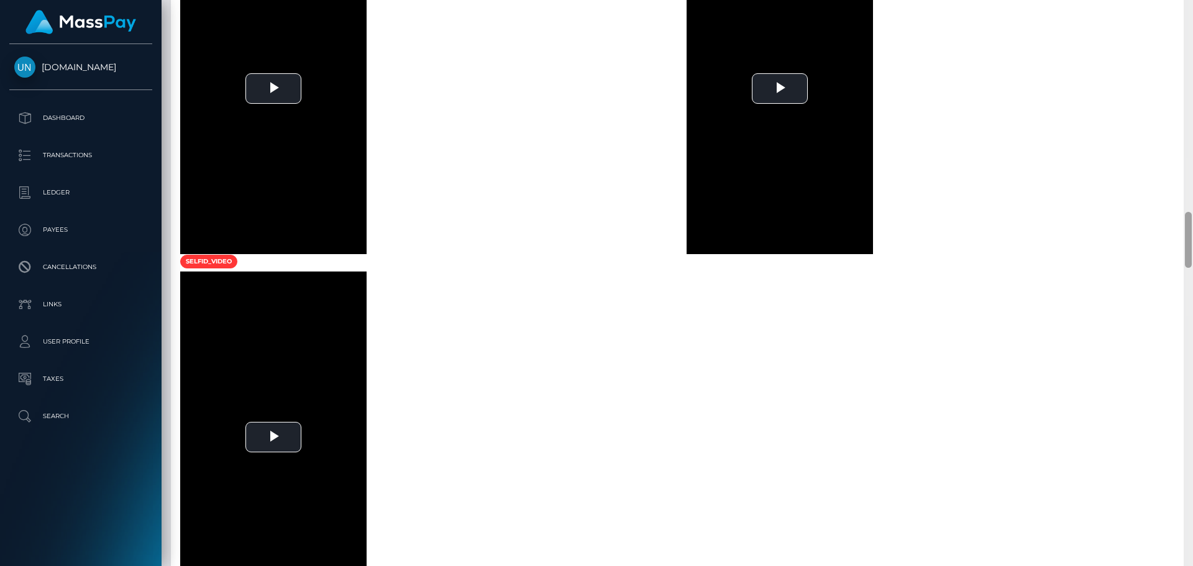
click at [1187, 1] on div at bounding box center [1188, 283] width 9 height 566
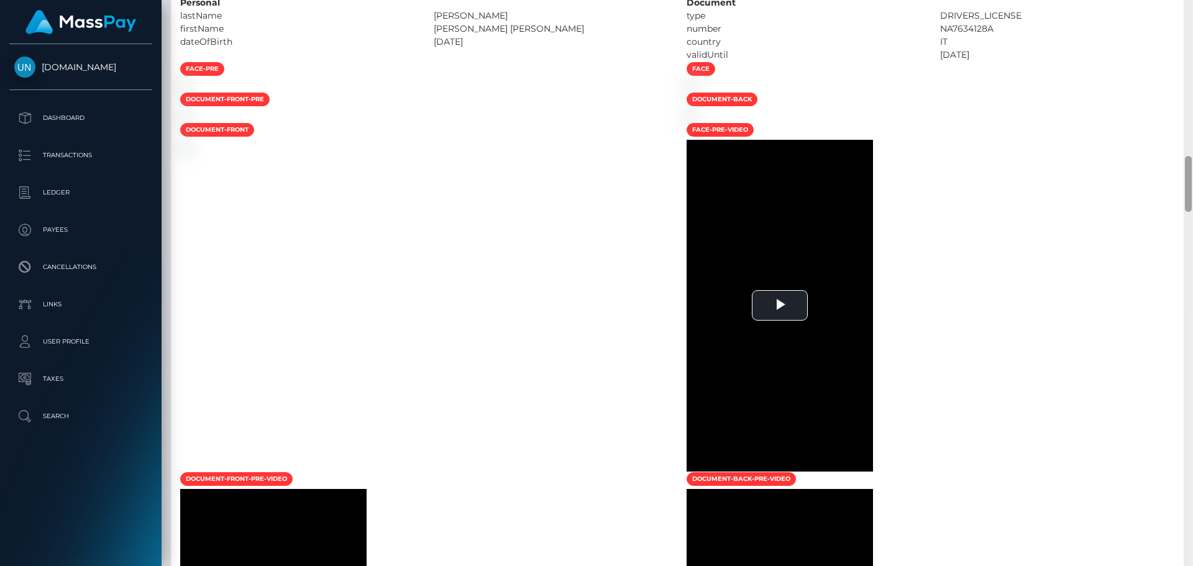
click at [1187, 1] on div at bounding box center [1188, 283] width 9 height 566
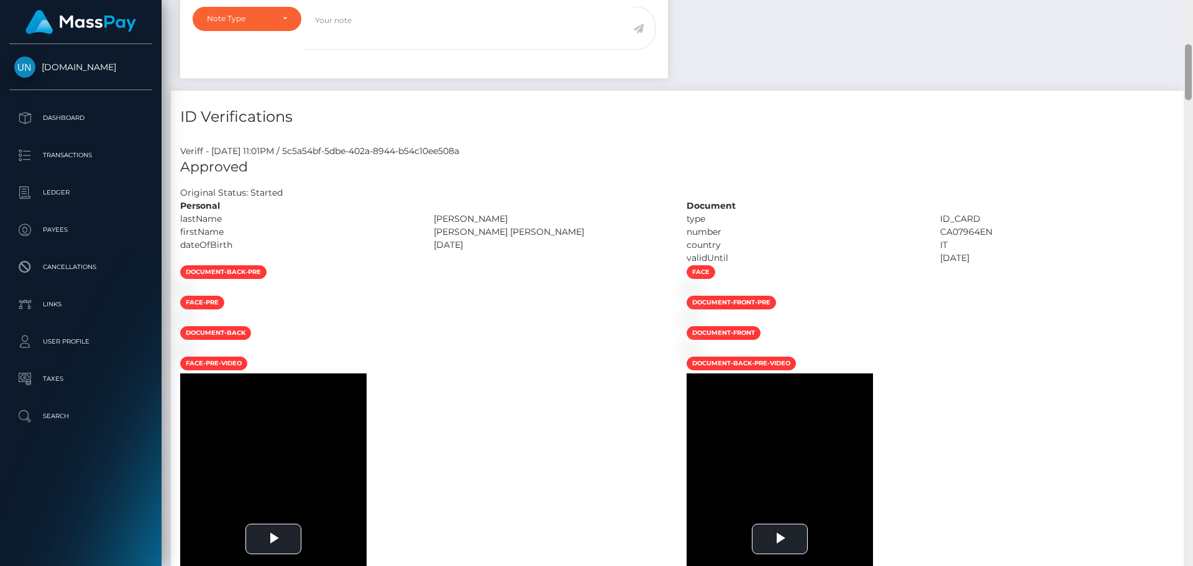
click at [1187, 1] on div "Customer Profile Loading... Loading..." at bounding box center [677, 283] width 1031 height 566
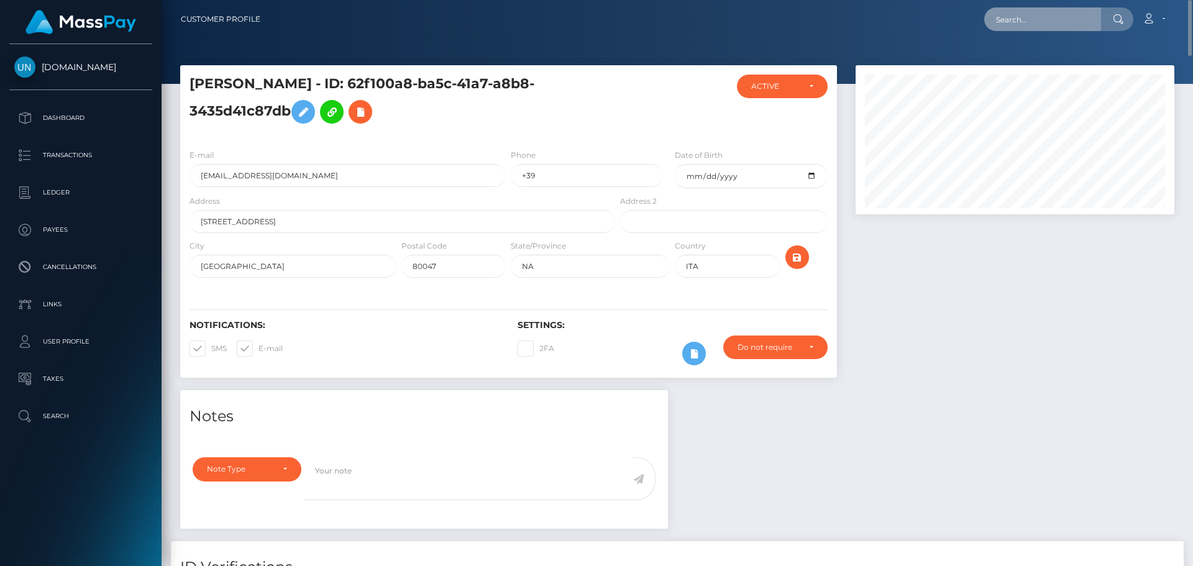
click at [1097, 21] on input "text" at bounding box center [1042, 19] width 117 height 24
paste input "ajdomingue4@hotmail.com"
type input "ajdomingue4@hotmail.com"
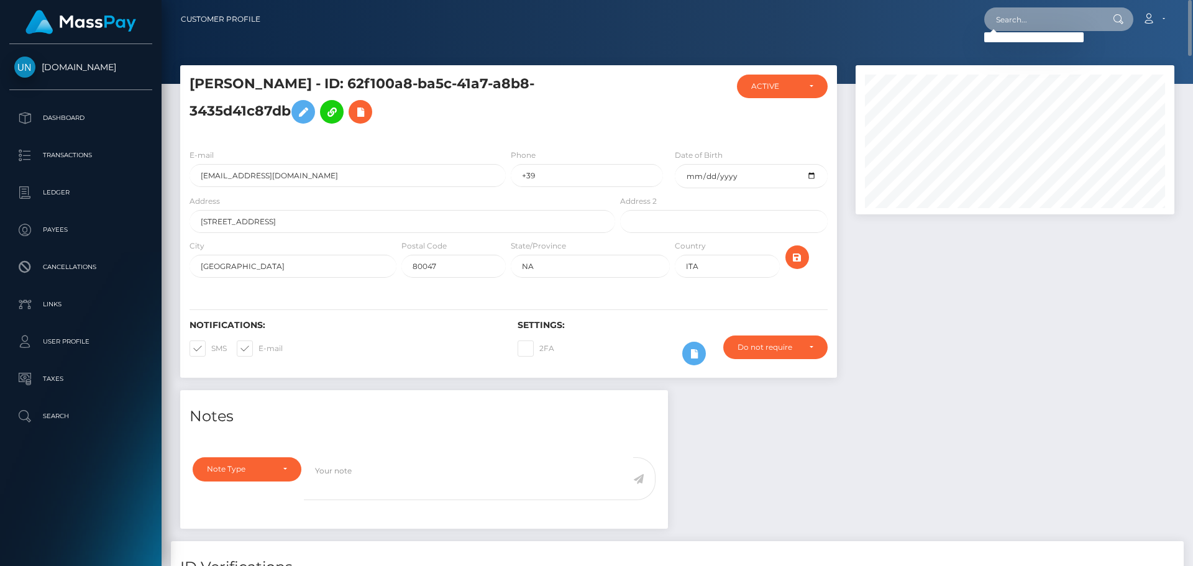
paste input "ajdomingue4@hotmail.com"
type input "ajdomingue4@hotmail.com"
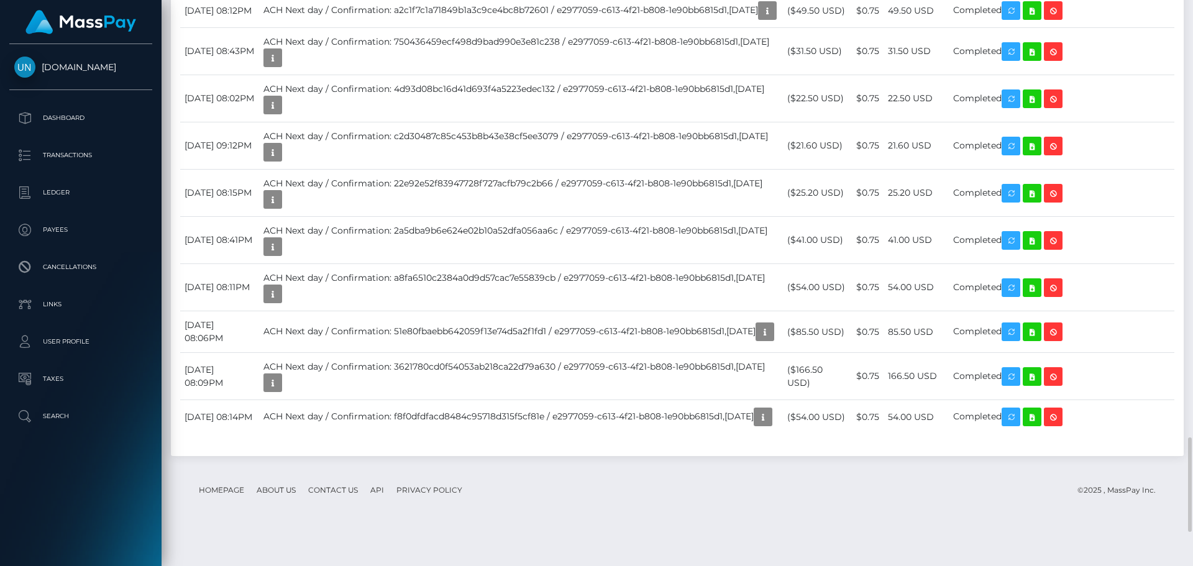
scroll to position [2485, 0]
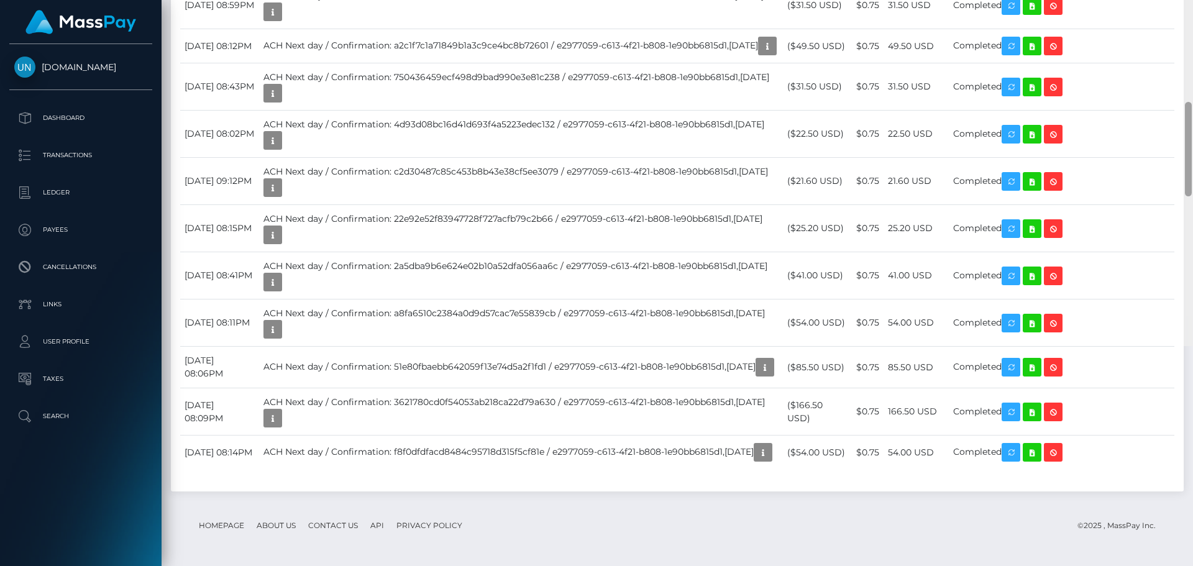
click at [1192, 19] on div at bounding box center [1188, 63] width 9 height 566
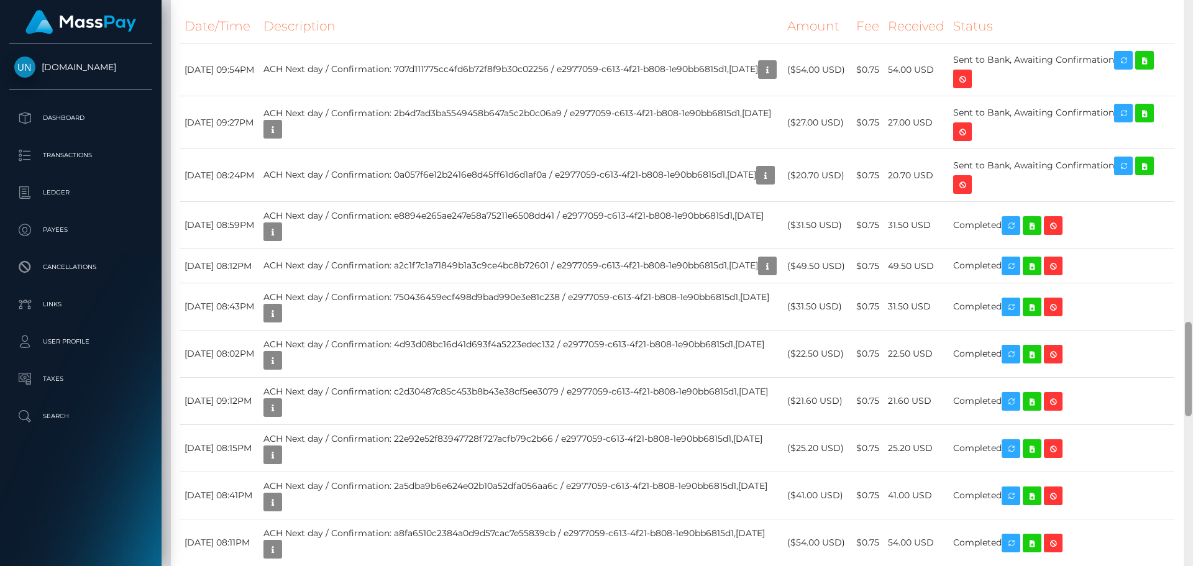
click at [1192, 19] on div at bounding box center [1188, 283] width 9 height 566
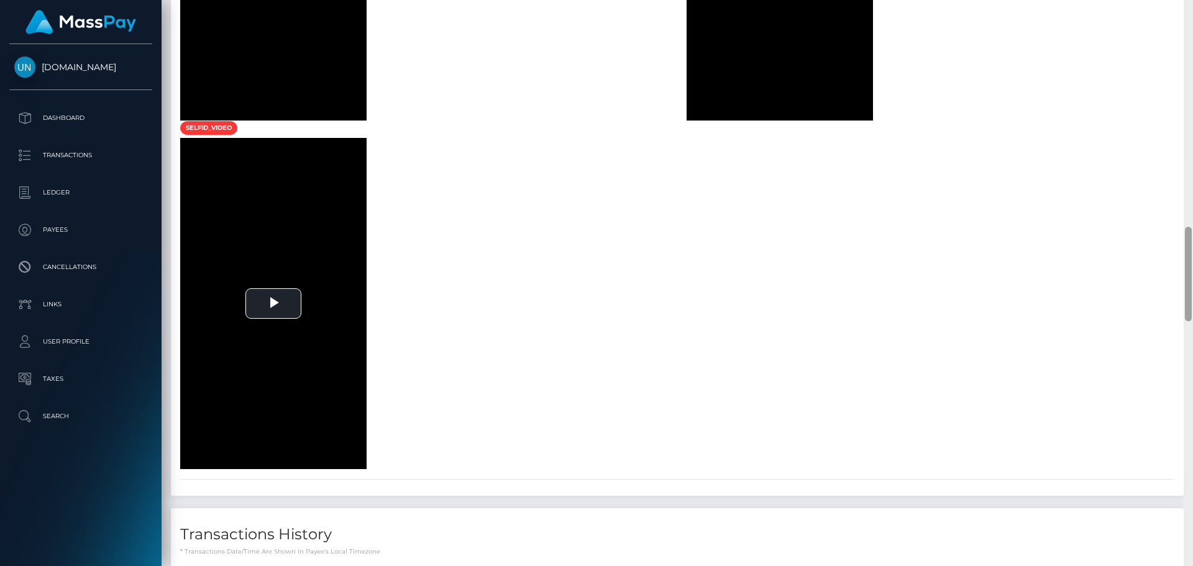
click at [1192, 19] on div at bounding box center [1188, 283] width 9 height 566
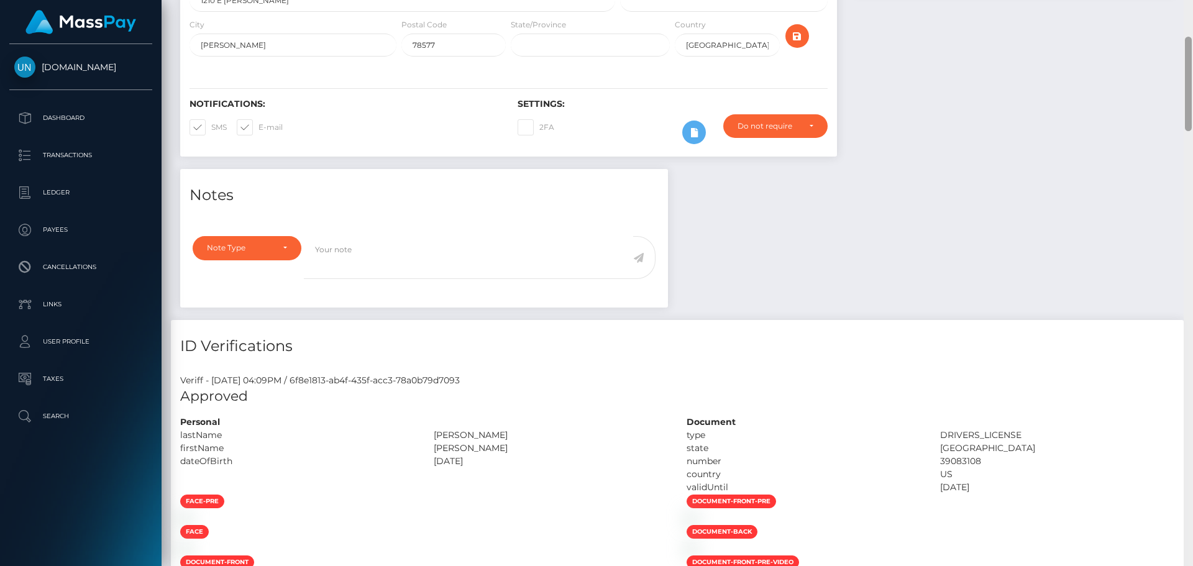
click at [1192, 19] on div "Customer Profile Loading... Loading..." at bounding box center [677, 283] width 1031 height 566
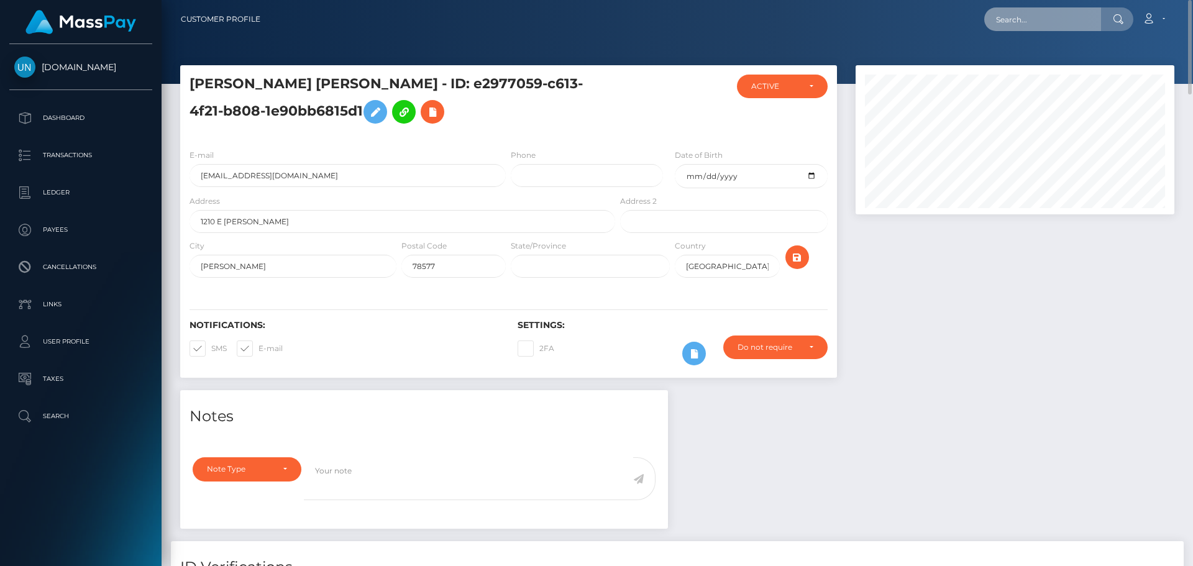
click at [1088, 27] on input "text" at bounding box center [1042, 19] width 117 height 24
paste input "lizettemedina905@gmail.com"
type input "lizettemedina905@gmail.com"
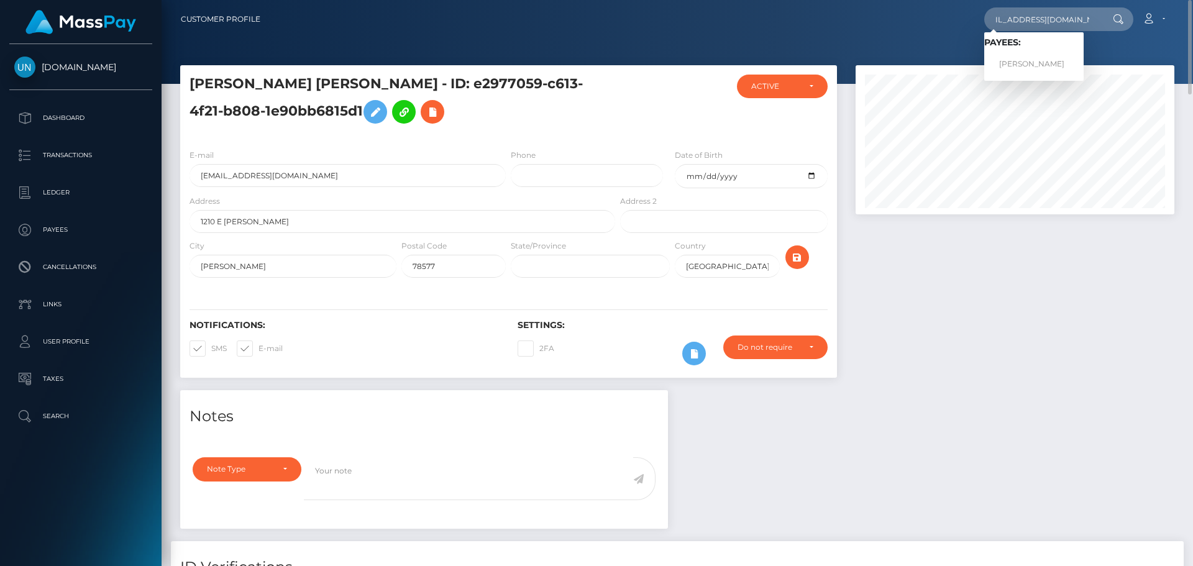
click at [1037, 63] on link "LIZETTE CARMEN MEDINA" at bounding box center [1033, 64] width 99 height 23
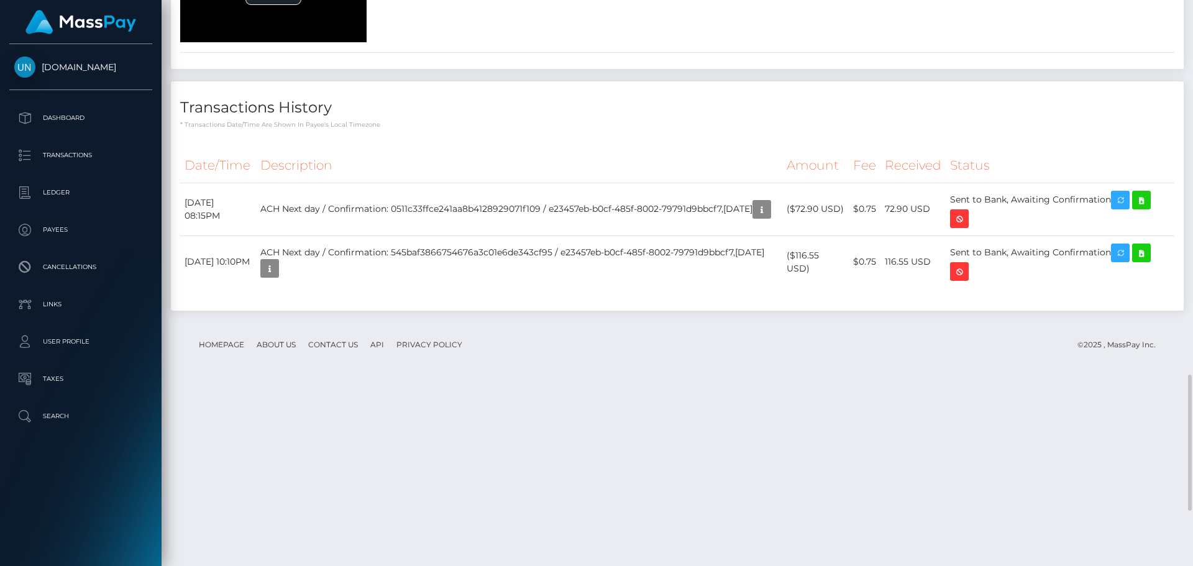
scroll to position [2009, 0]
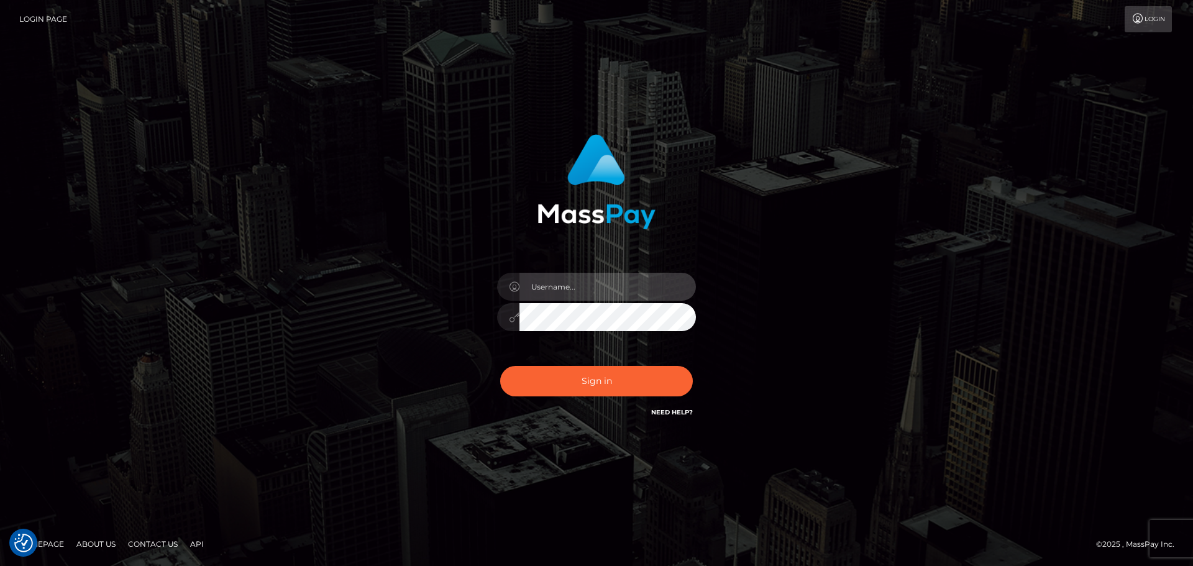
type input "[PERSON_NAME]"
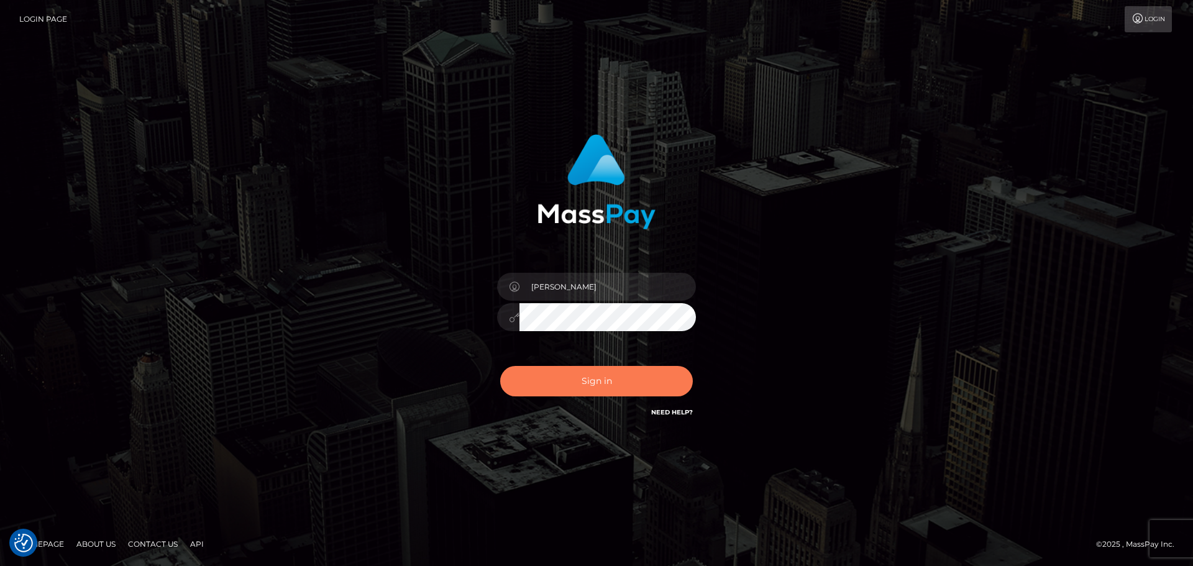
click at [563, 373] on button "Sign in" at bounding box center [596, 381] width 193 height 30
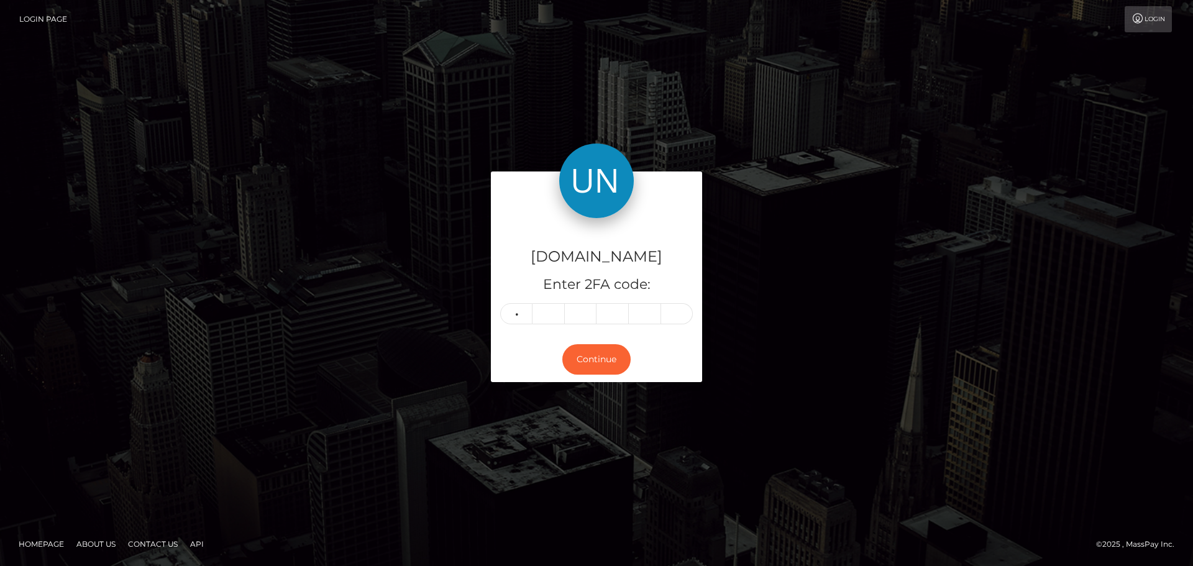
type input "4"
type input "9"
type input "4"
type input "9"
type input "0"
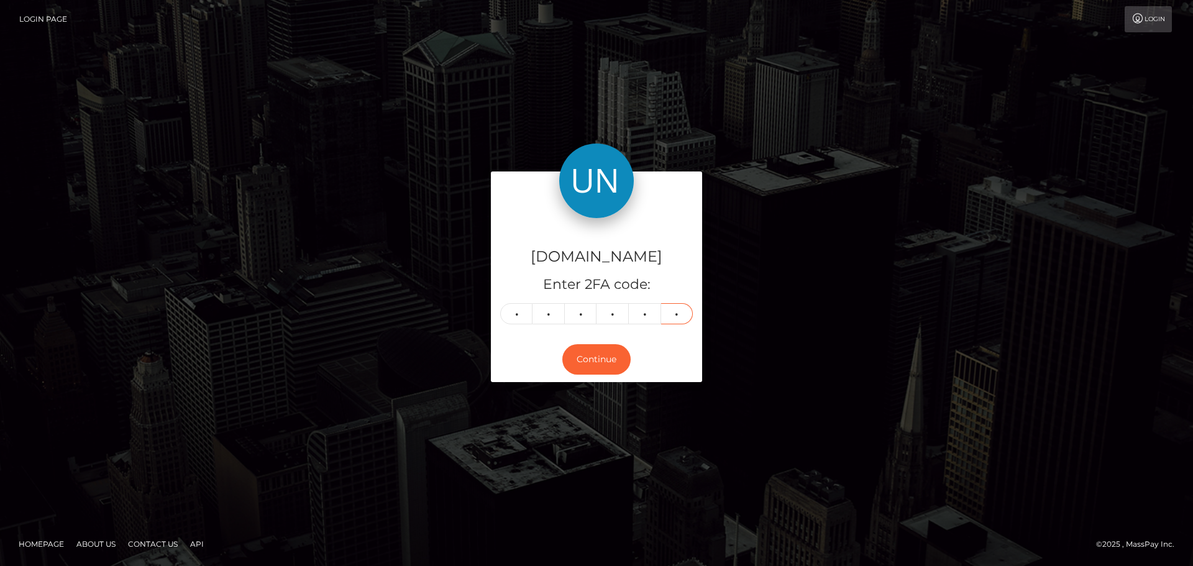
type input "1"
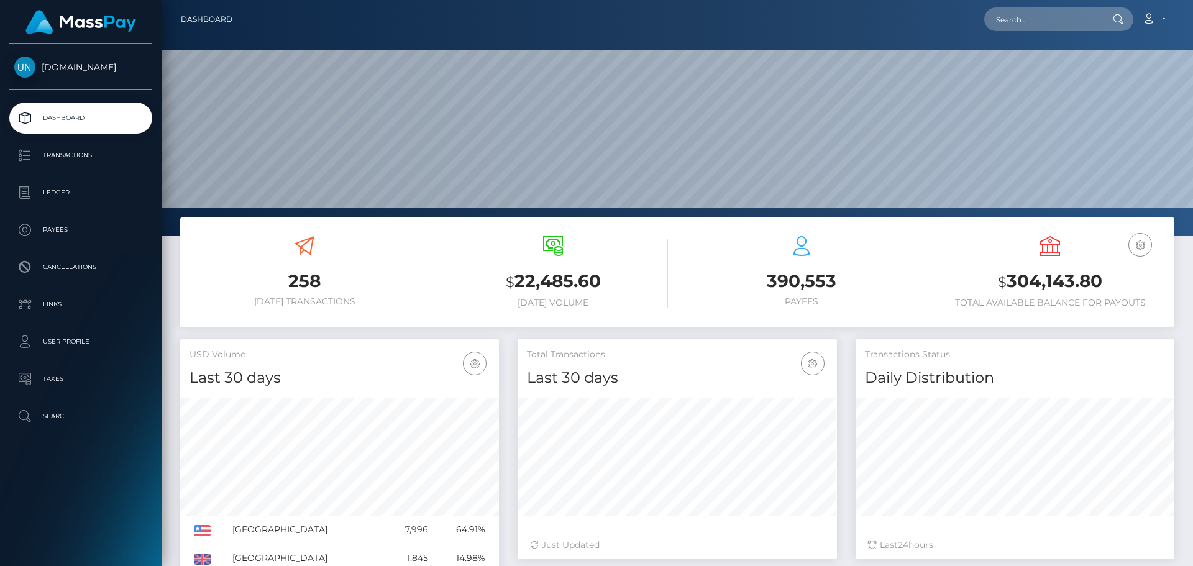
scroll to position [221, 319]
click at [1088, 19] on input "text" at bounding box center [1042, 19] width 117 height 24
paste input "[EMAIL_ADDRESS][DOMAIN_NAME]"
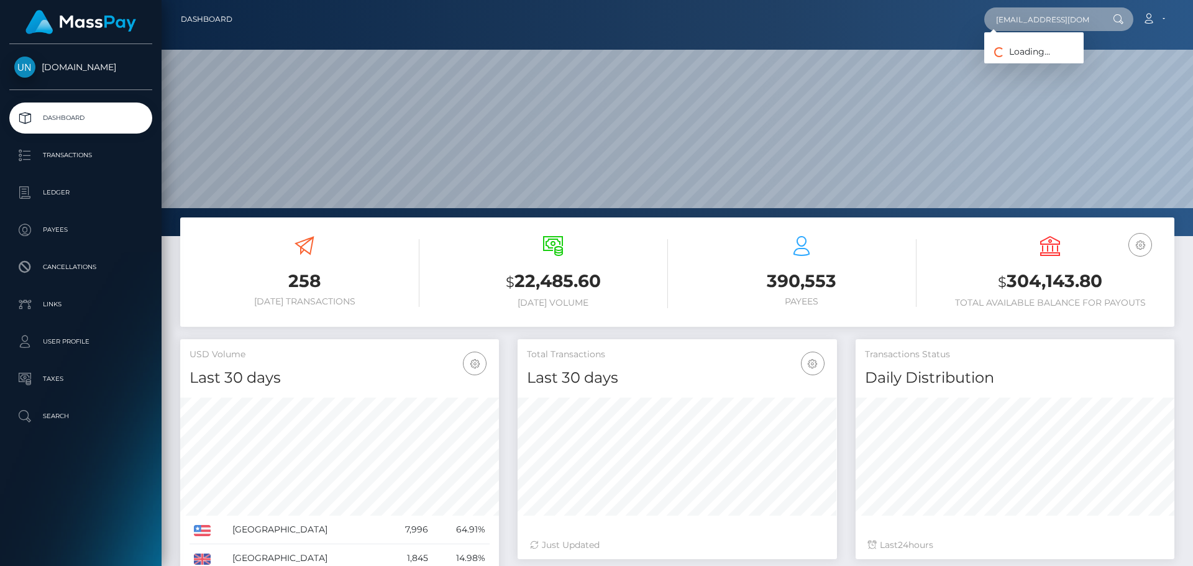
scroll to position [0, 52]
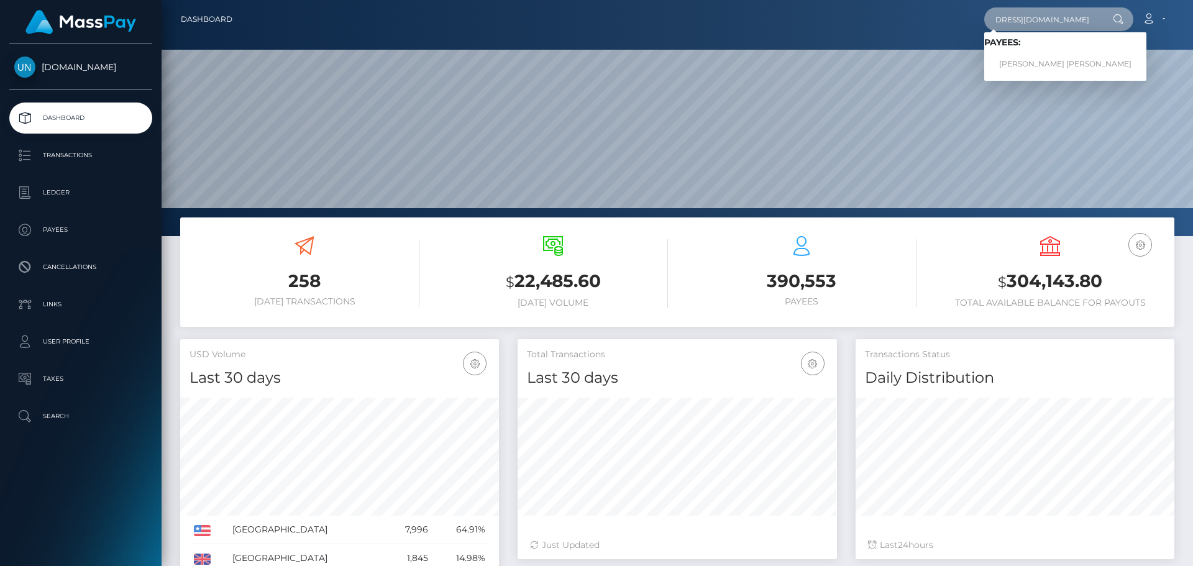
type input "[EMAIL_ADDRESS][DOMAIN_NAME]"
click at [1041, 60] on link "[PERSON_NAME] [PERSON_NAME]" at bounding box center [1065, 64] width 162 height 23
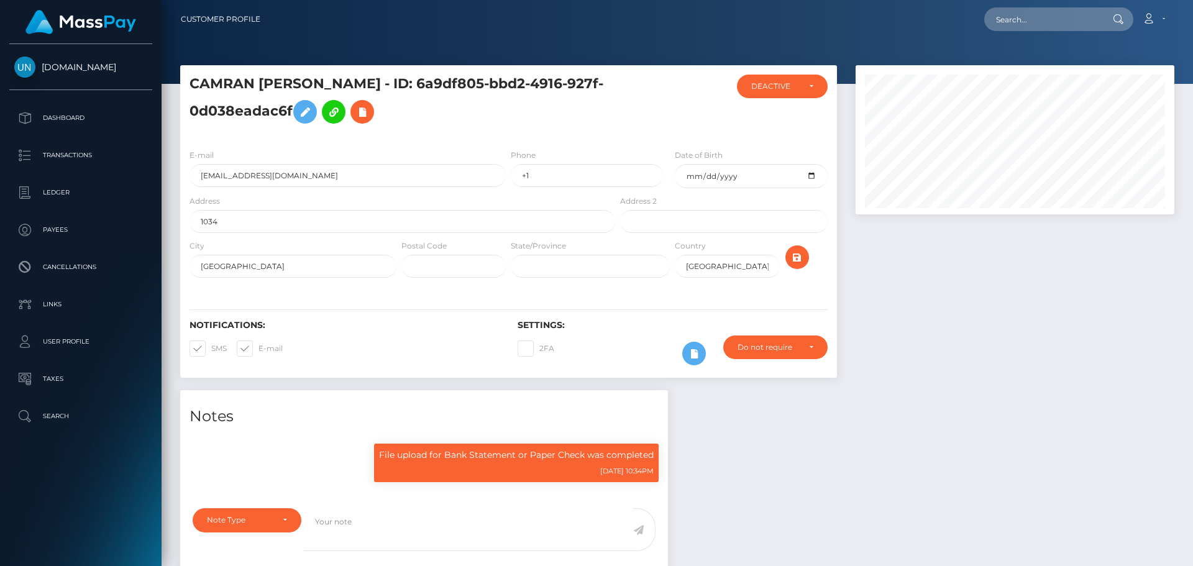
scroll to position [149, 319]
click at [283, 162] on div "E-mail [EMAIL_ADDRESS][DOMAIN_NAME]" at bounding box center [348, 167] width 316 height 39
click at [285, 183] on input "27ypzqp5pc@privaterelay.appleid.com" at bounding box center [348, 175] width 316 height 23
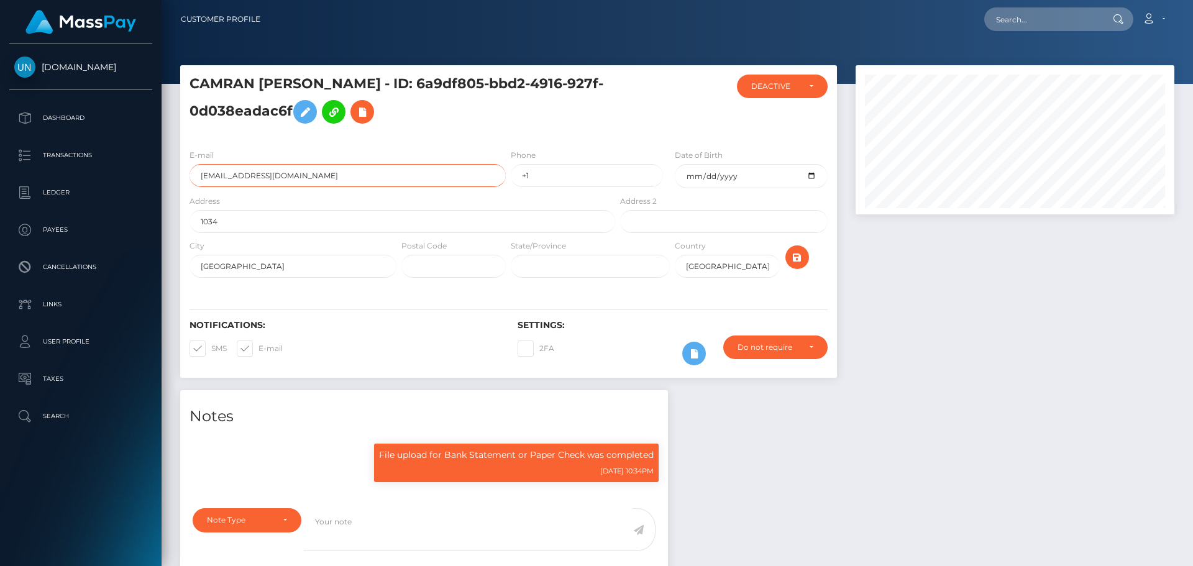
click at [285, 183] on input "27ypzqp5pc@privaterelay.appleid.com" at bounding box center [348, 175] width 316 height 23
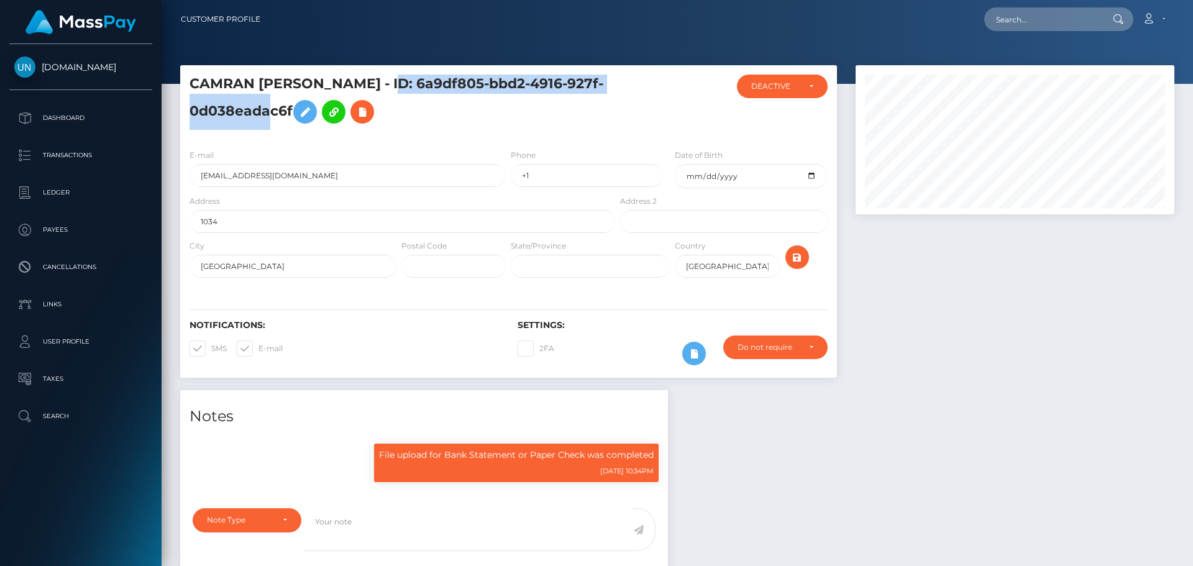
copy h5 "6a9df805-bbd2-4916-927f-0d038eadac6f"
drag, startPoint x: 391, startPoint y: 80, endPoint x: 290, endPoint y: 121, distance: 109.3
click at [290, 121] on h5 "CAMRAN MAE KOVACH - ID: 6a9df805-bbd2-4916-927f-0d038eadac6f" at bounding box center [399, 102] width 419 height 55
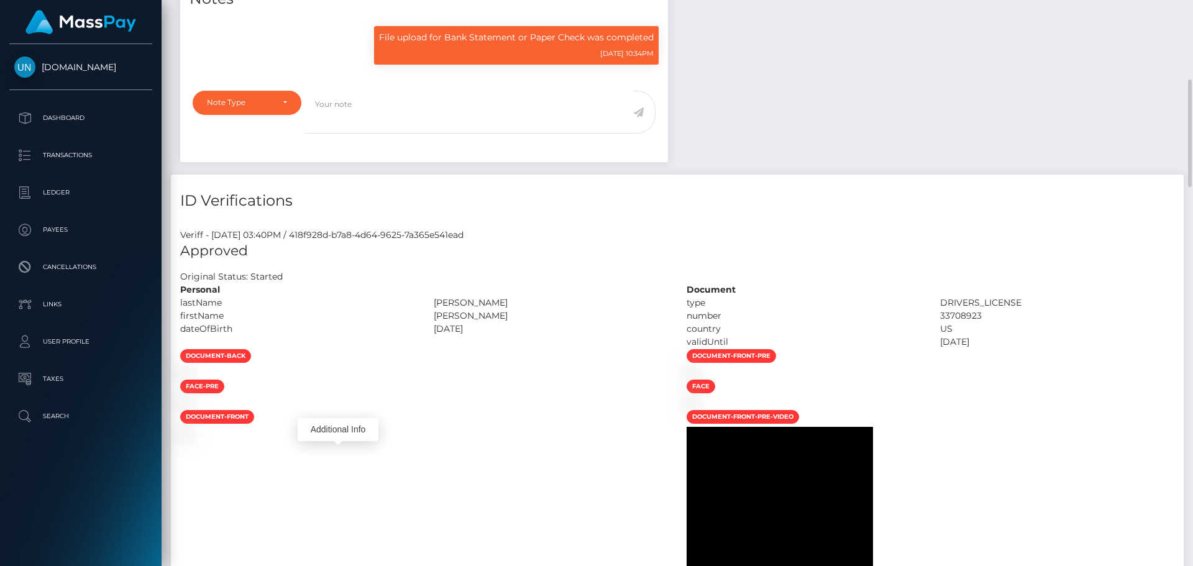
scroll to position [0, 0]
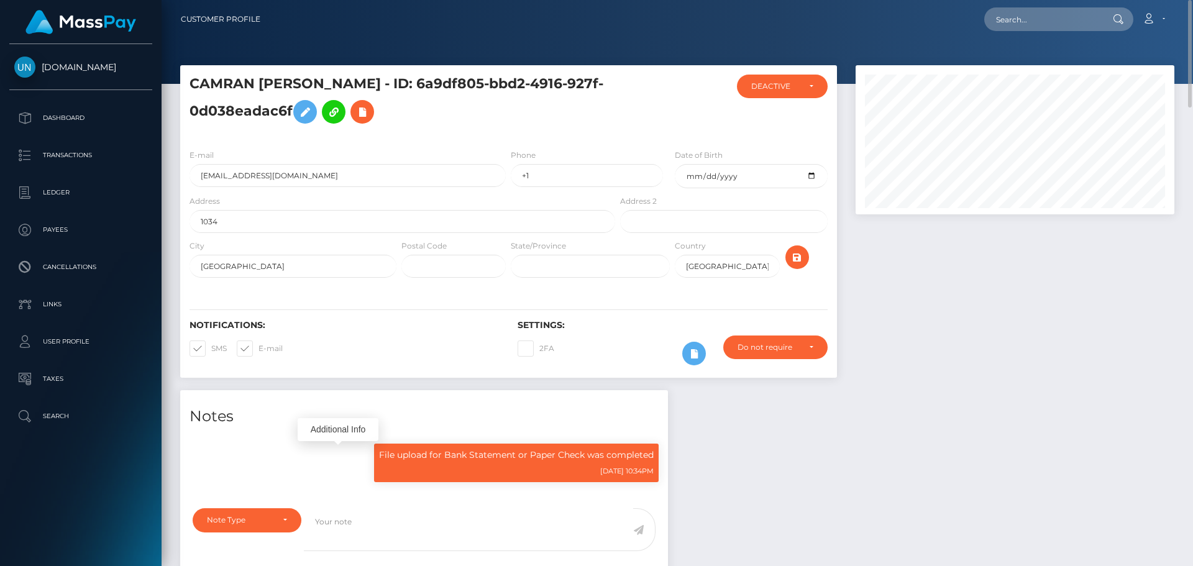
click at [1028, 0] on nav "Customer Profile Loading... Loading... Account" at bounding box center [677, 19] width 1031 height 39
click at [1030, 8] on input "text" at bounding box center [1042, 19] width 117 height 24
paste input "Hanletalannah@gmail.com"
type input "Hanletalannah@gmail.com"
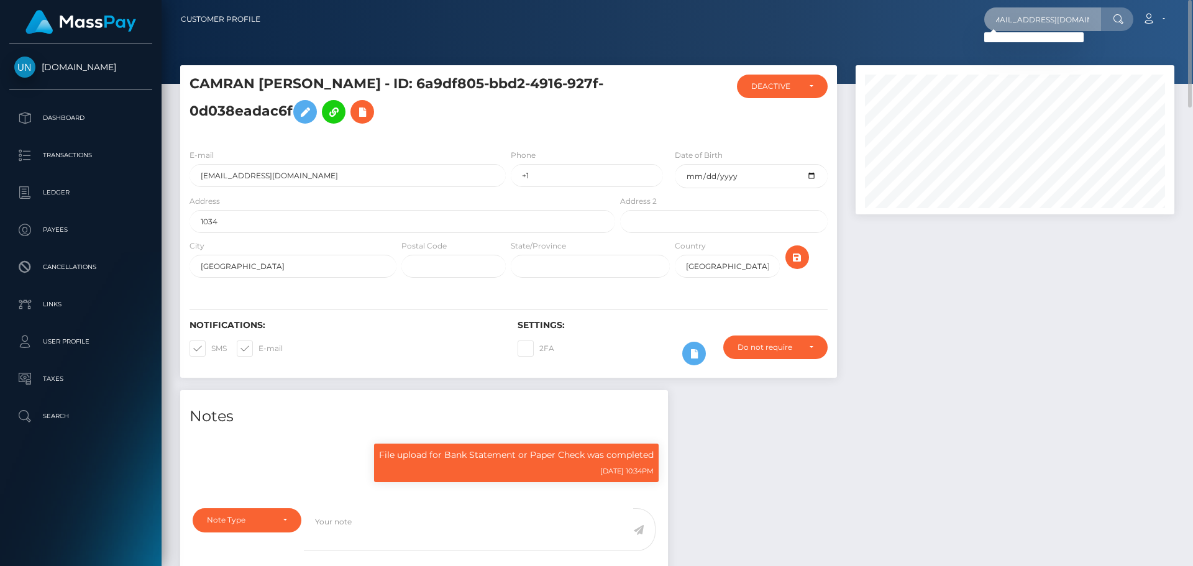
scroll to position [0, 0]
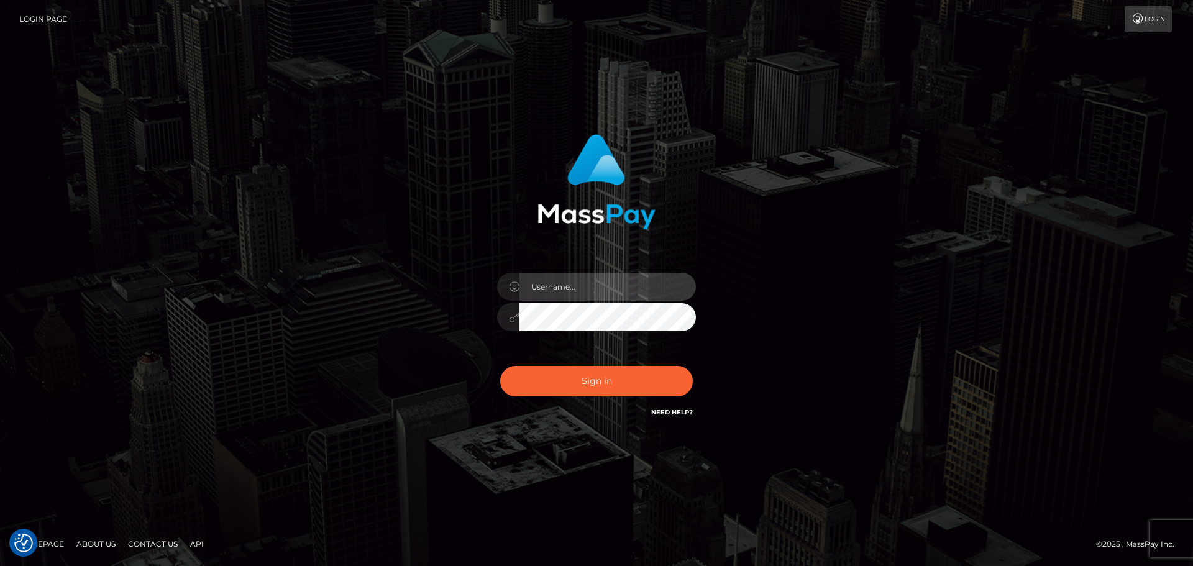
type input "[PERSON_NAME]"
click at [609, 413] on div "Sign in Need Help?" at bounding box center [596, 386] width 217 height 55
click at [606, 396] on div "Sign in Need Help?" at bounding box center [596, 386] width 217 height 55
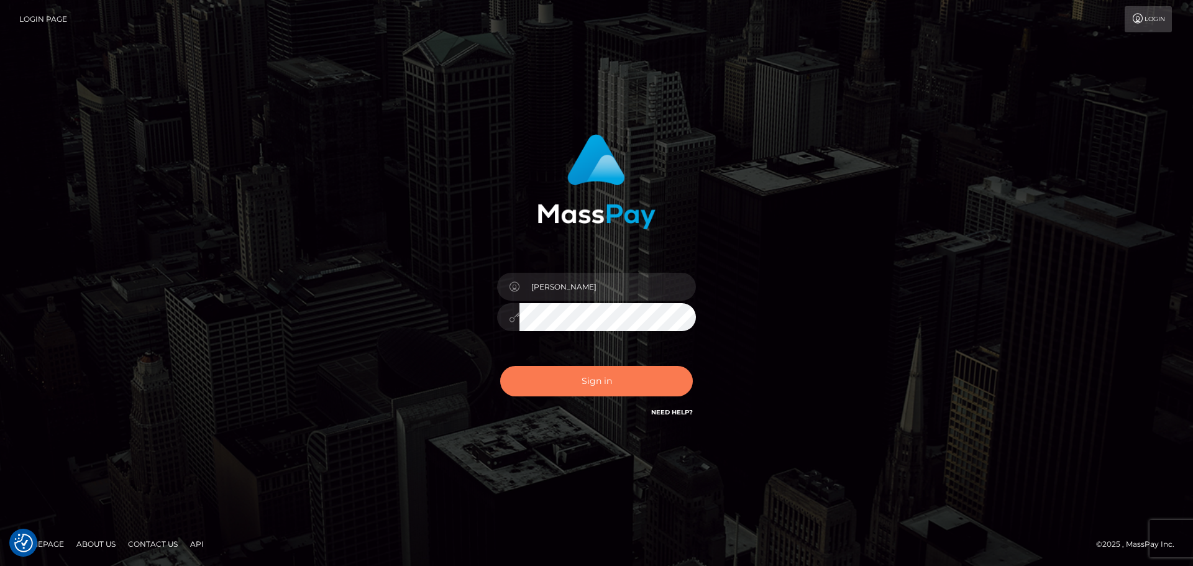
click at [604, 378] on button "Sign in" at bounding box center [596, 381] width 193 height 30
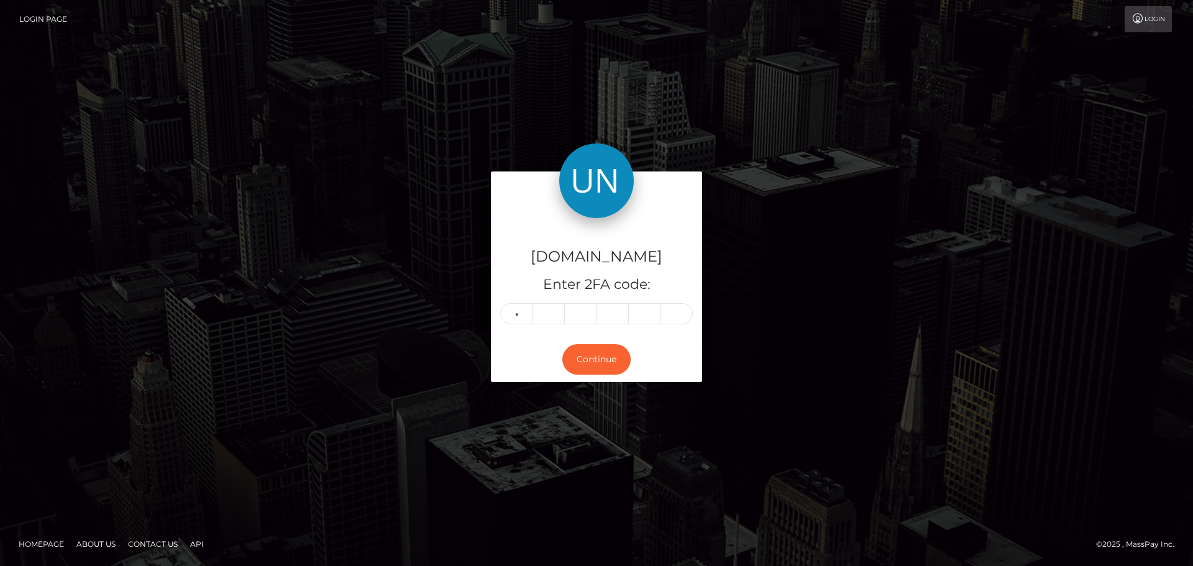
type input "9"
type input "2"
type input "5"
type input "9"
type input "4"
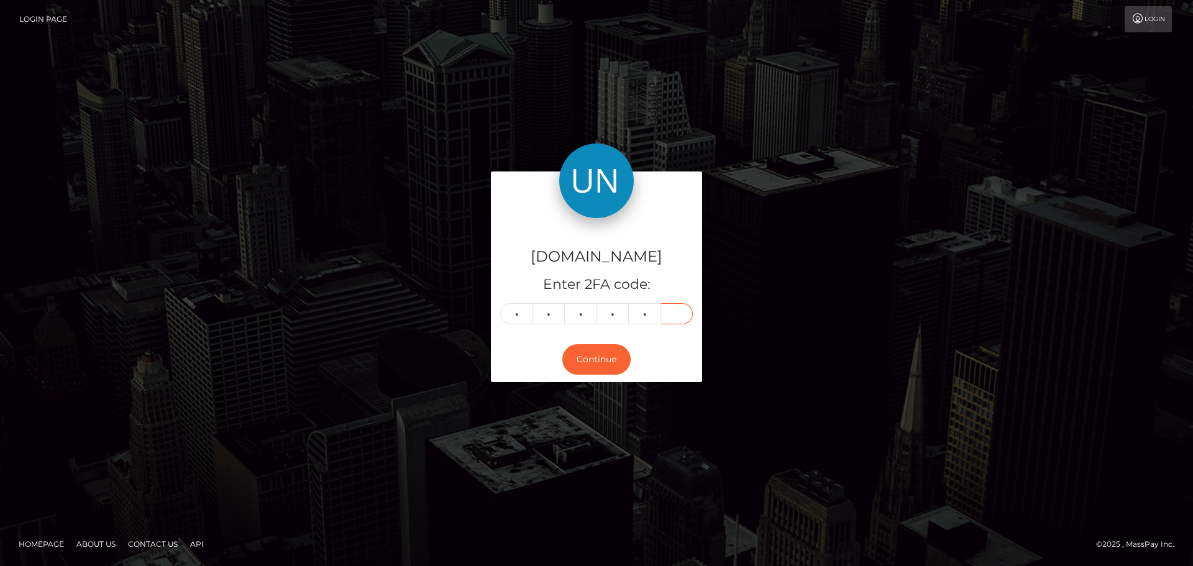
type input "6"
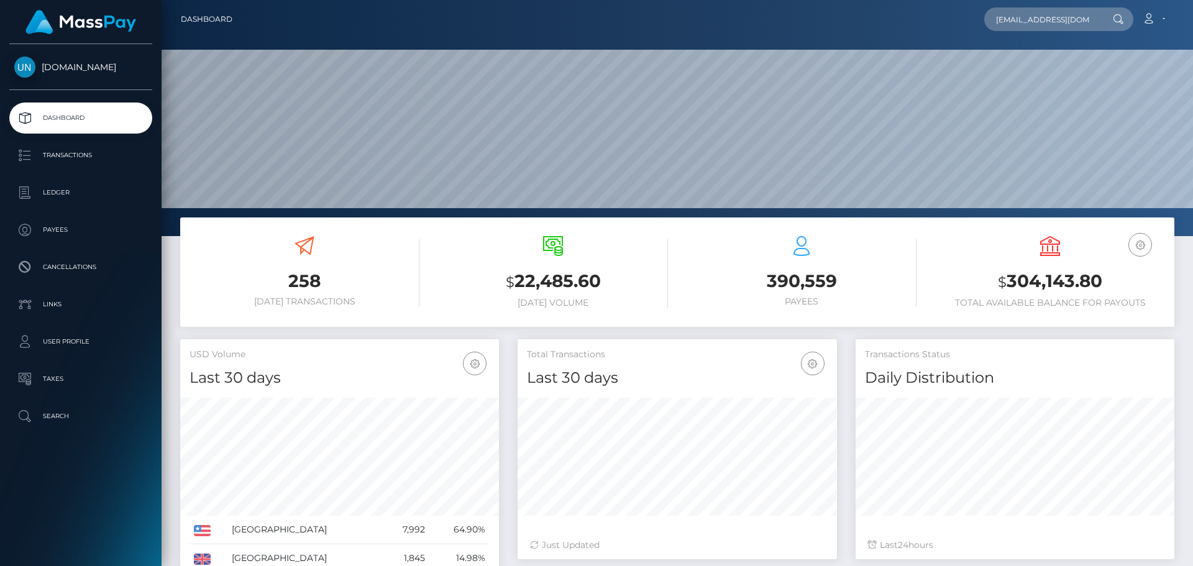
scroll to position [221, 319]
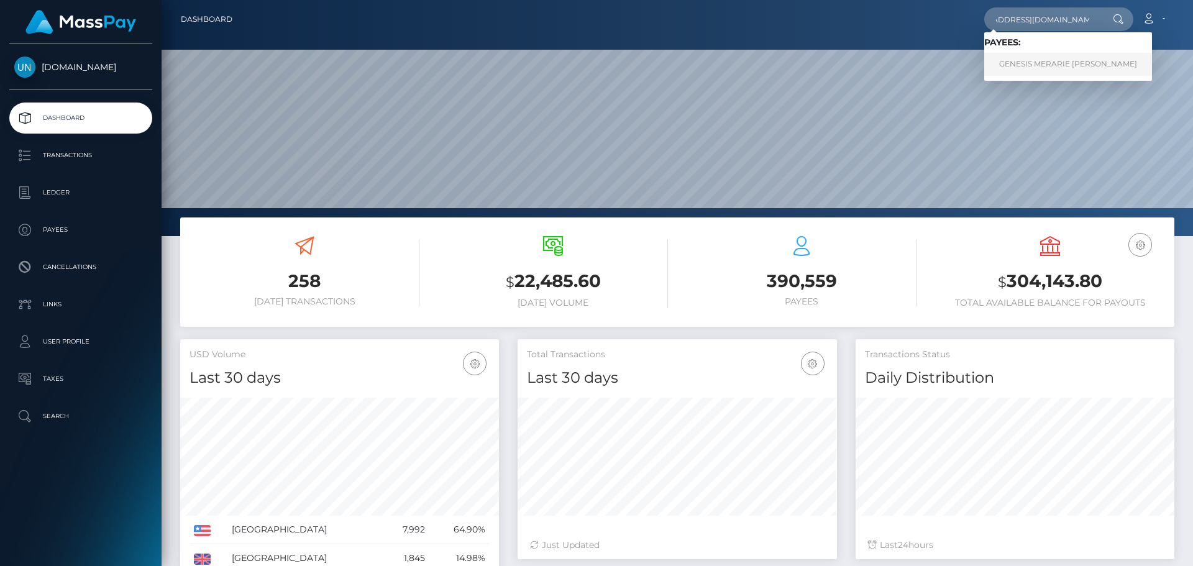
type input "[EMAIL_ADDRESS][DOMAIN_NAME]"
click at [1030, 66] on link "GENESIS MERARIE [PERSON_NAME]" at bounding box center [1068, 64] width 168 height 23
